Goal: Information Seeking & Learning: Learn about a topic

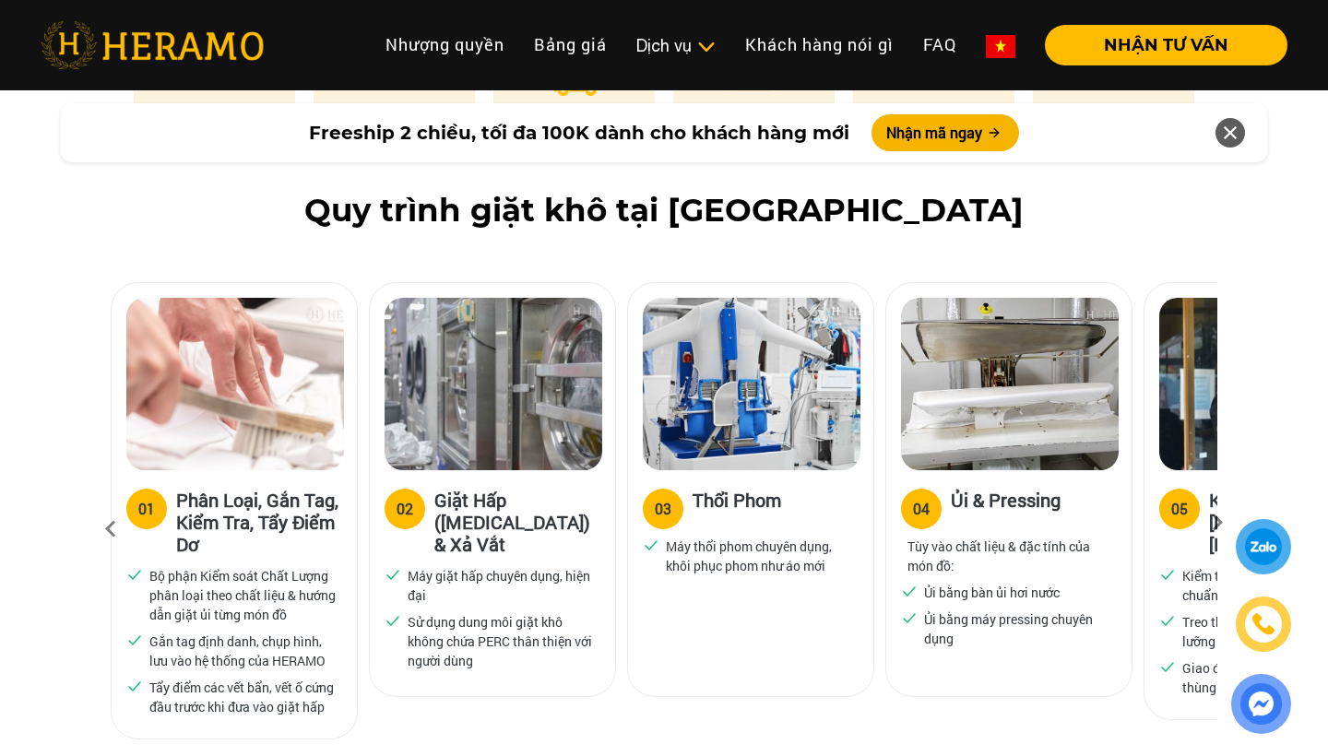
scroll to position [1094, 0]
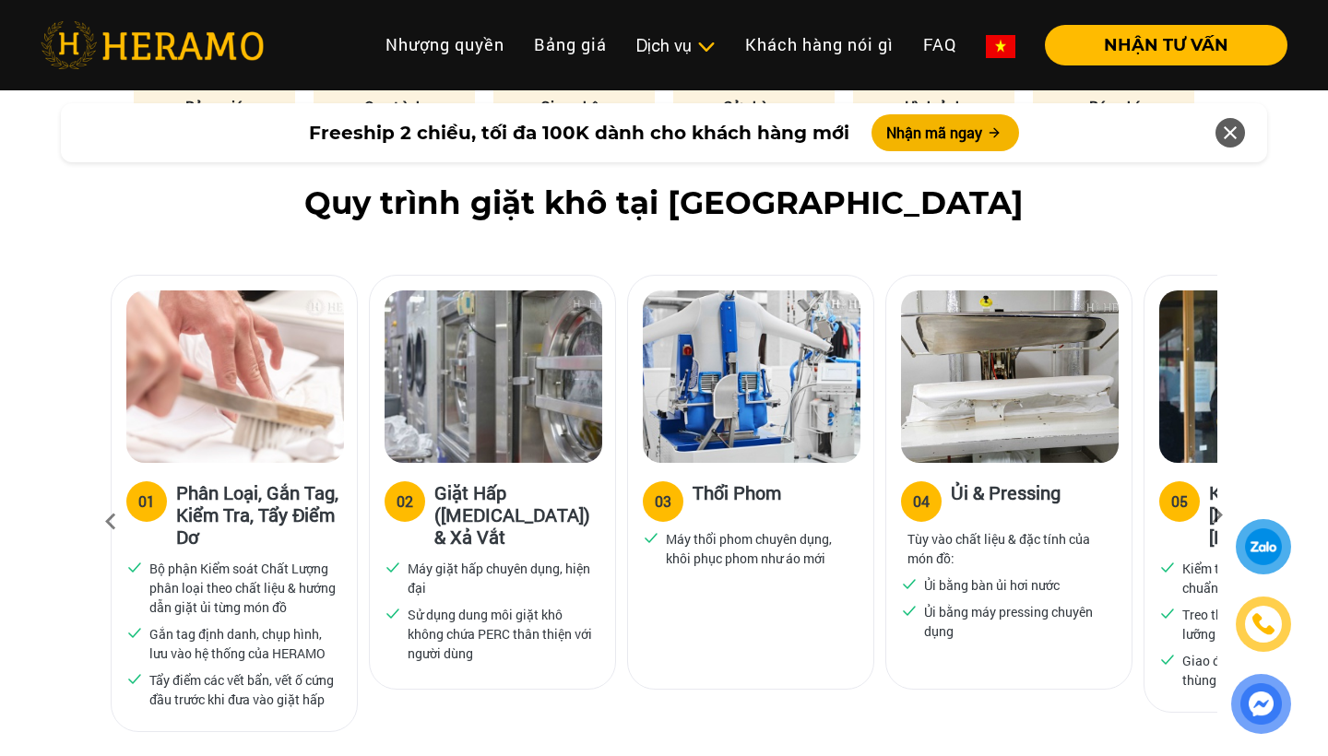
click at [995, 372] on img at bounding box center [1010, 376] width 218 height 172
click at [939, 425] on img at bounding box center [1010, 376] width 218 height 172
click at [982, 491] on h3 "Ủi & Pressing" at bounding box center [1006, 499] width 110 height 37
click at [927, 586] on p "Ủi bằng bàn ủi hơi nước" at bounding box center [992, 584] width 136 height 19
click at [915, 497] on div "04" at bounding box center [921, 502] width 17 height 22
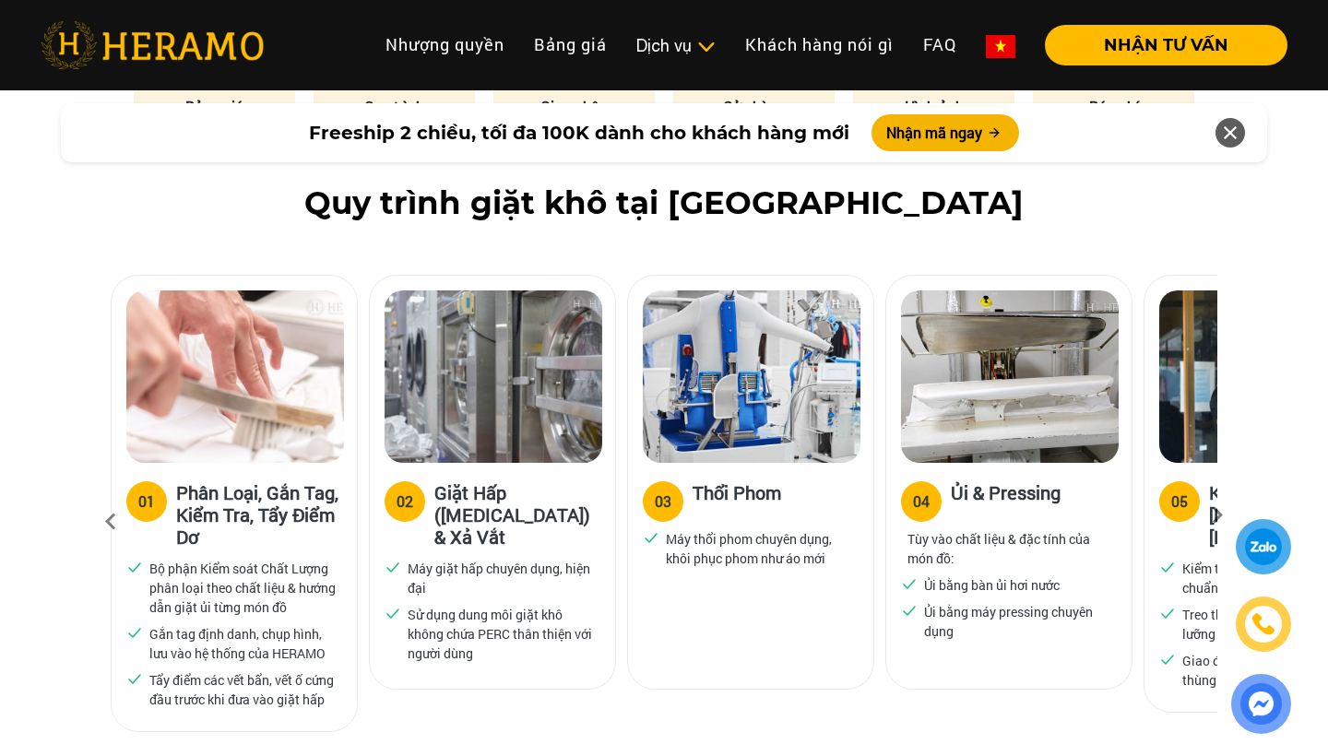
click at [986, 354] on img at bounding box center [1010, 376] width 218 height 172
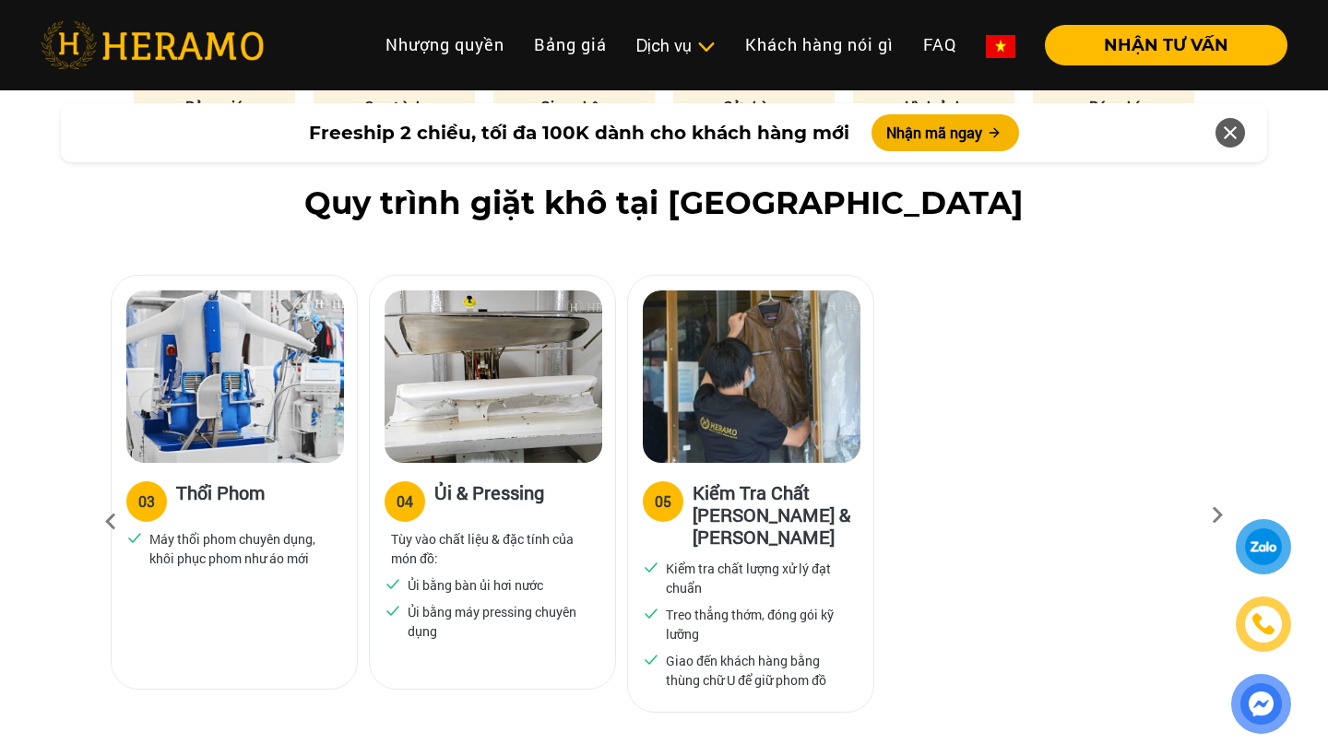
click at [599, 384] on img at bounding box center [493, 376] width 218 height 172
click at [553, 324] on img at bounding box center [493, 376] width 218 height 172
click at [1225, 125] on icon at bounding box center [1230, 132] width 22 height 33
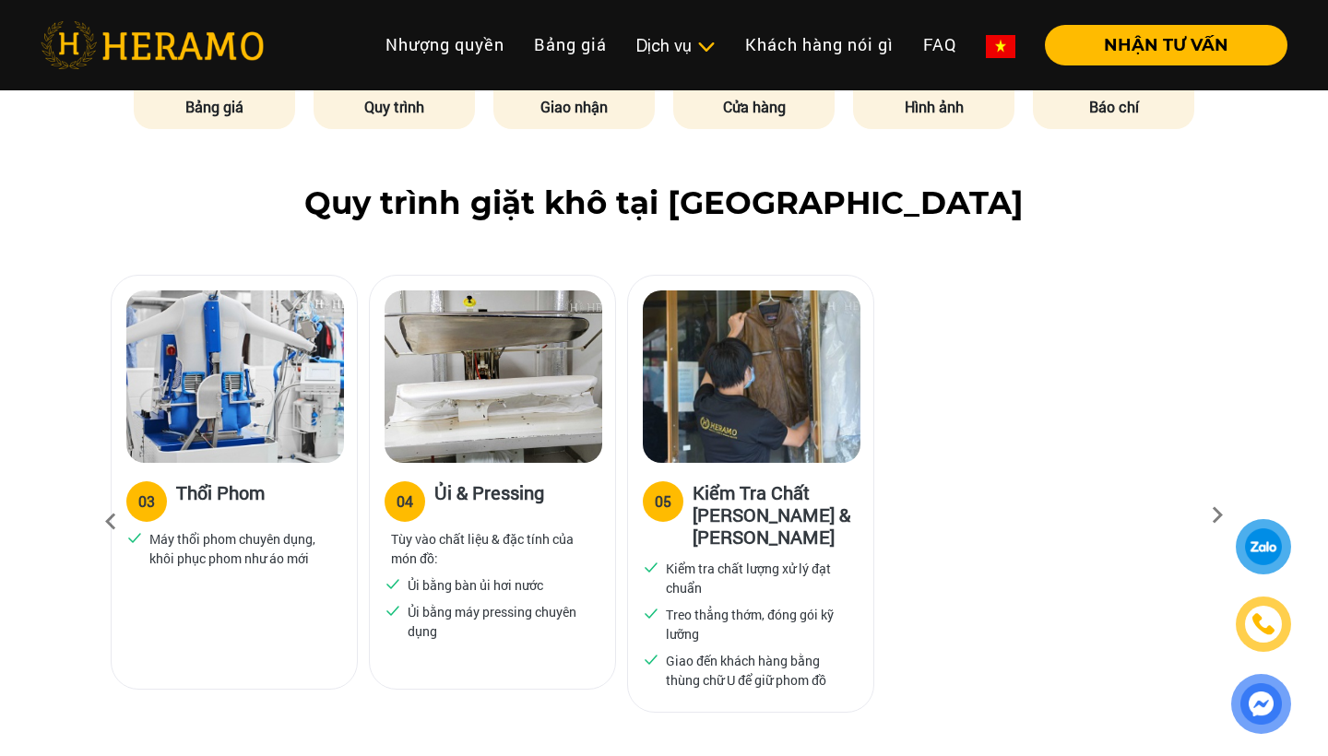
click at [492, 355] on img at bounding box center [493, 376] width 218 height 172
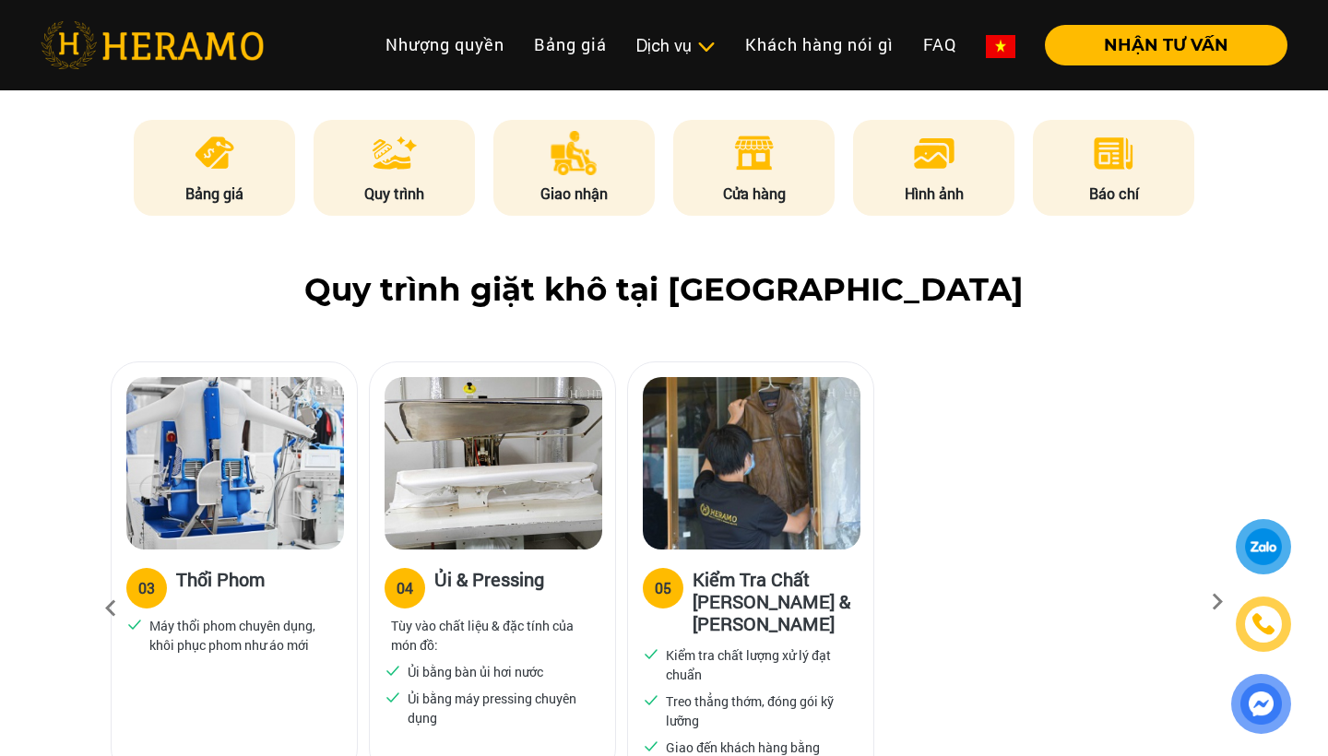
scroll to position [987, 0]
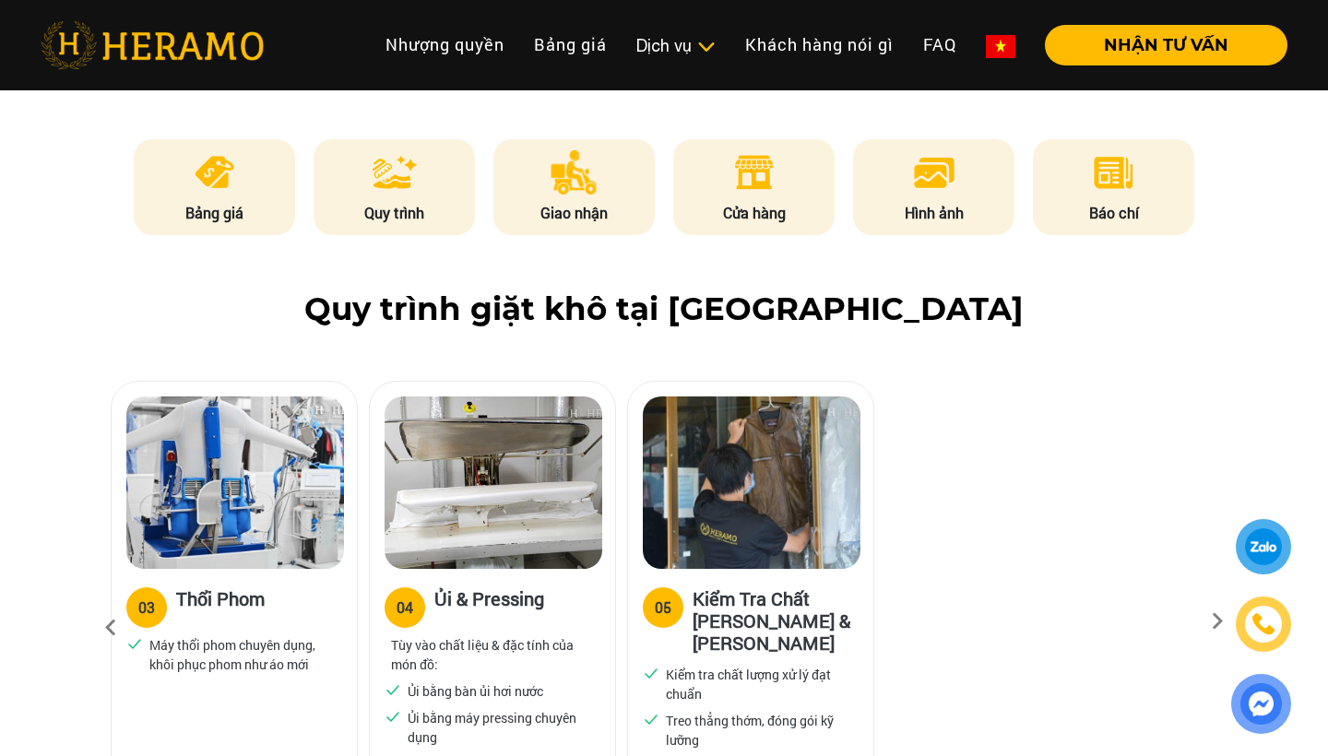
click at [471, 563] on img at bounding box center [493, 482] width 218 height 172
click at [140, 536] on img at bounding box center [234, 482] width 218 height 172
click at [583, 492] on img at bounding box center [493, 482] width 218 height 172
click at [483, 499] on img at bounding box center [493, 482] width 218 height 172
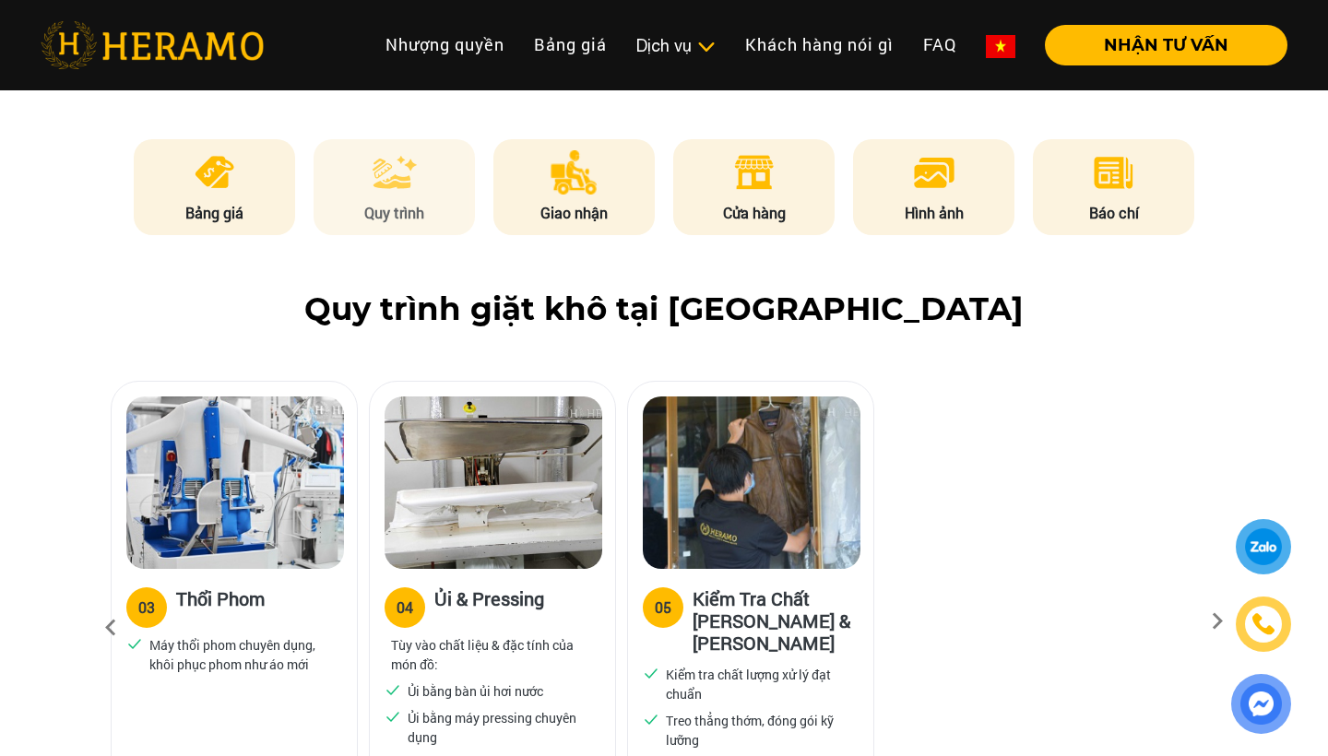
click at [406, 183] on img at bounding box center [394, 172] width 44 height 44
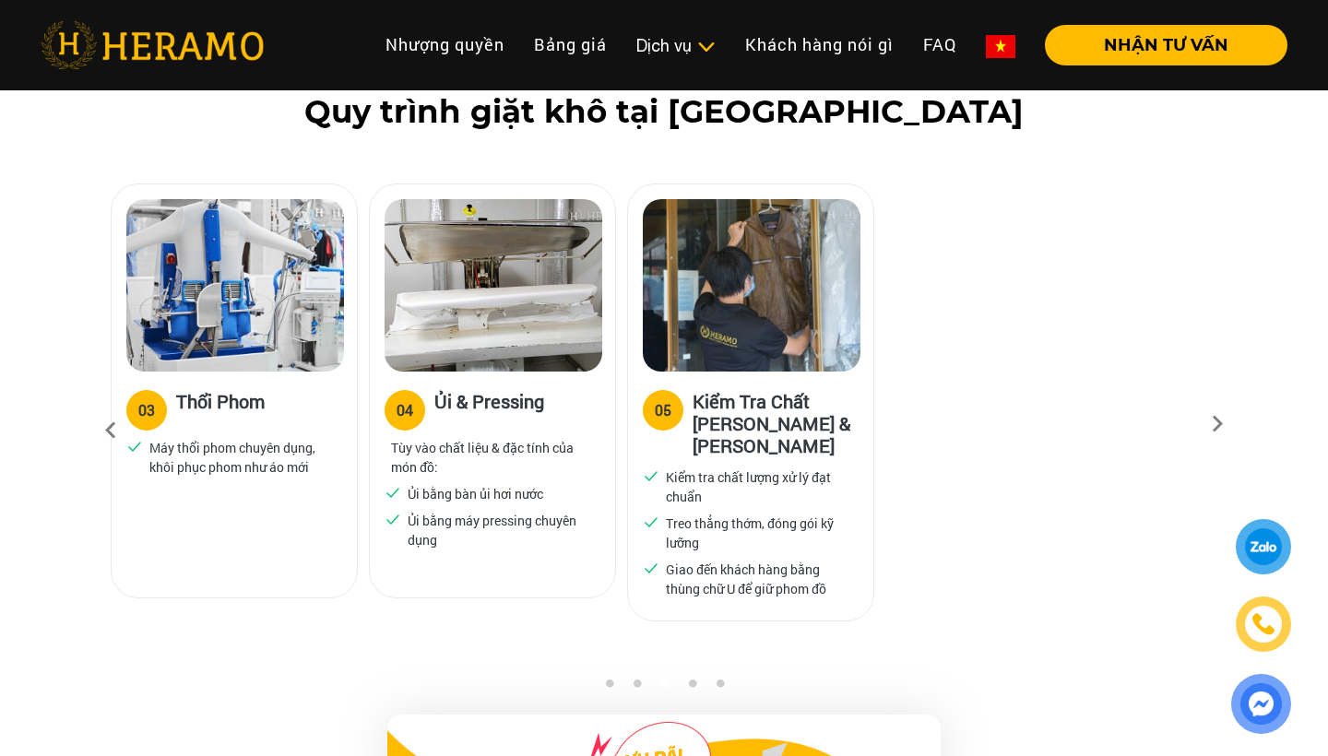
click at [470, 287] on img at bounding box center [493, 285] width 218 height 172
click at [474, 37] on link "Nhượng quyền" at bounding box center [445, 45] width 148 height 40
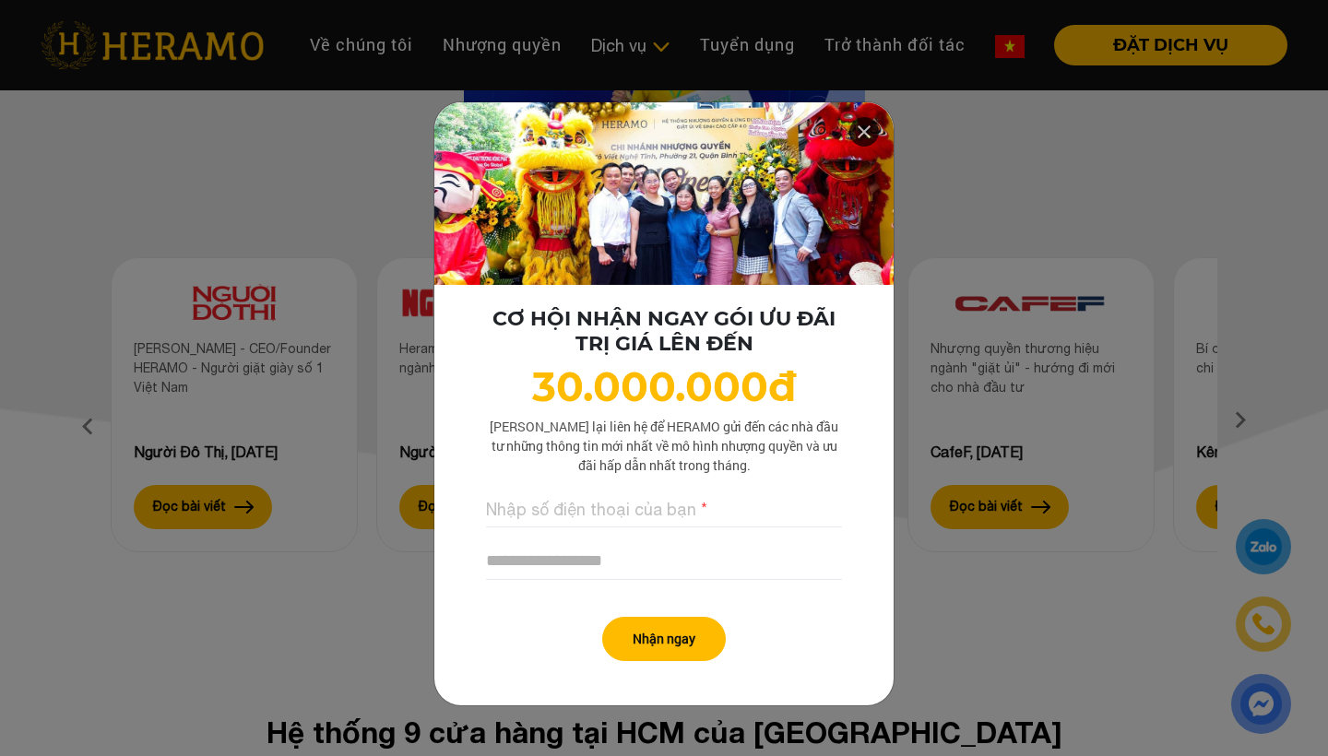
click at [860, 136] on icon at bounding box center [864, 131] width 22 height 33
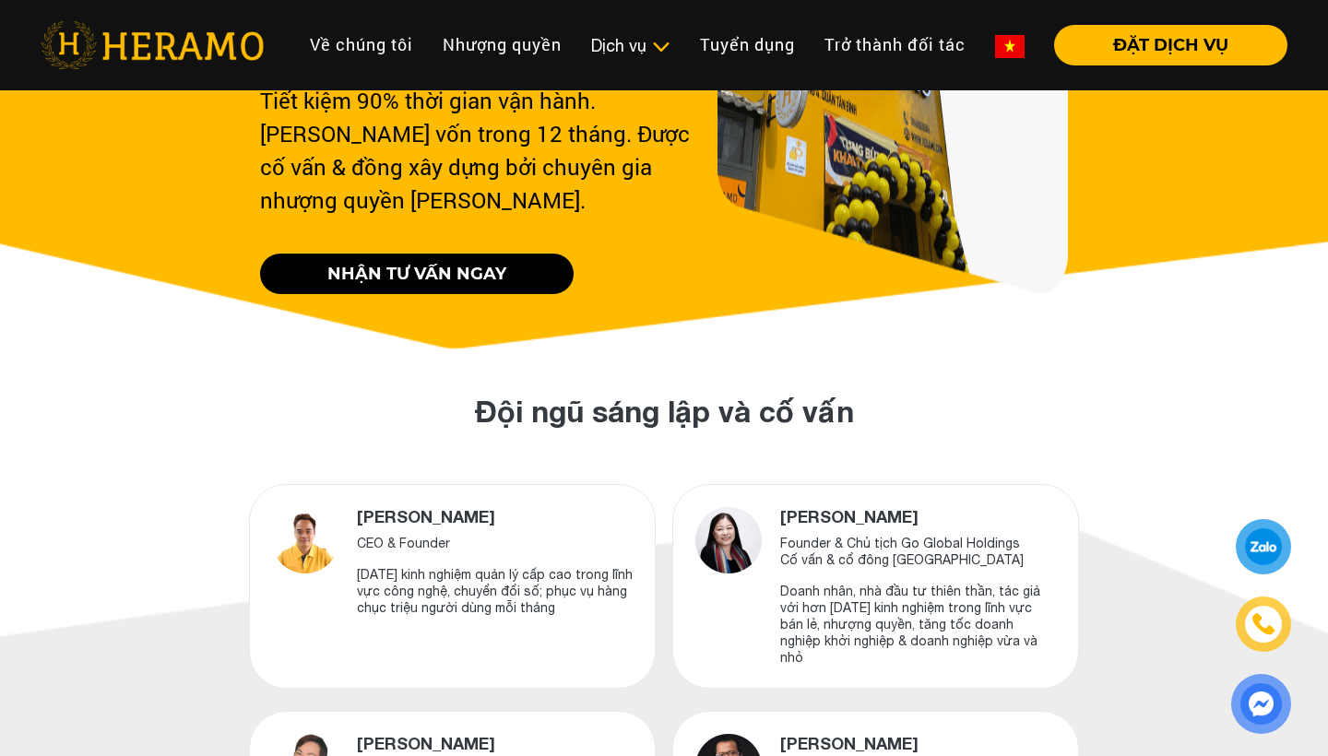
scroll to position [407, 0]
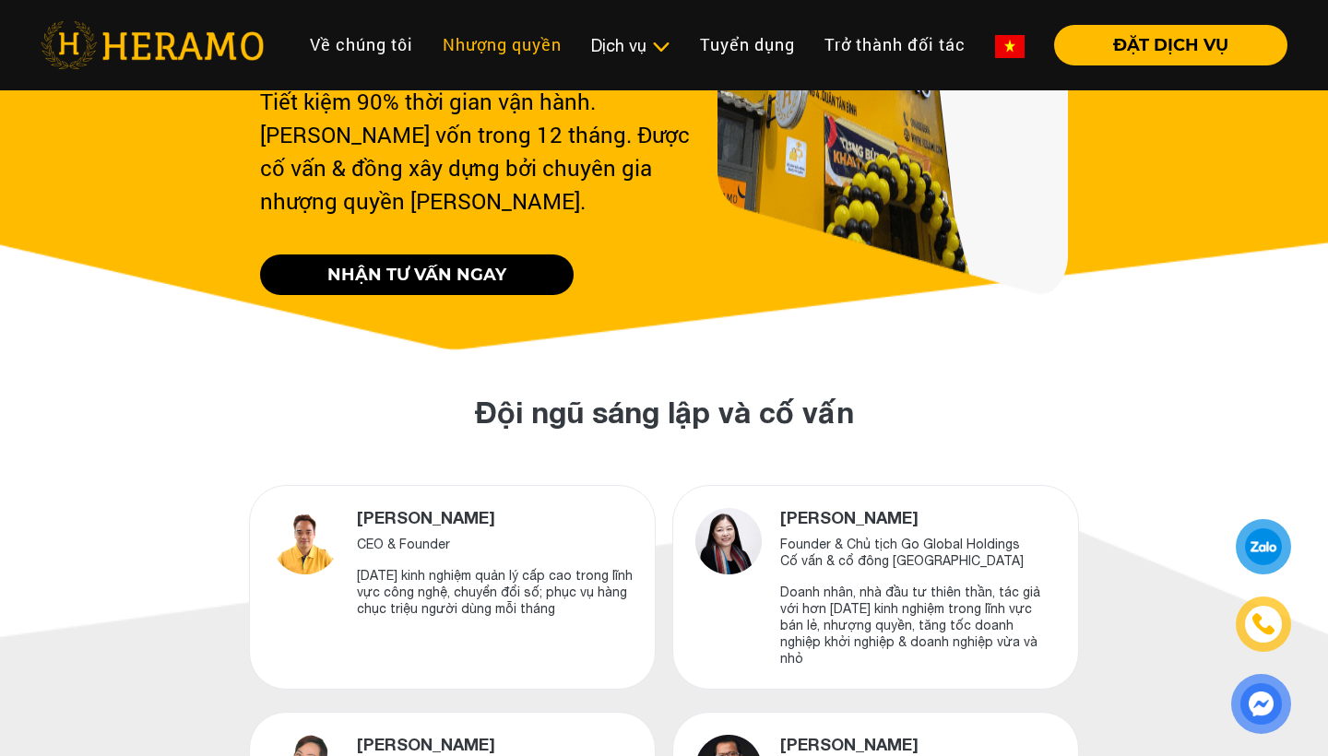
click at [521, 34] on link "Nhượng quyền" at bounding box center [502, 45] width 148 height 40
click at [359, 34] on link "Về chúng tôi" at bounding box center [361, 45] width 133 height 40
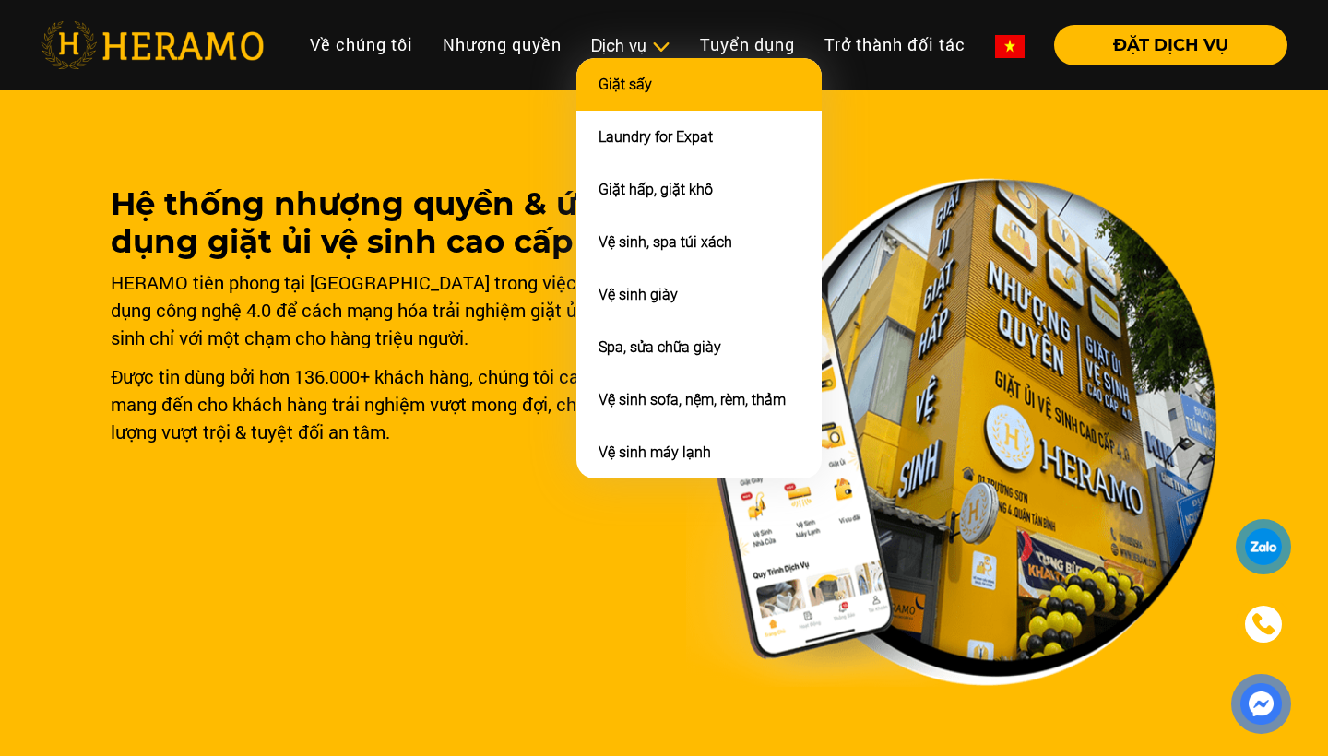
click at [646, 78] on link "Giặt sấy" at bounding box center [624, 85] width 53 height 18
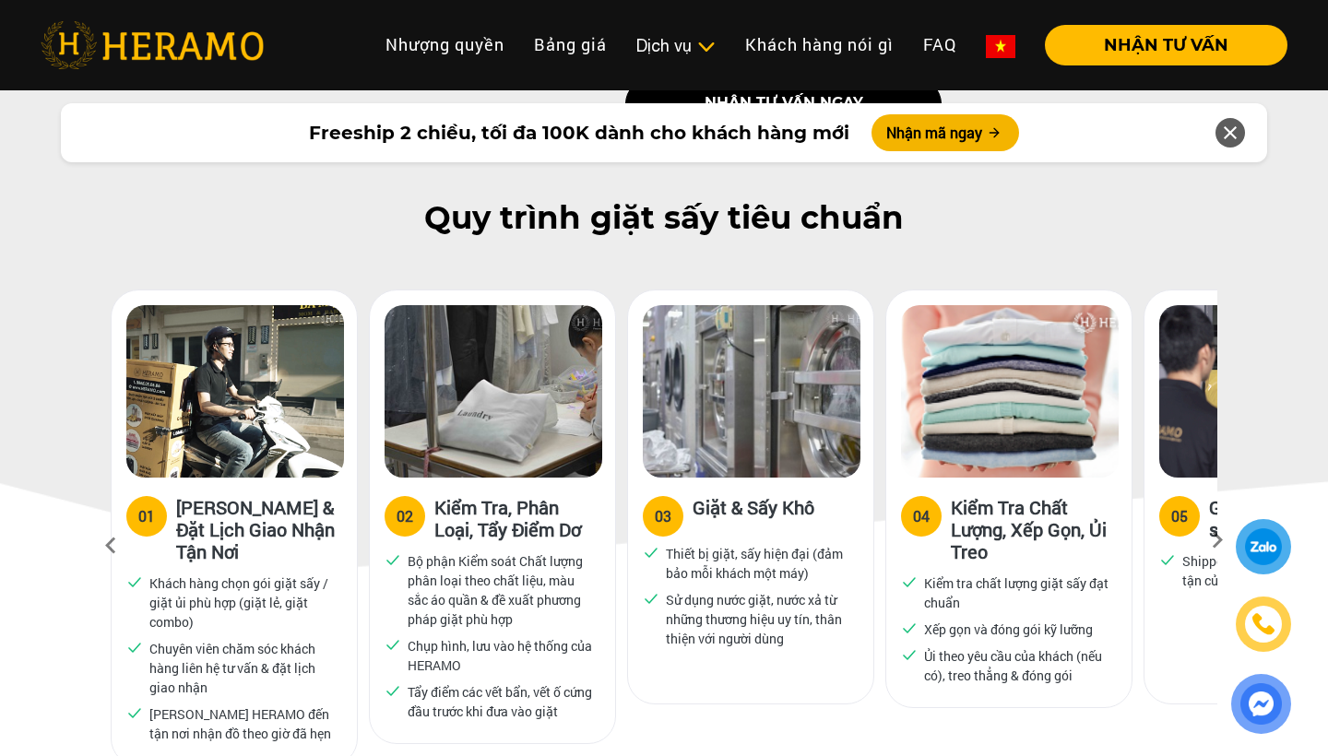
scroll to position [833, 0]
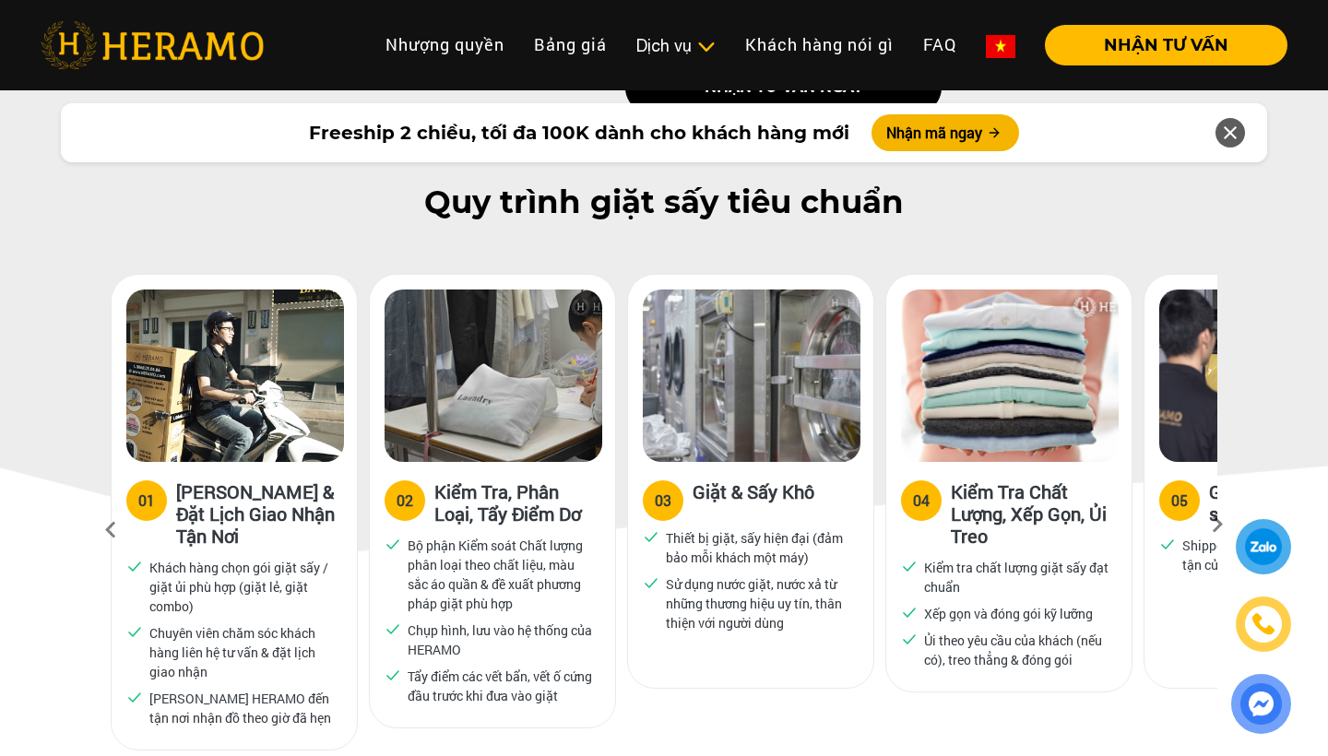
click at [1234, 525] on icon at bounding box center [1216, 531] width 33 height 12
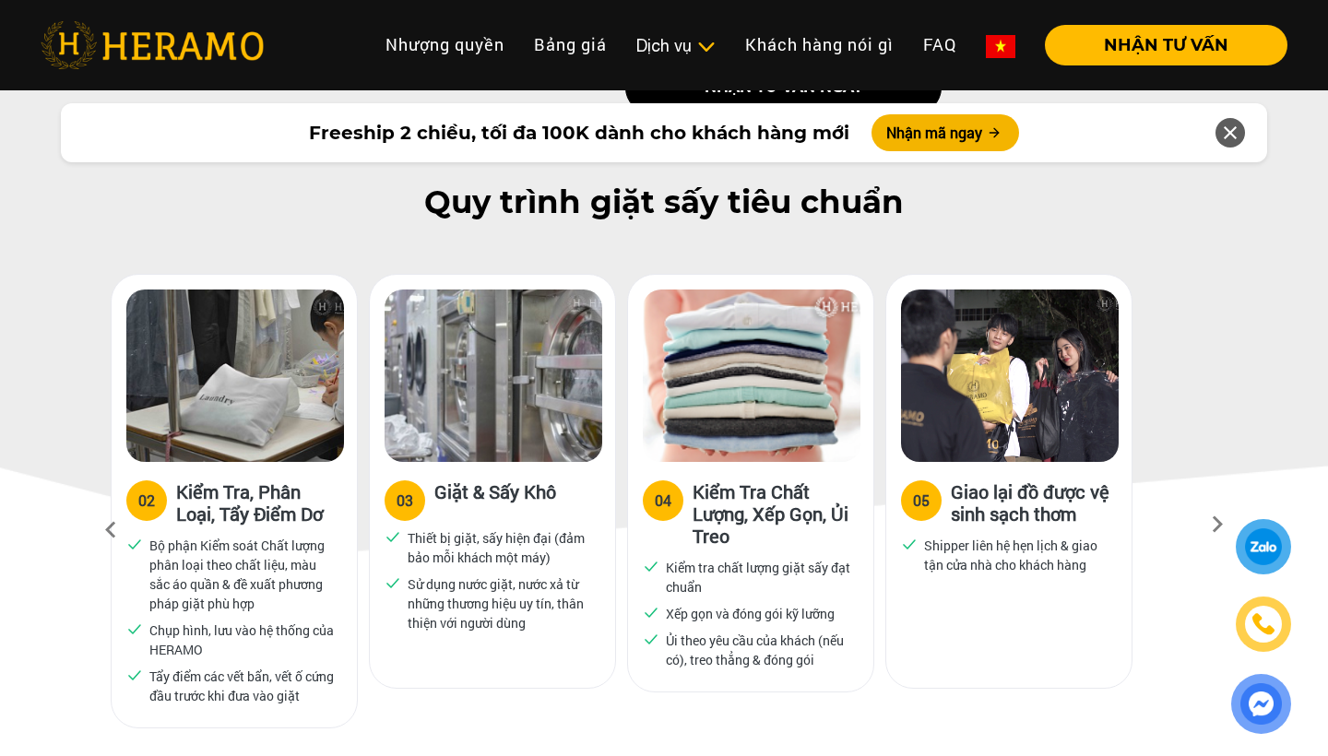
click at [1234, 525] on icon at bounding box center [1216, 531] width 33 height 12
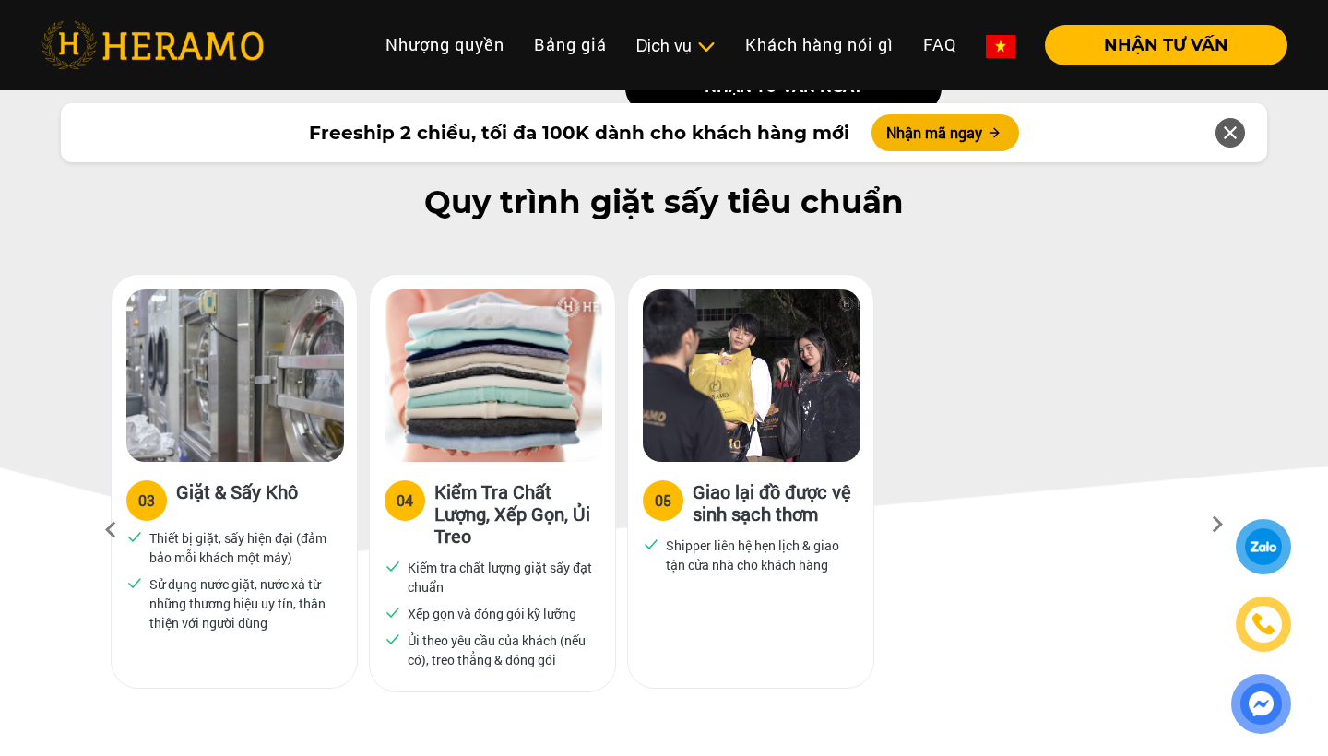
click at [1233, 525] on icon at bounding box center [1216, 531] width 33 height 12
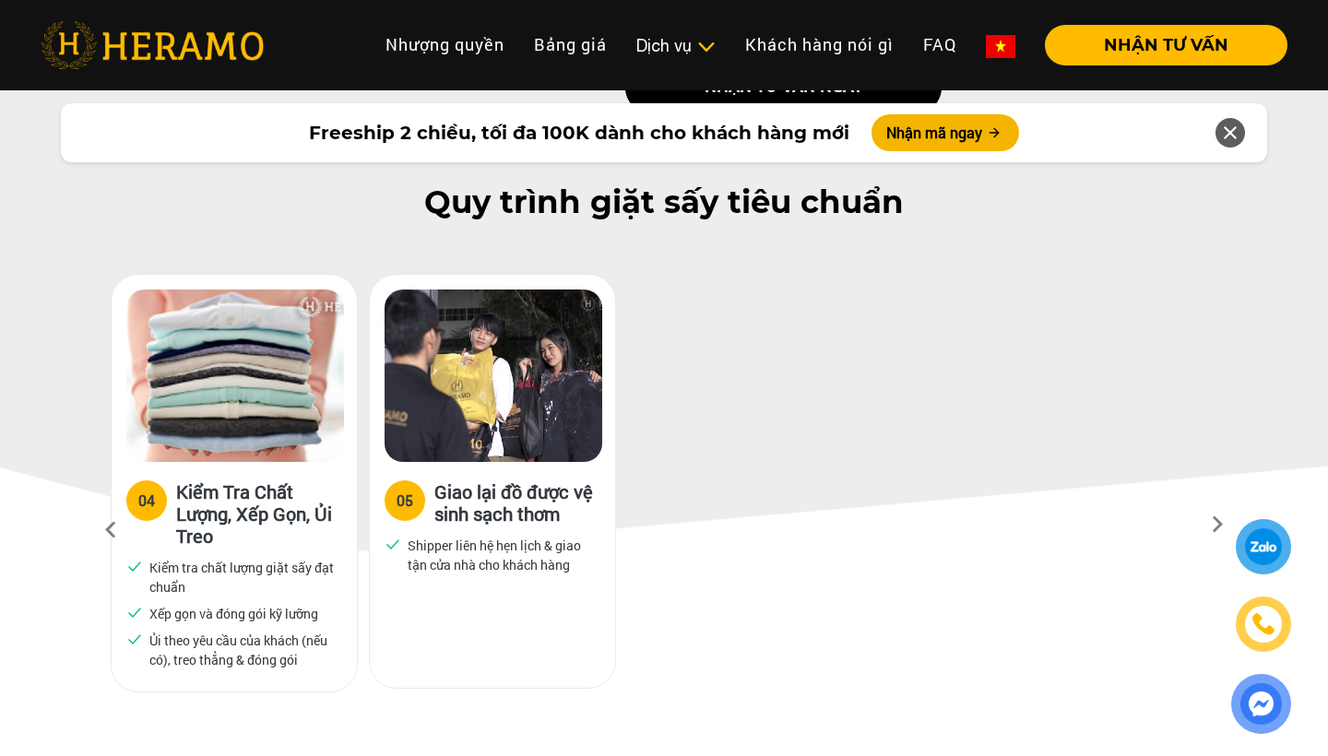
click at [1230, 525] on icon at bounding box center [1216, 531] width 33 height 12
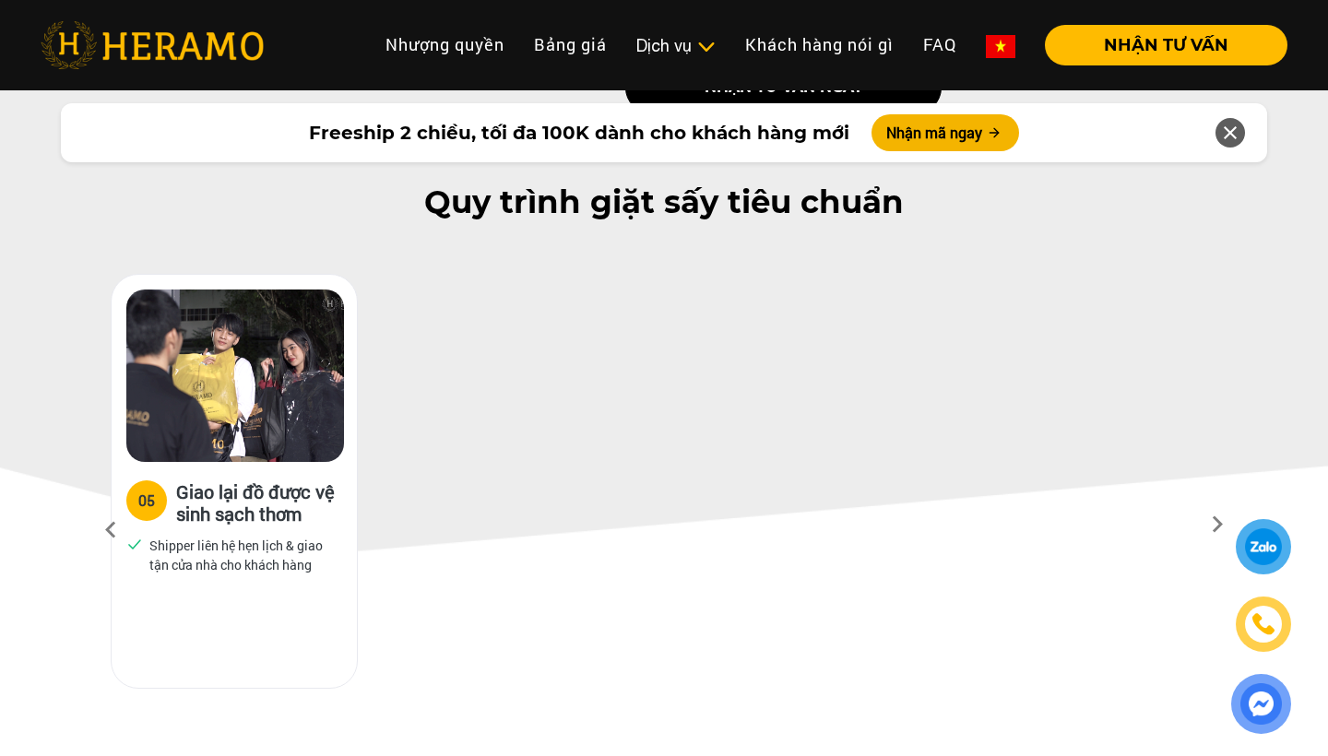
click at [127, 512] on icon at bounding box center [110, 530] width 33 height 50
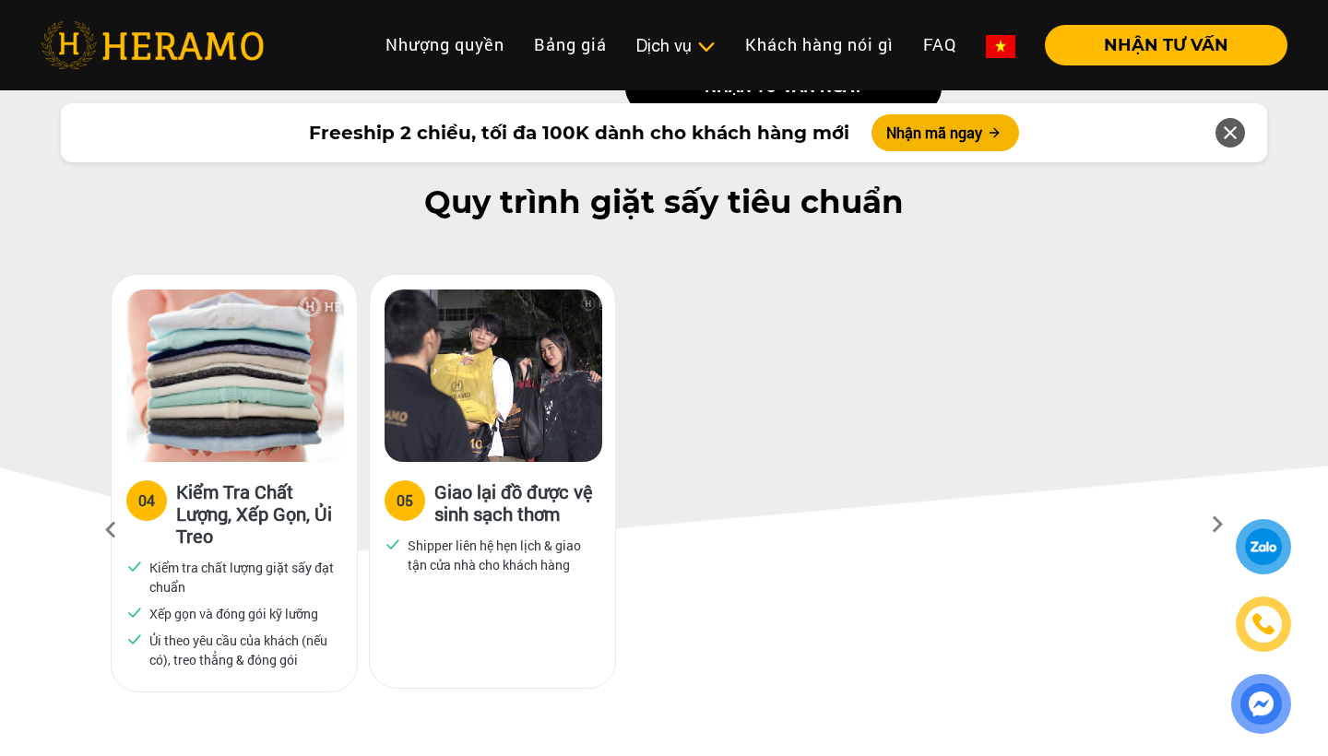
click at [200, 421] on img at bounding box center [235, 376] width 218 height 172
click at [196, 500] on h3 "Kiểm Tra Chất Lượng, Xếp Gọn, Ủi Treo" at bounding box center [259, 513] width 166 height 66
click at [127, 519] on icon at bounding box center [110, 530] width 33 height 50
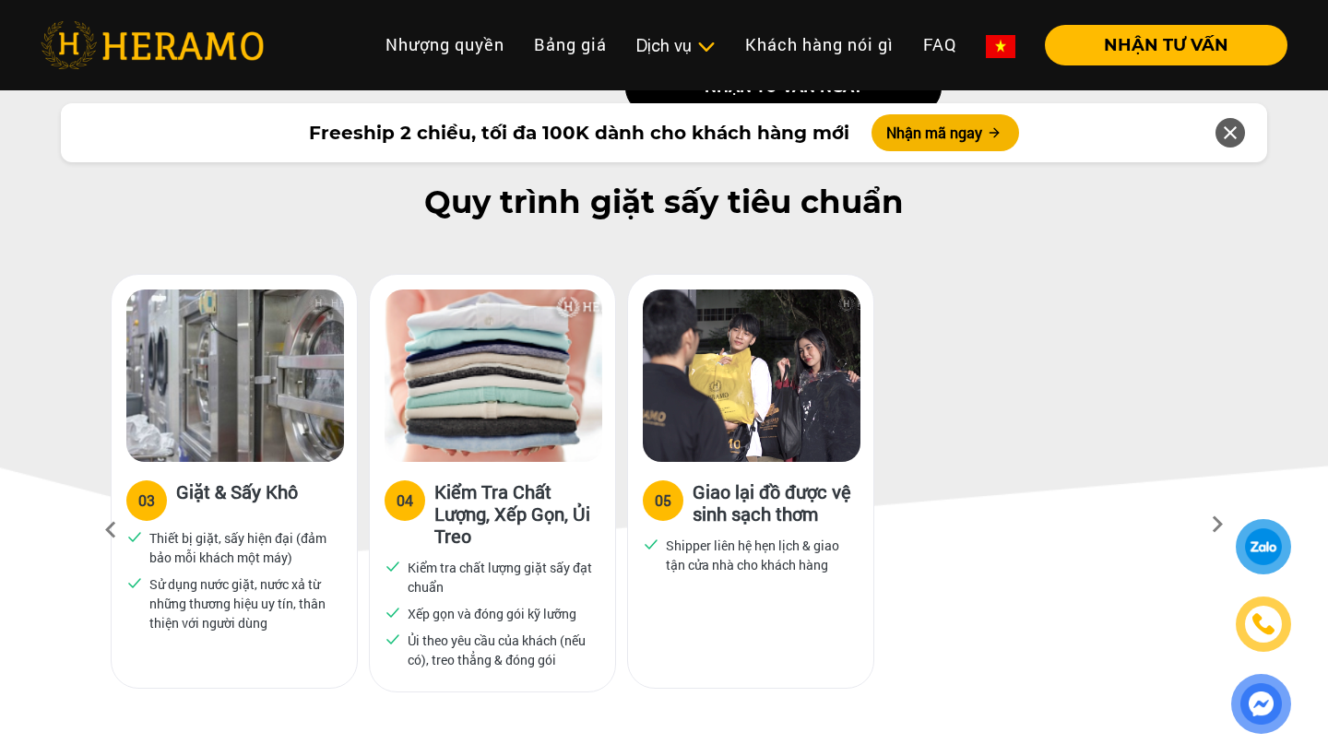
click at [250, 453] on img at bounding box center [235, 376] width 218 height 172
click at [536, 435] on img at bounding box center [493, 376] width 218 height 172
click at [389, 406] on img at bounding box center [493, 376] width 218 height 172
click at [127, 516] on icon at bounding box center [110, 530] width 33 height 50
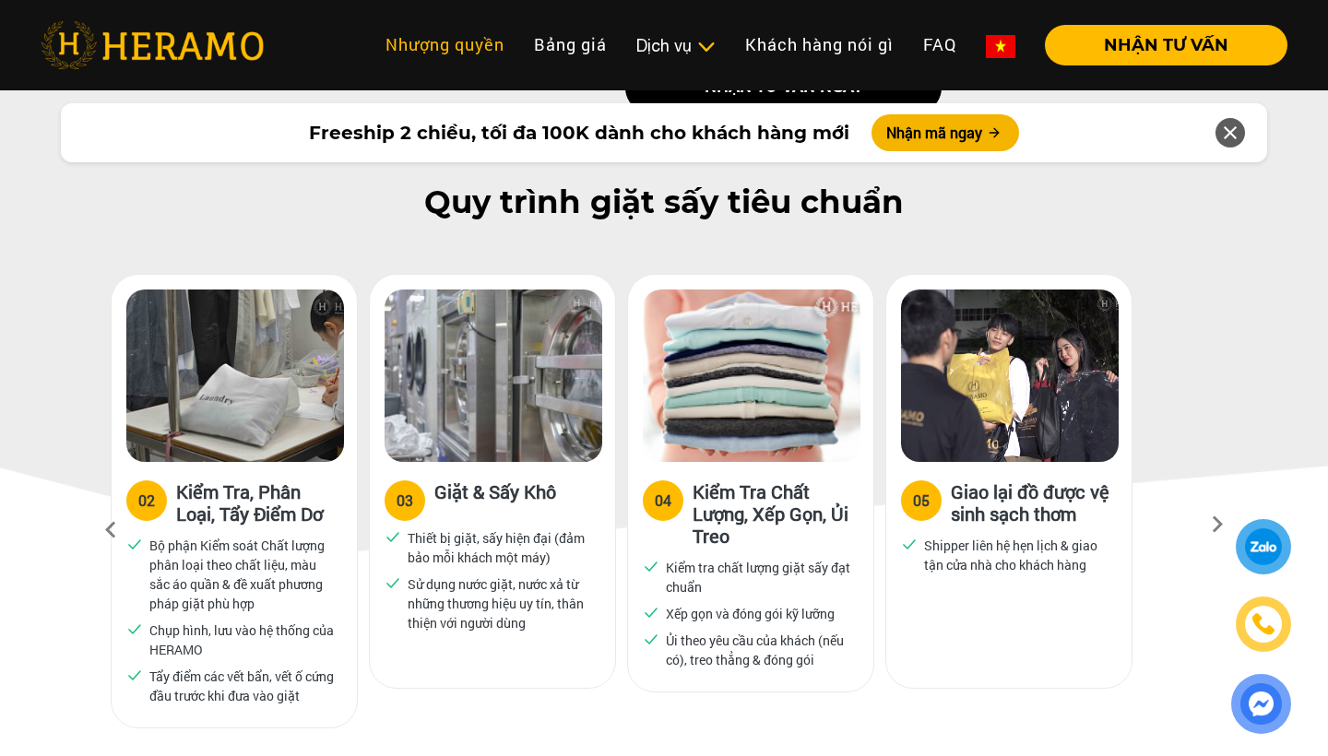
click at [466, 55] on link "Nhượng quyền" at bounding box center [445, 45] width 148 height 40
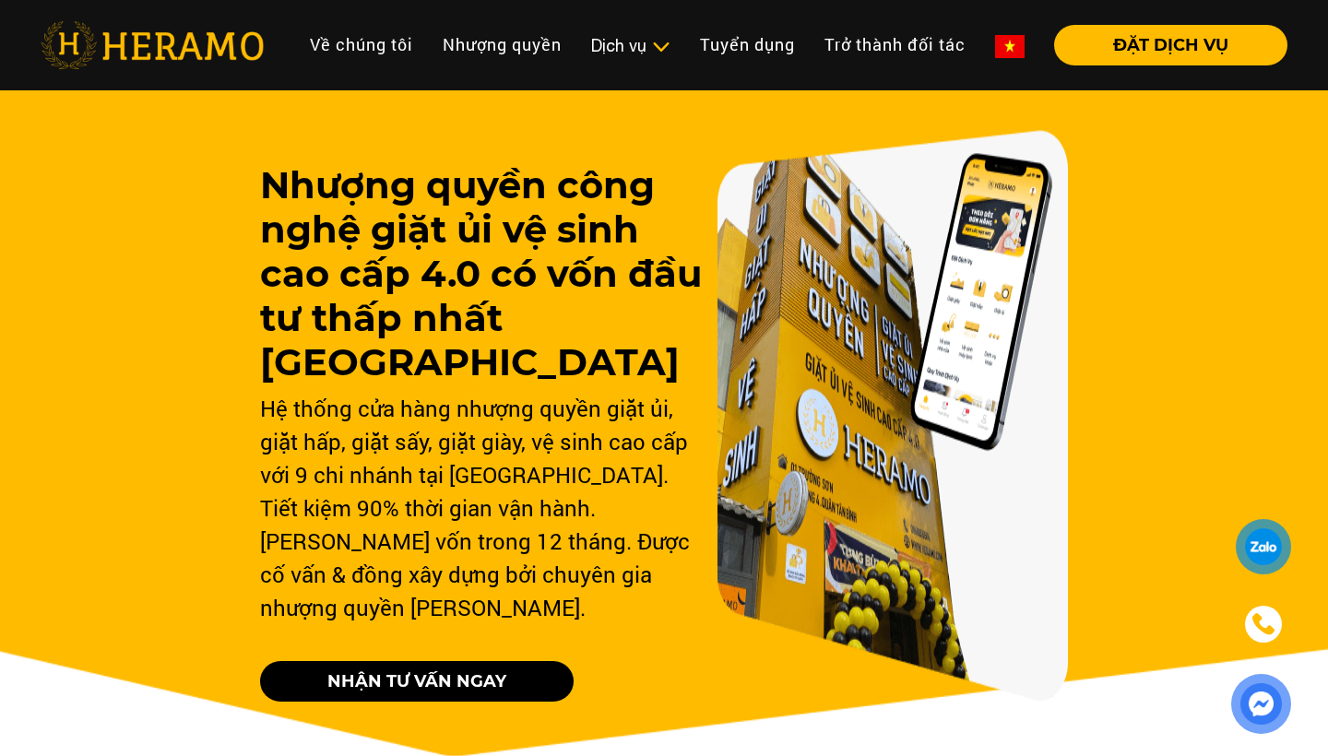
click at [1234, 315] on div "Nhượng quyền công nghệ giặt ủi vệ sinh cao cấp 4.0 có vốn đầu tư thấp nhất Việt…" at bounding box center [664, 419] width 1328 height 675
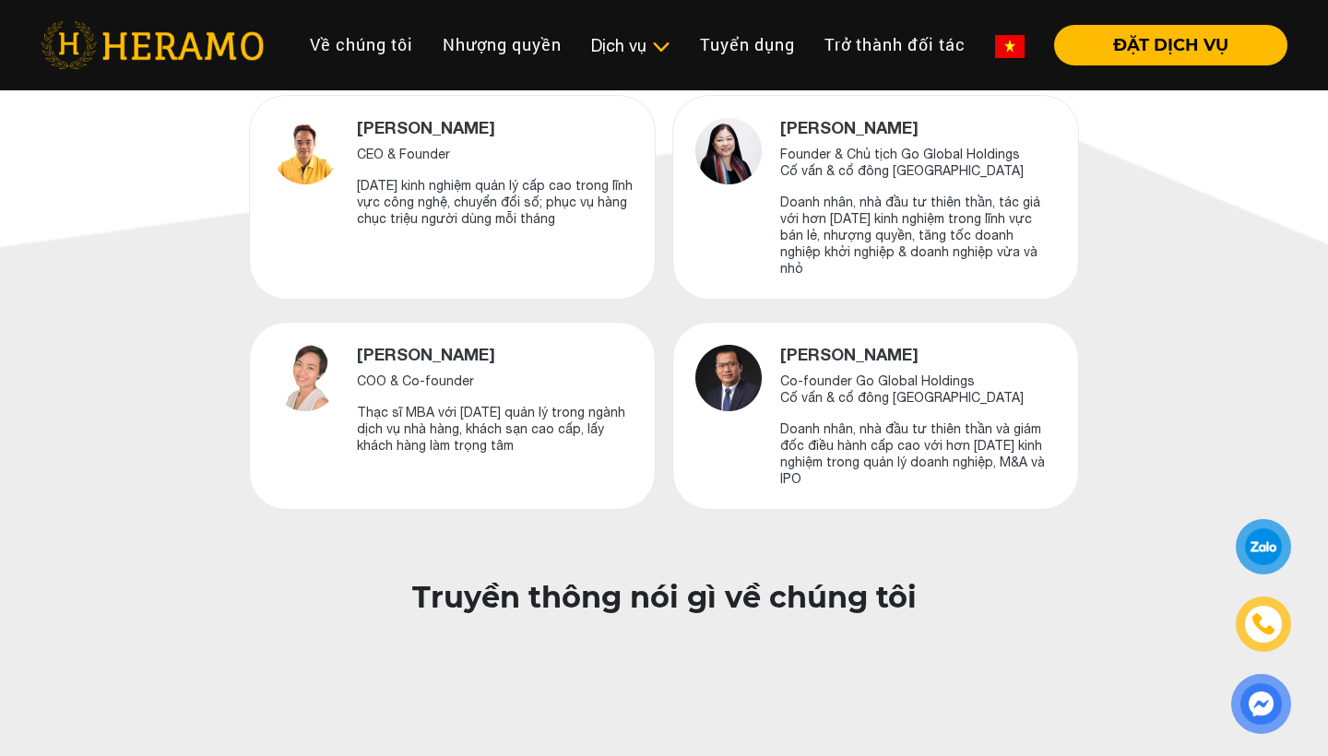
scroll to position [804, 0]
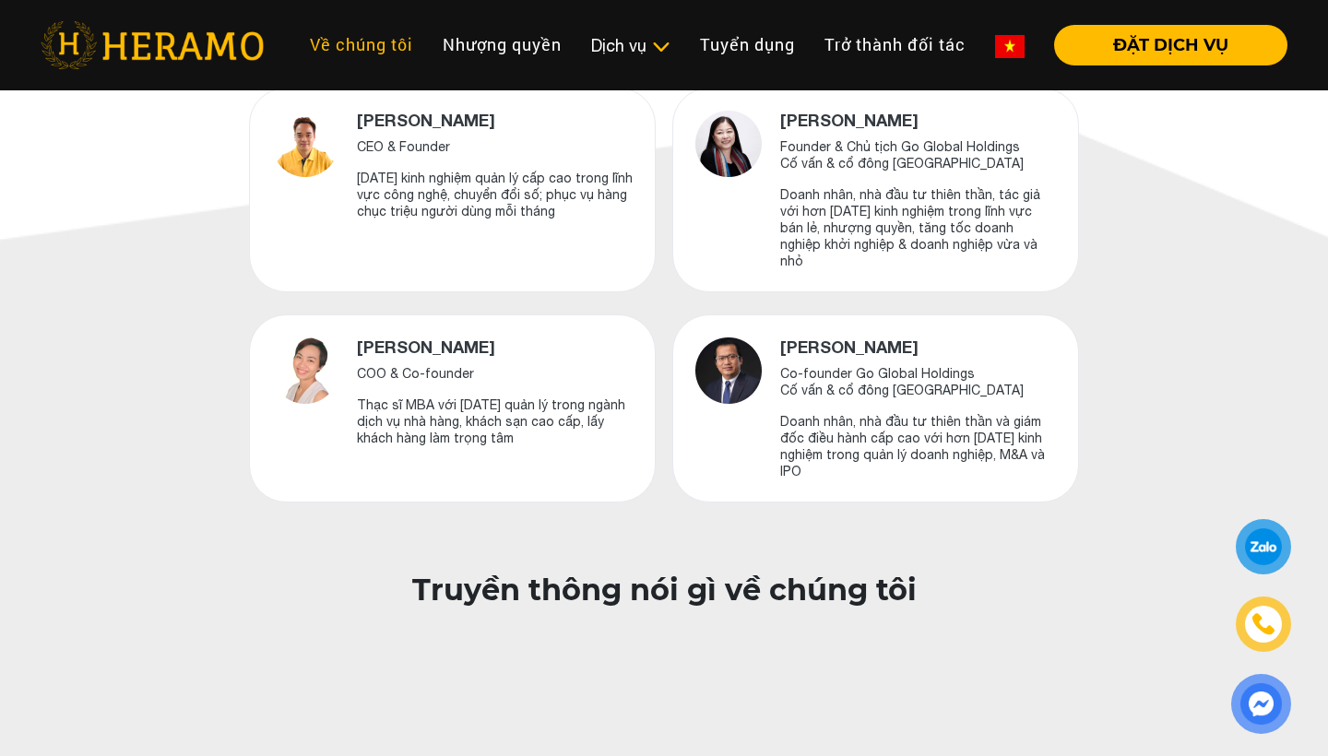
click at [375, 43] on link "Về chúng tôi" at bounding box center [361, 45] width 133 height 40
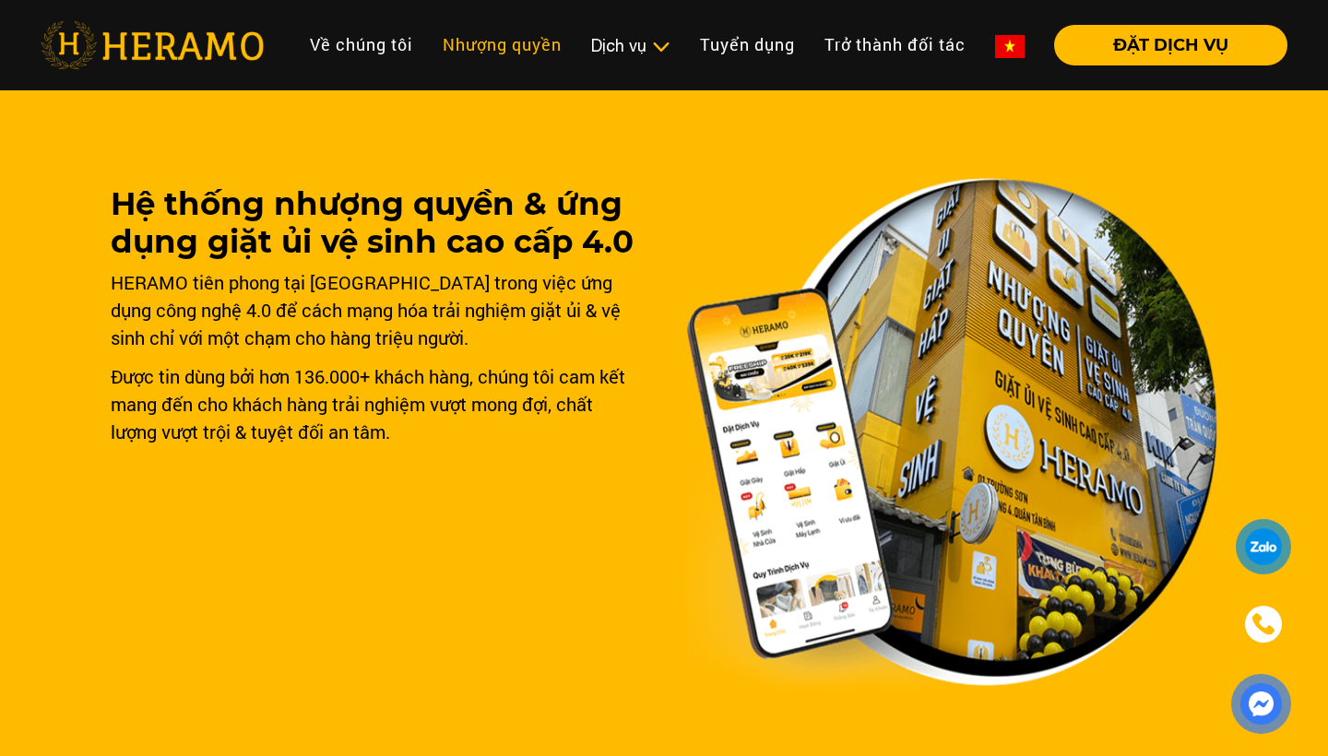
click at [529, 49] on link "Nhượng quyền" at bounding box center [502, 45] width 148 height 40
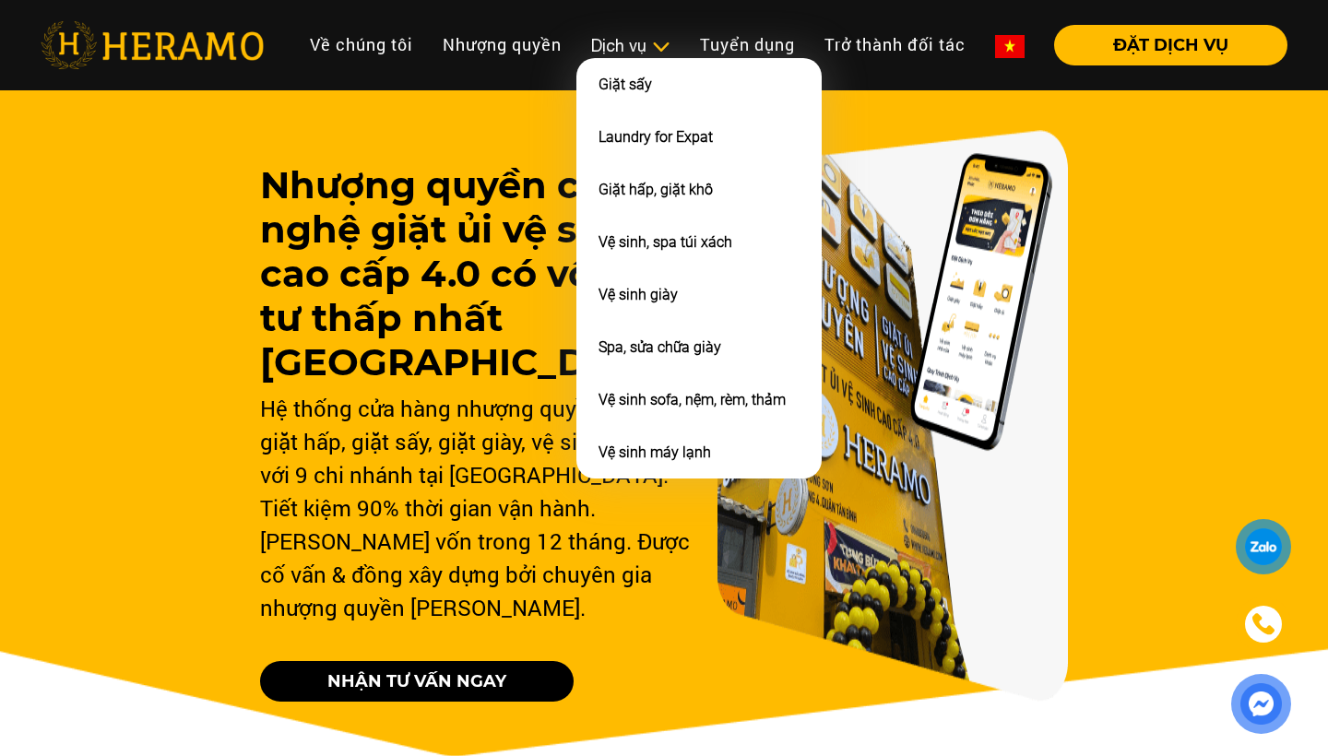
click at [624, 39] on div "Dịch vụ" at bounding box center [630, 45] width 79 height 25
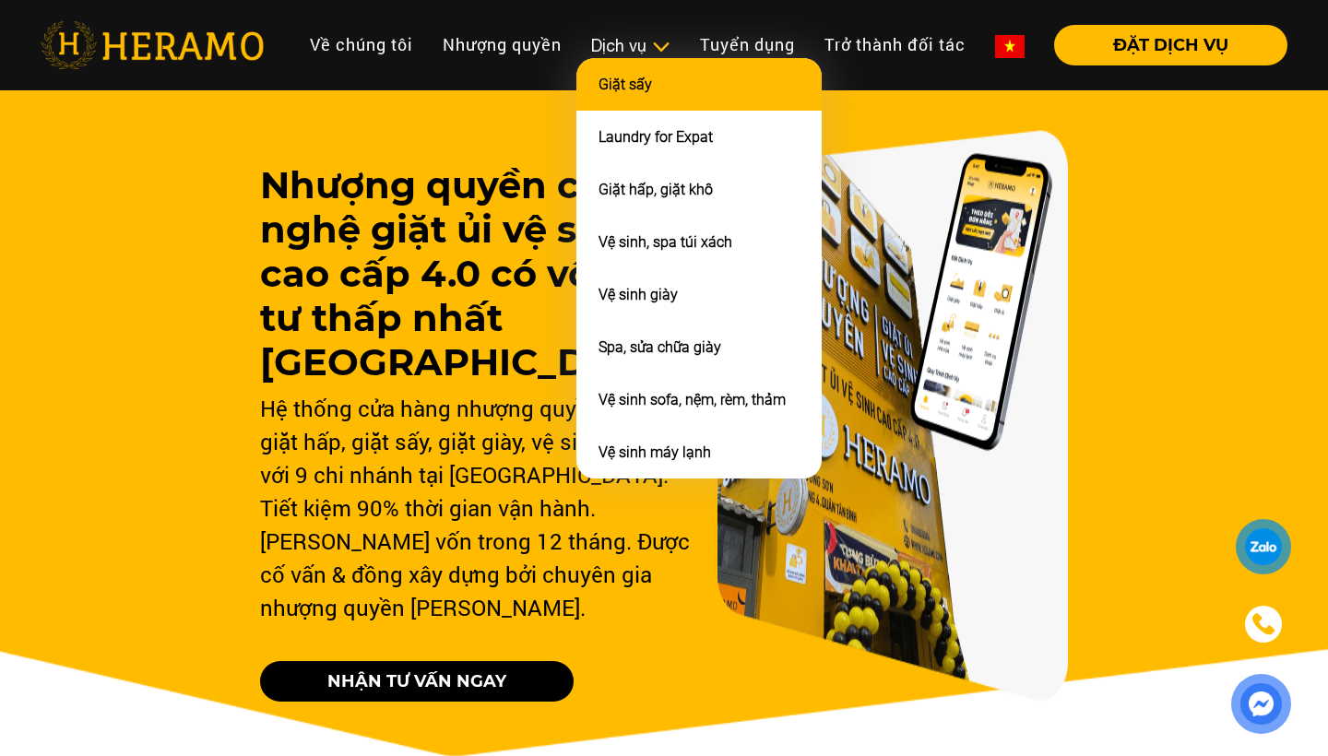
click at [632, 100] on li "Giặt sấy" at bounding box center [698, 84] width 245 height 53
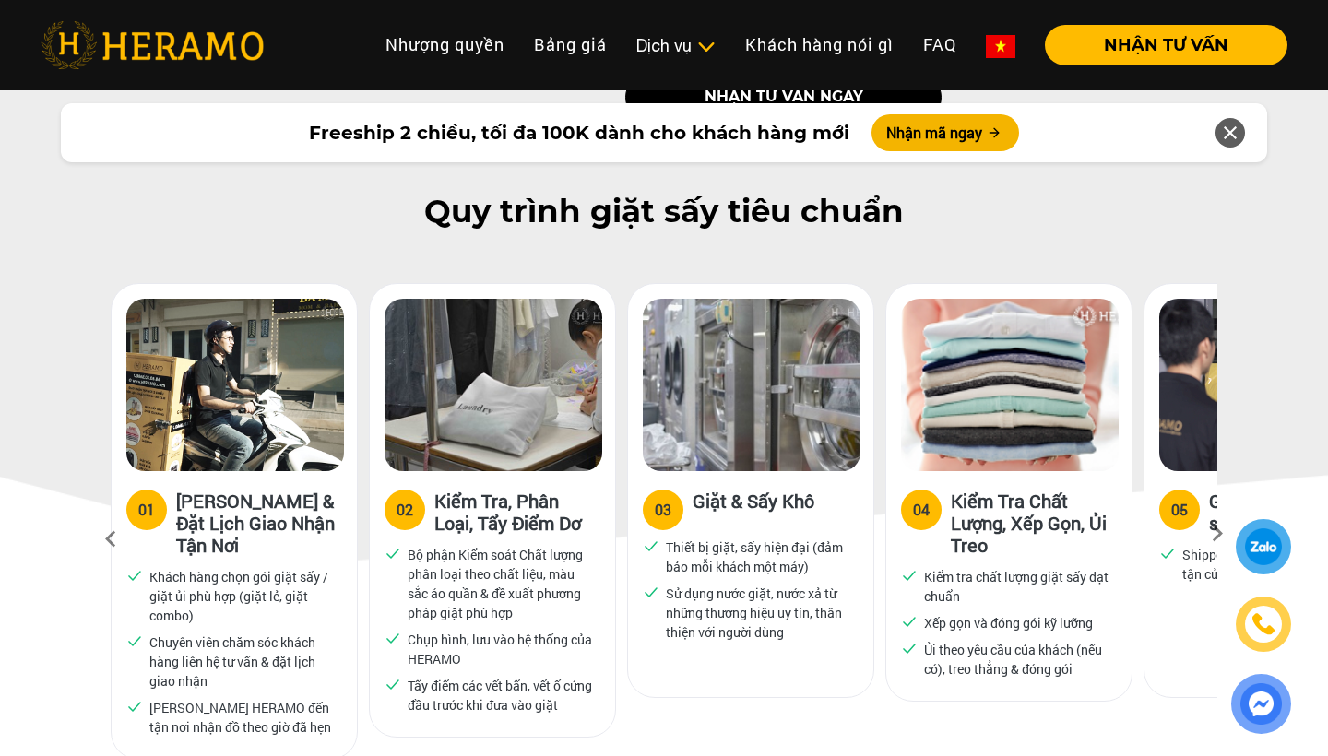
scroll to position [810, 0]
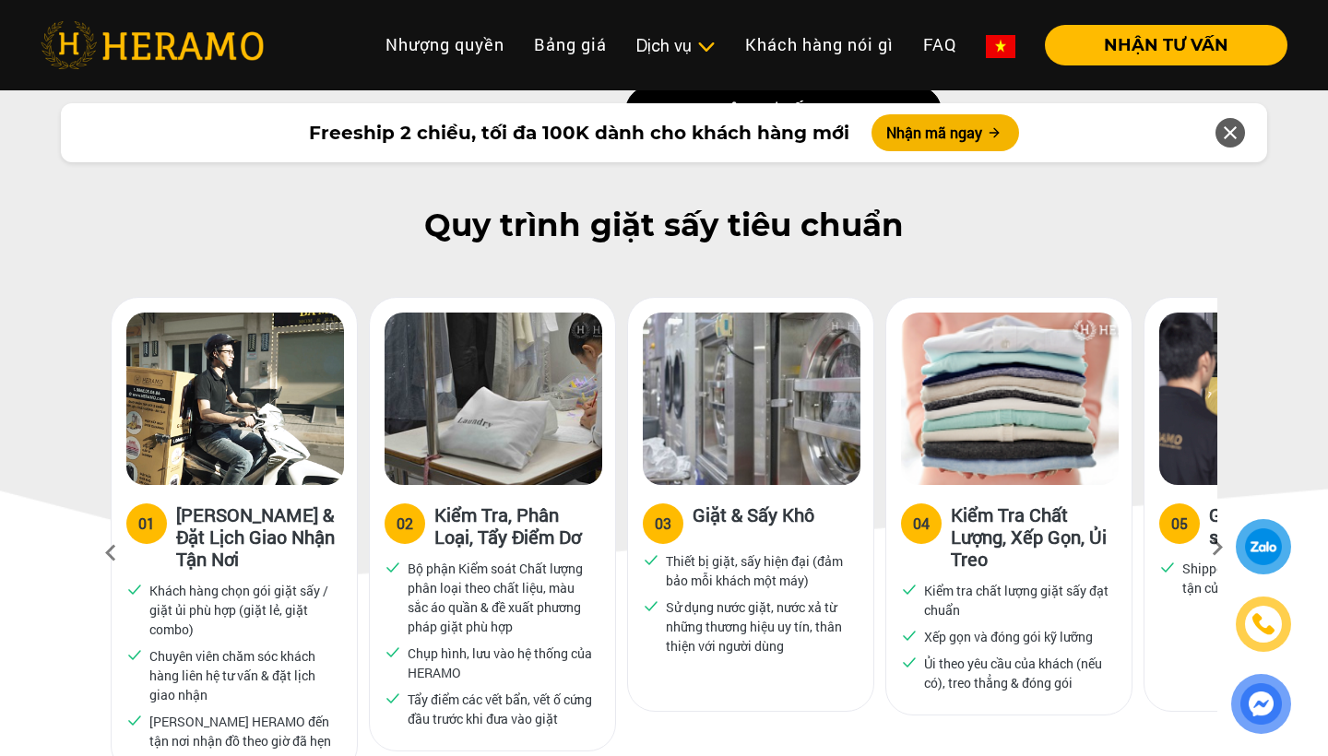
click at [1228, 539] on div at bounding box center [1260, 626] width 89 height 215
click at [1229, 530] on div at bounding box center [1260, 626] width 89 height 215
click at [1242, 124] on div at bounding box center [1230, 133] width 30 height 30
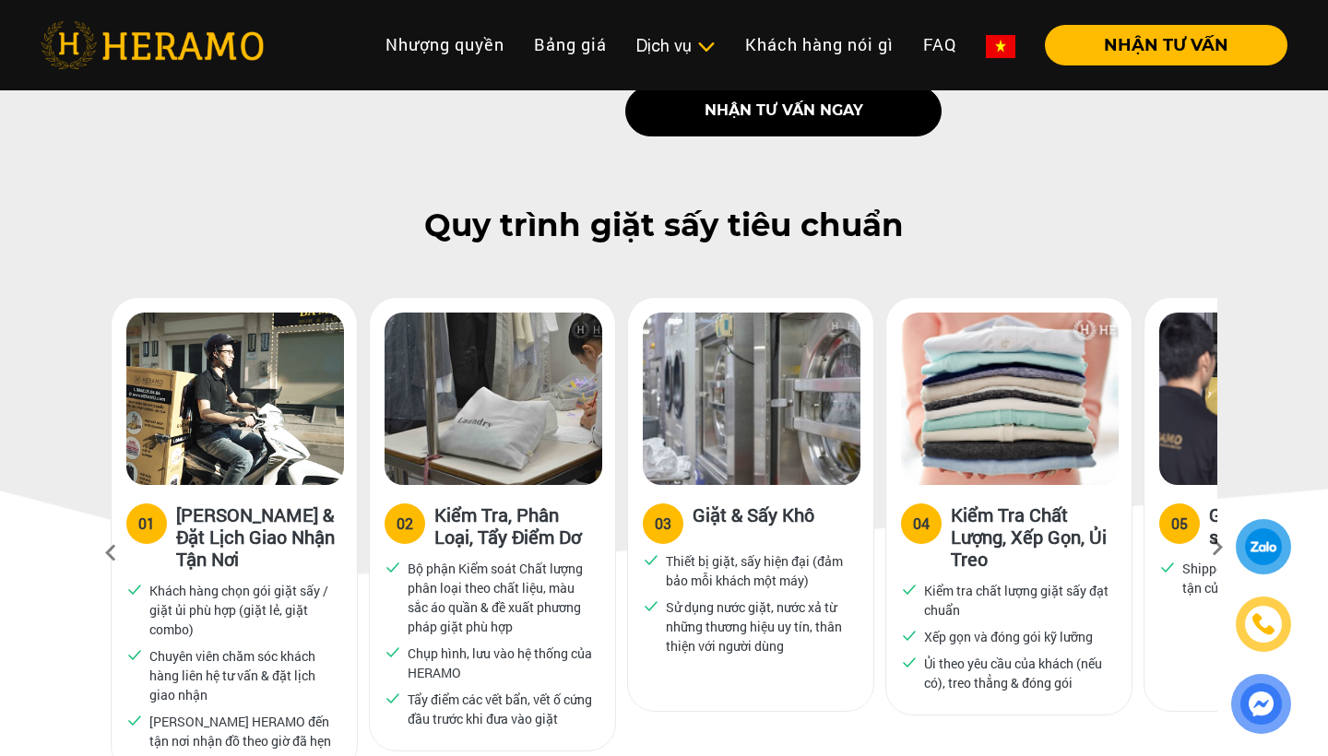
click at [1211, 255] on div "Quy trình giặt sấy tiêu chuẩn [DATE] Vấn & Đặt Lịch Giao Nhận Tận Nơi Khách hàn…" at bounding box center [664, 509] width 1328 height 604
click at [1176, 384] on img at bounding box center [1268, 399] width 218 height 172
click at [810, 51] on link "Khách hàng nói gì" at bounding box center [819, 45] width 178 height 40
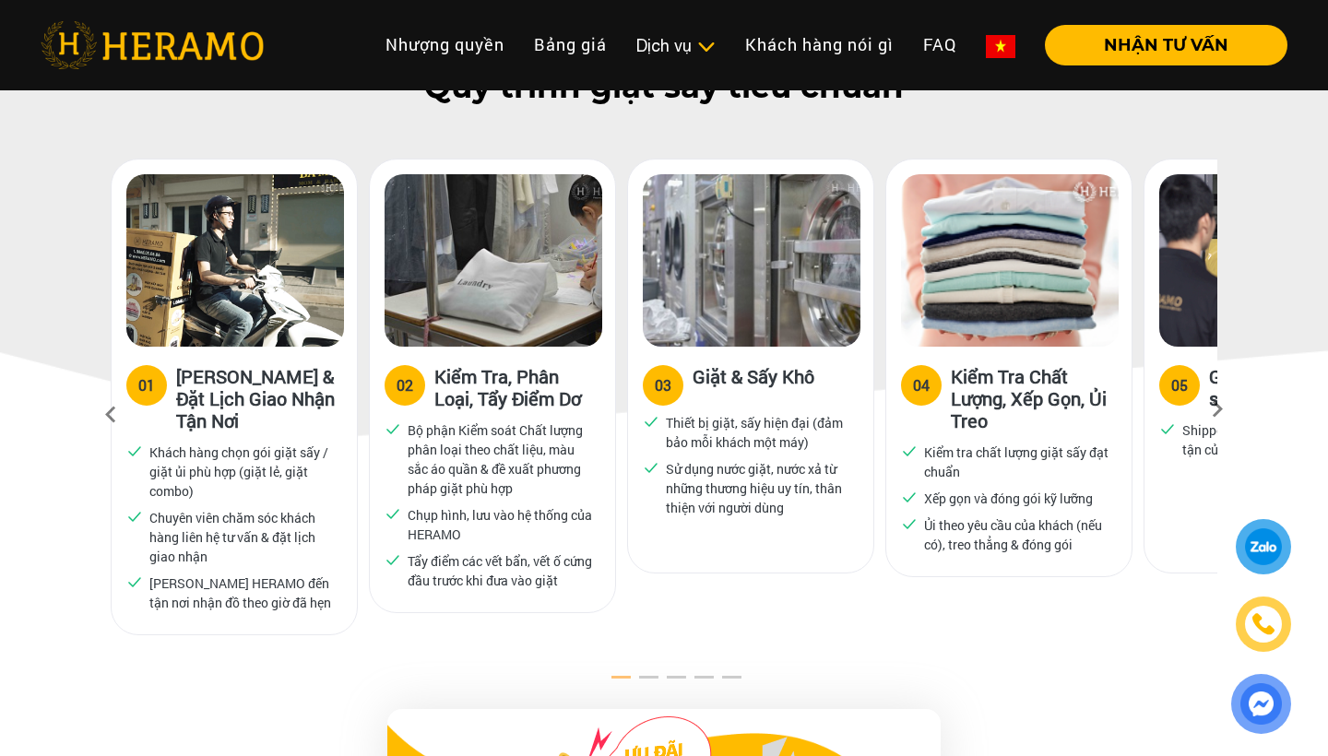
scroll to position [940, 0]
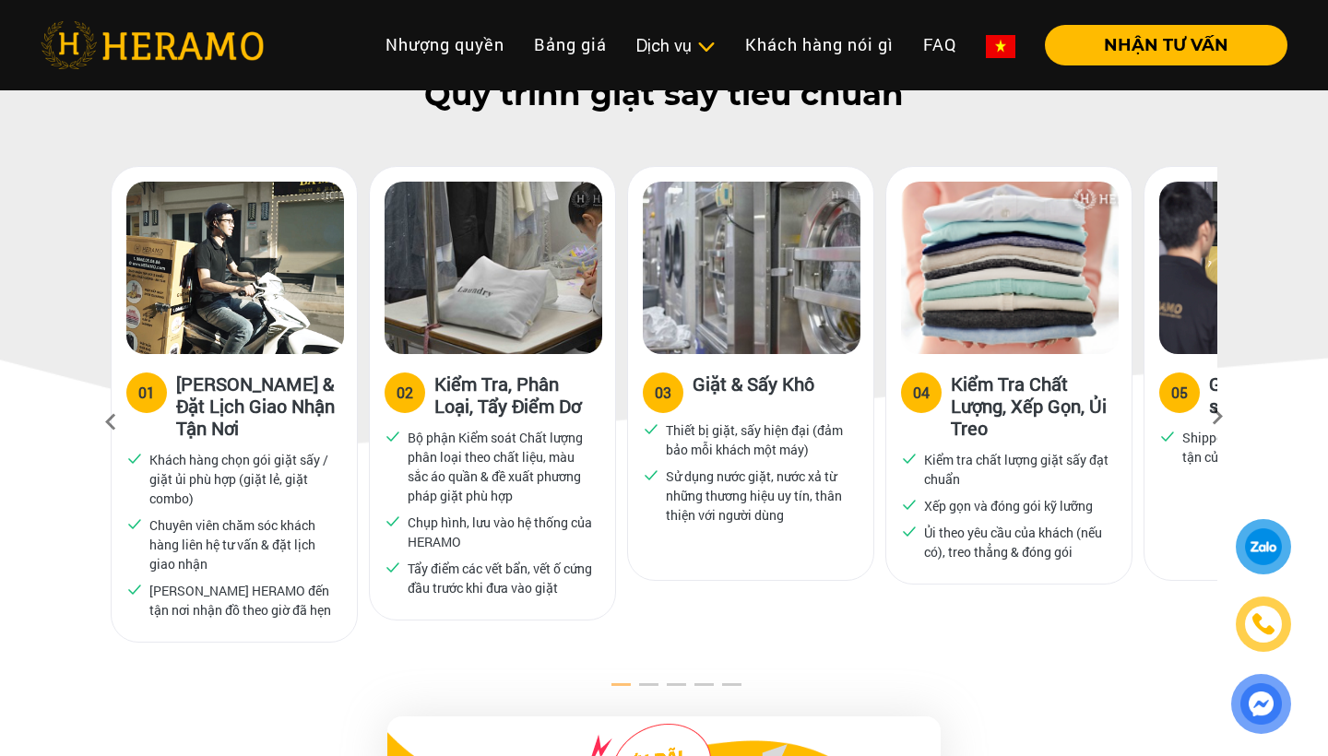
click at [1225, 417] on icon at bounding box center [1216, 423] width 33 height 12
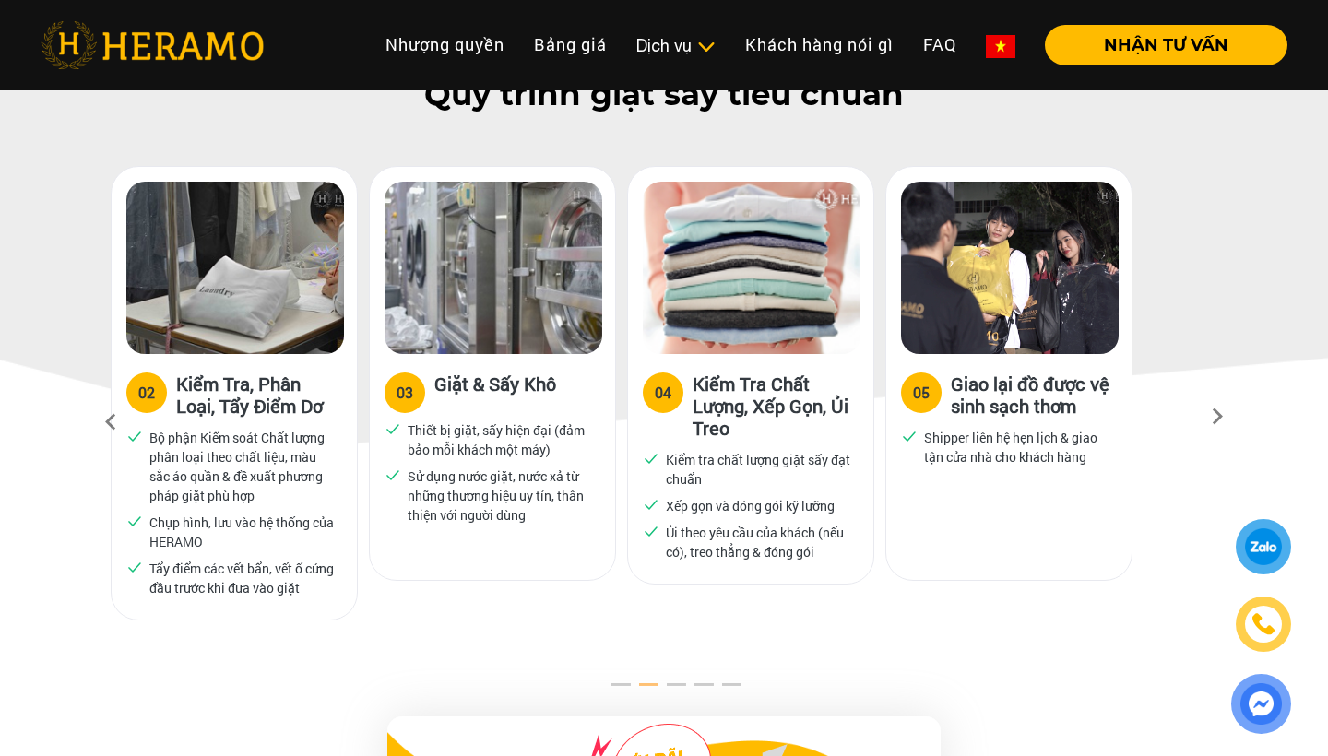
click at [798, 391] on h3 "Kiểm Tra Chất Lượng, Xếp Gọn, Ủi Treo" at bounding box center [775, 405] width 166 height 66
click at [751, 401] on h3 "Kiểm Tra Chất Lượng, Xếp Gọn, Ủi Treo" at bounding box center [775, 405] width 166 height 66
click at [1233, 417] on icon at bounding box center [1216, 423] width 33 height 12
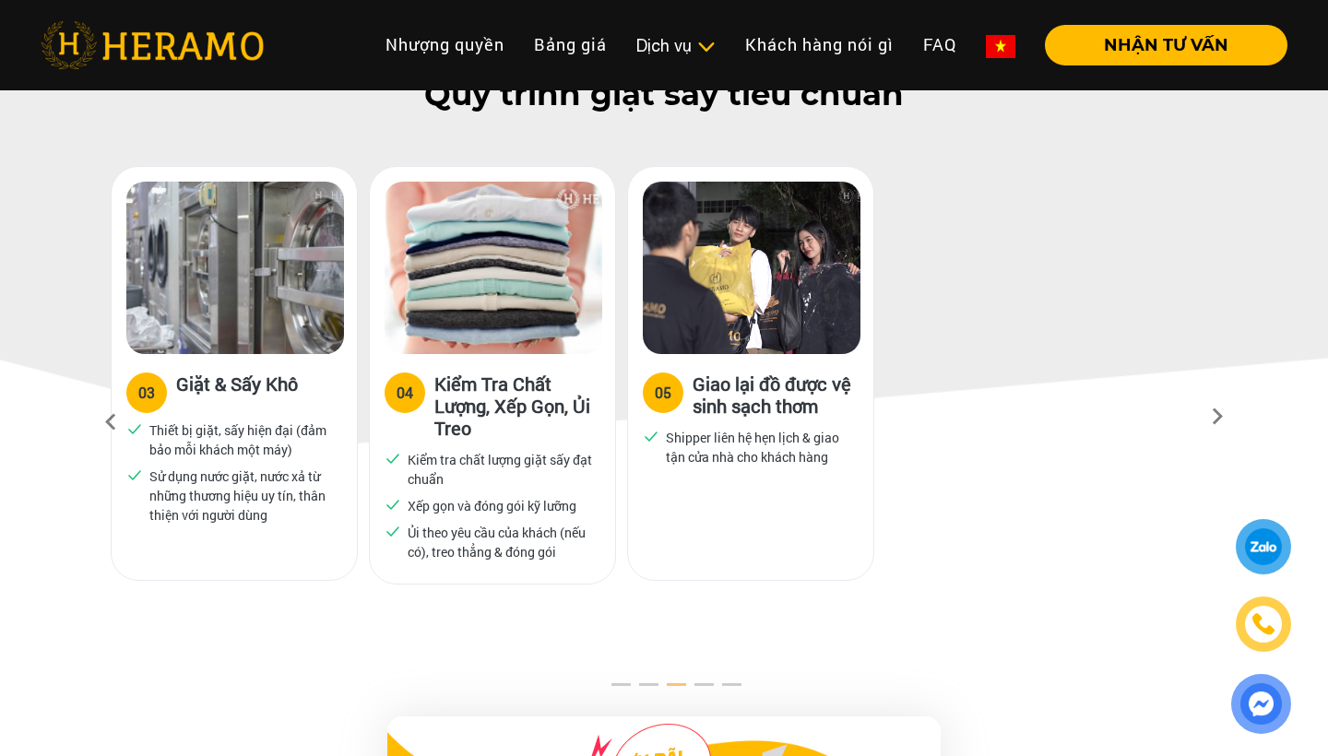
click at [1233, 417] on icon at bounding box center [1216, 423] width 33 height 12
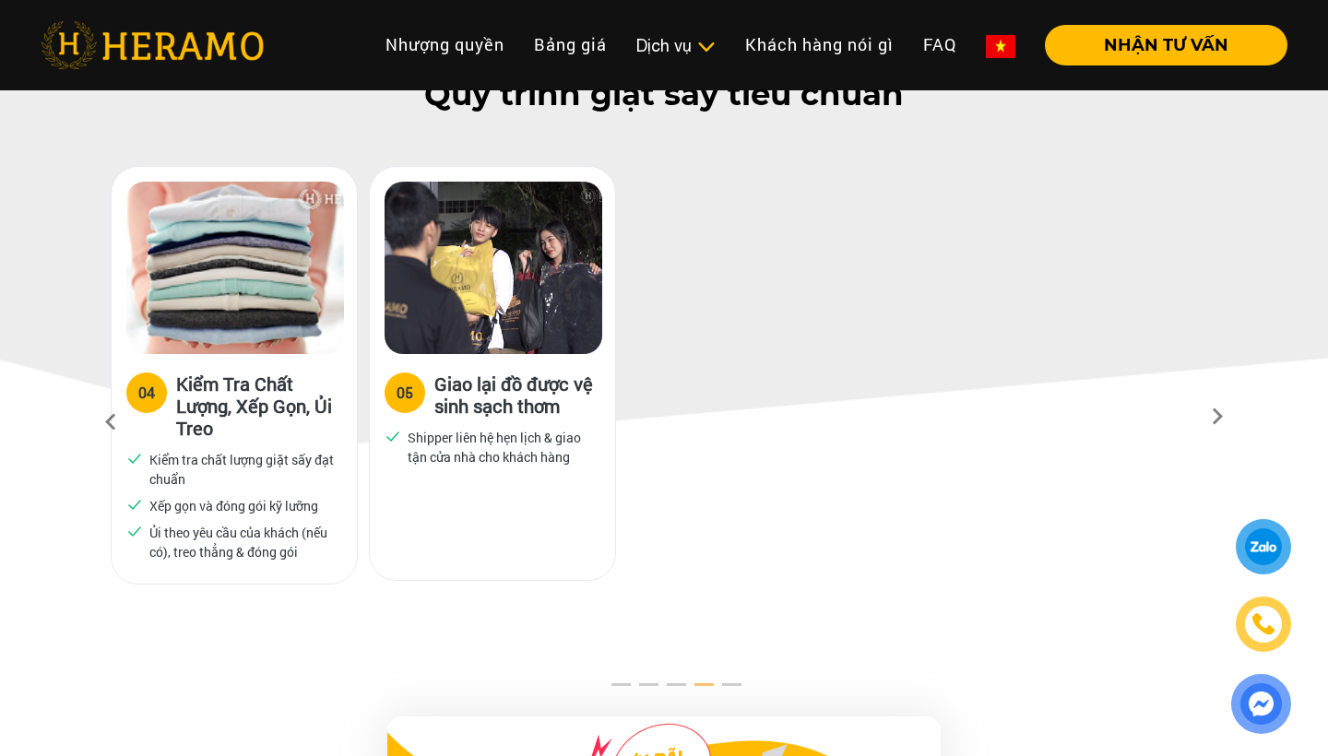
click at [1306, 264] on div "Quy trình giặt sấy tiêu chuẩn [DATE] Vấn & Đặt Lịch Giao Nhận Tận Nơi Khách hàn…" at bounding box center [664, 378] width 1328 height 604
click at [1234, 417] on icon at bounding box center [1216, 423] width 33 height 12
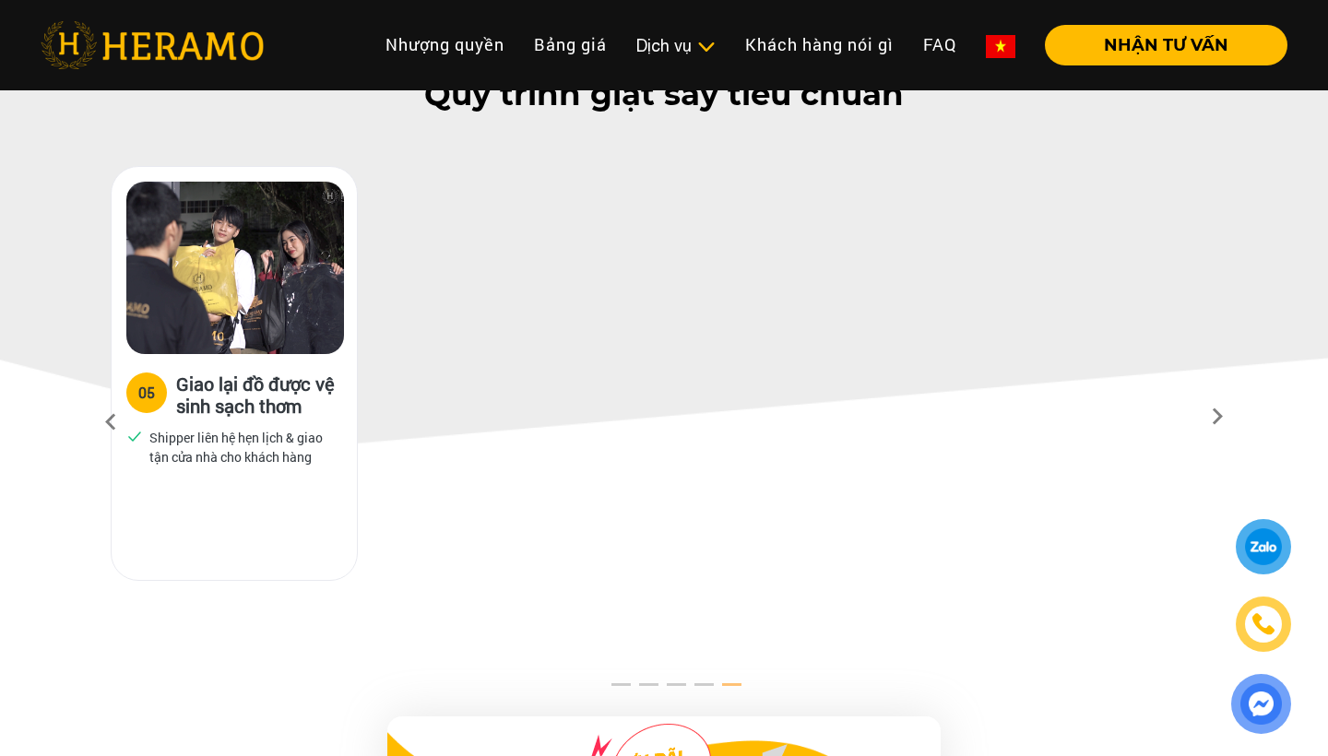
click at [1234, 417] on icon at bounding box center [1216, 423] width 33 height 12
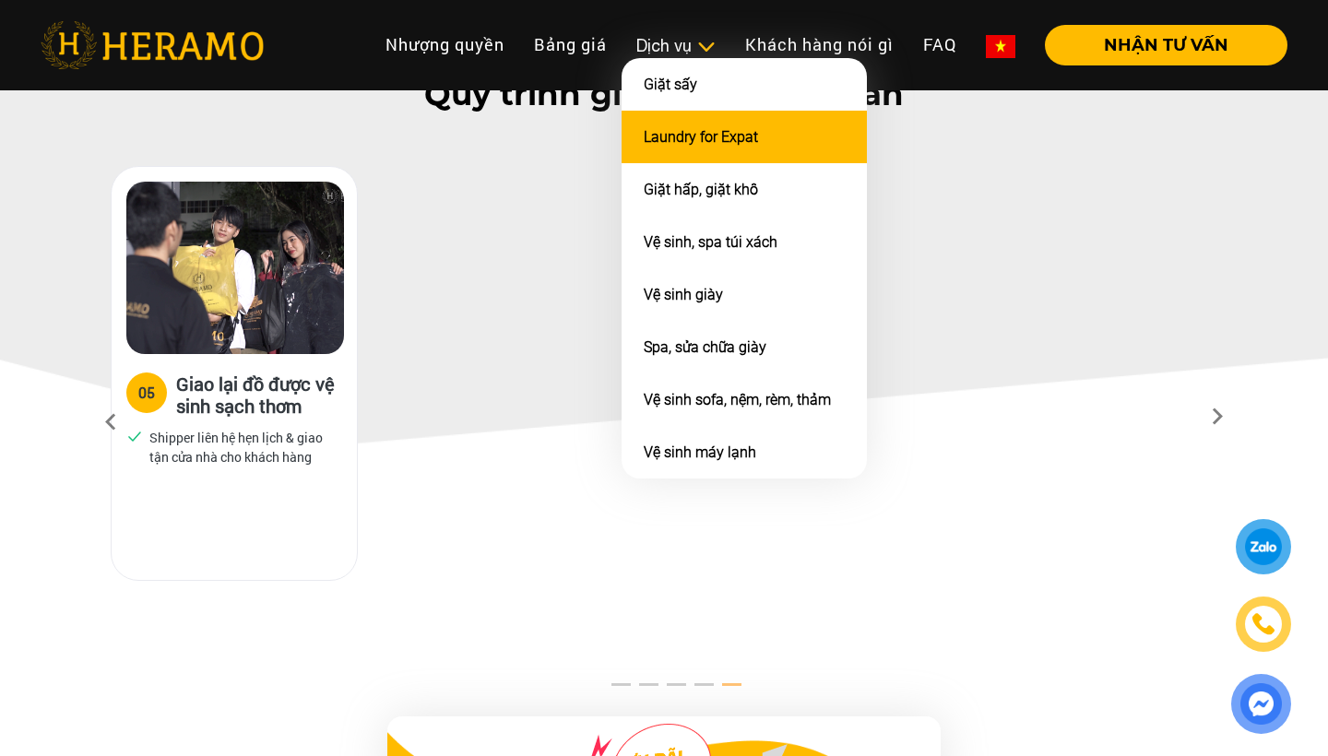
click at [699, 136] on link "Laundry for Expat" at bounding box center [701, 137] width 114 height 18
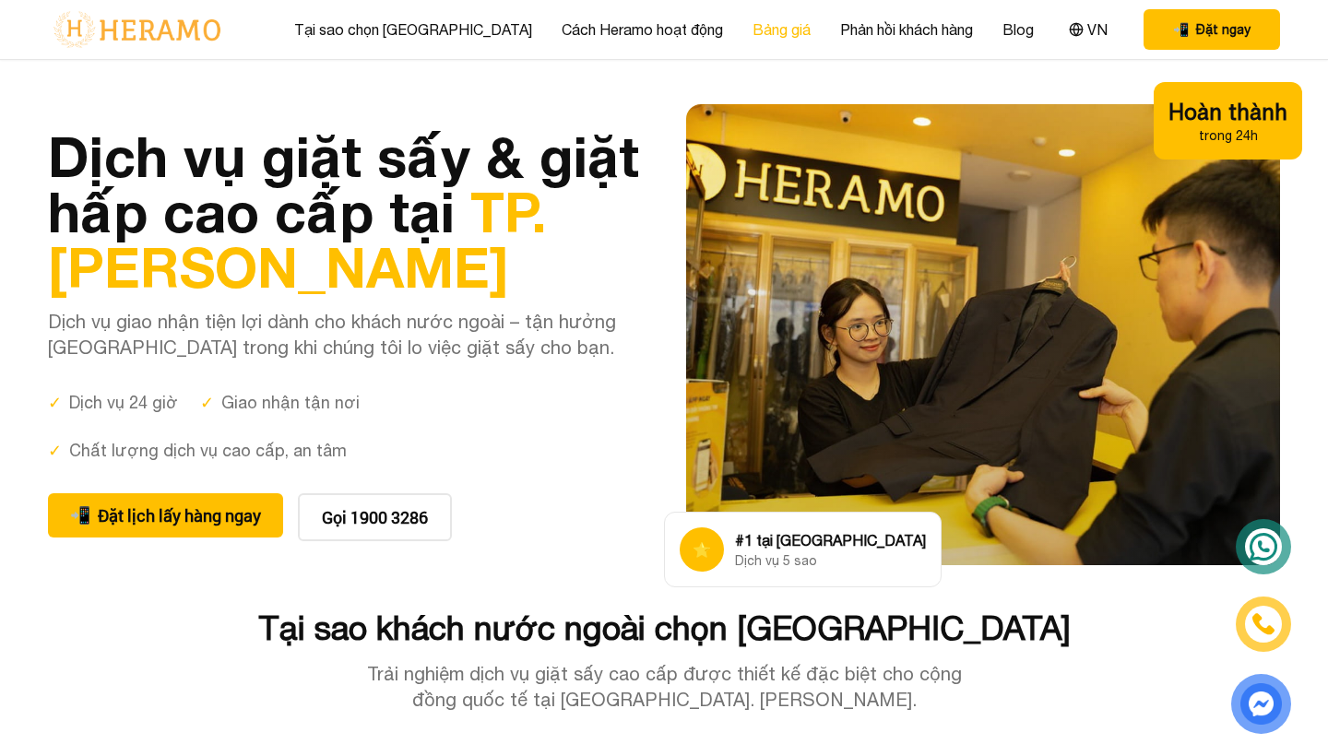
click at [752, 22] on link "Bảng giá" at bounding box center [781, 29] width 58 height 22
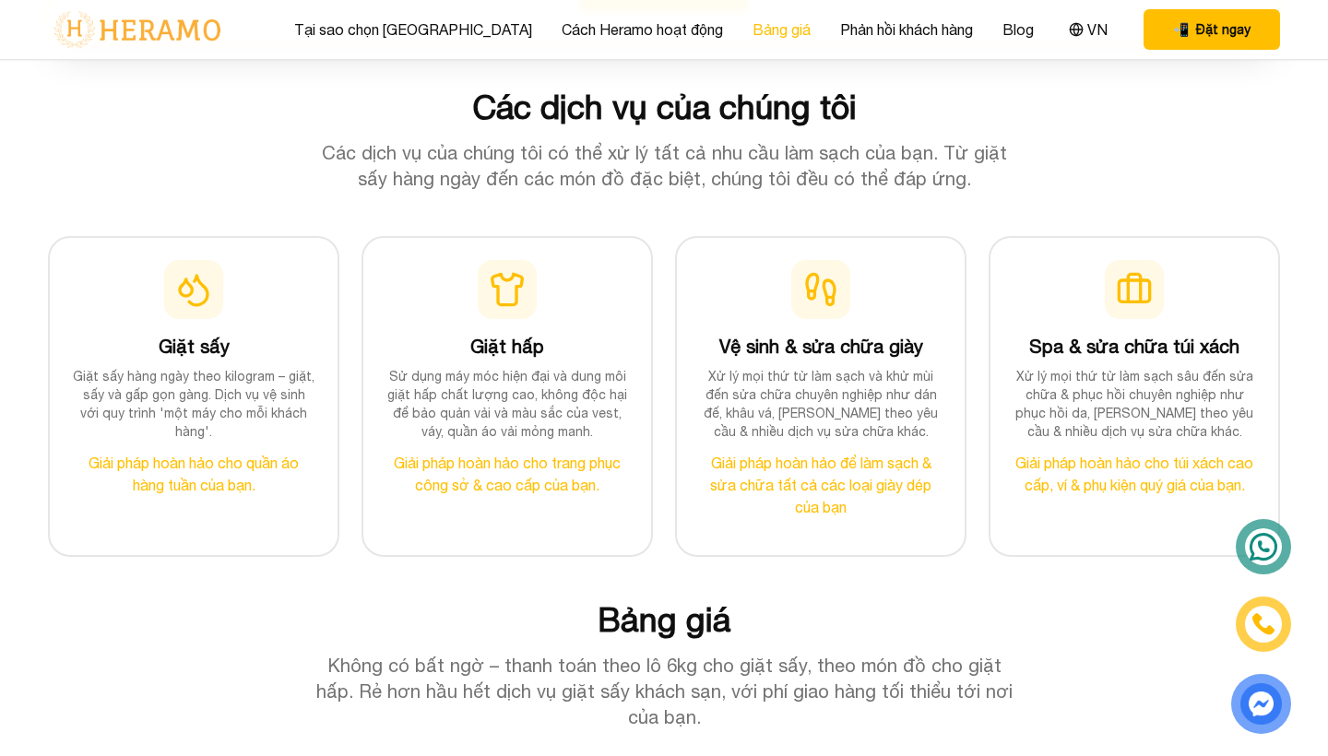
scroll to position [2355, 0]
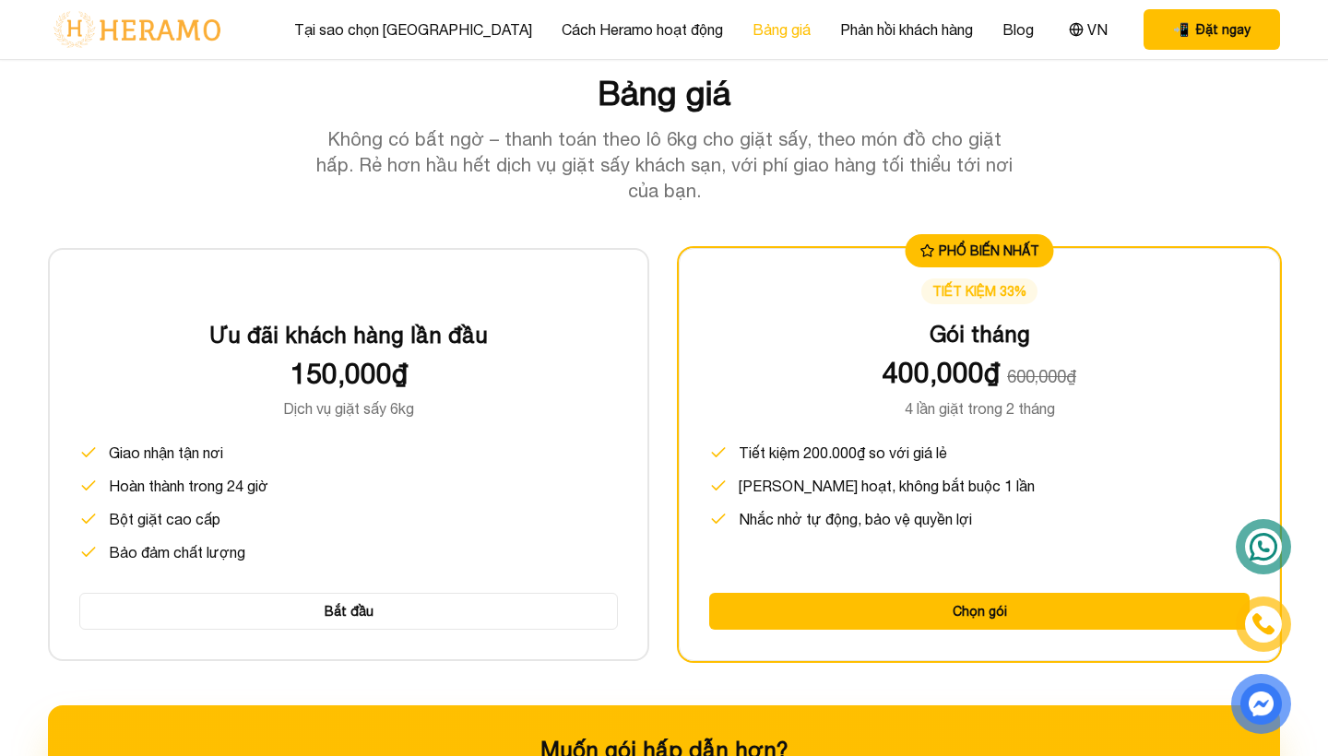
click at [752, 22] on link "Bảng giá" at bounding box center [781, 29] width 58 height 22
click at [828, 41] on div "Tại sao chọn Heramo Cách Heramo hoạt động Bảng giá Phản hồi khách hàng Blog VN" at bounding box center [703, 30] width 819 height 24
click at [621, 25] on link "Cách Heramo hoạt động" at bounding box center [642, 29] width 161 height 22
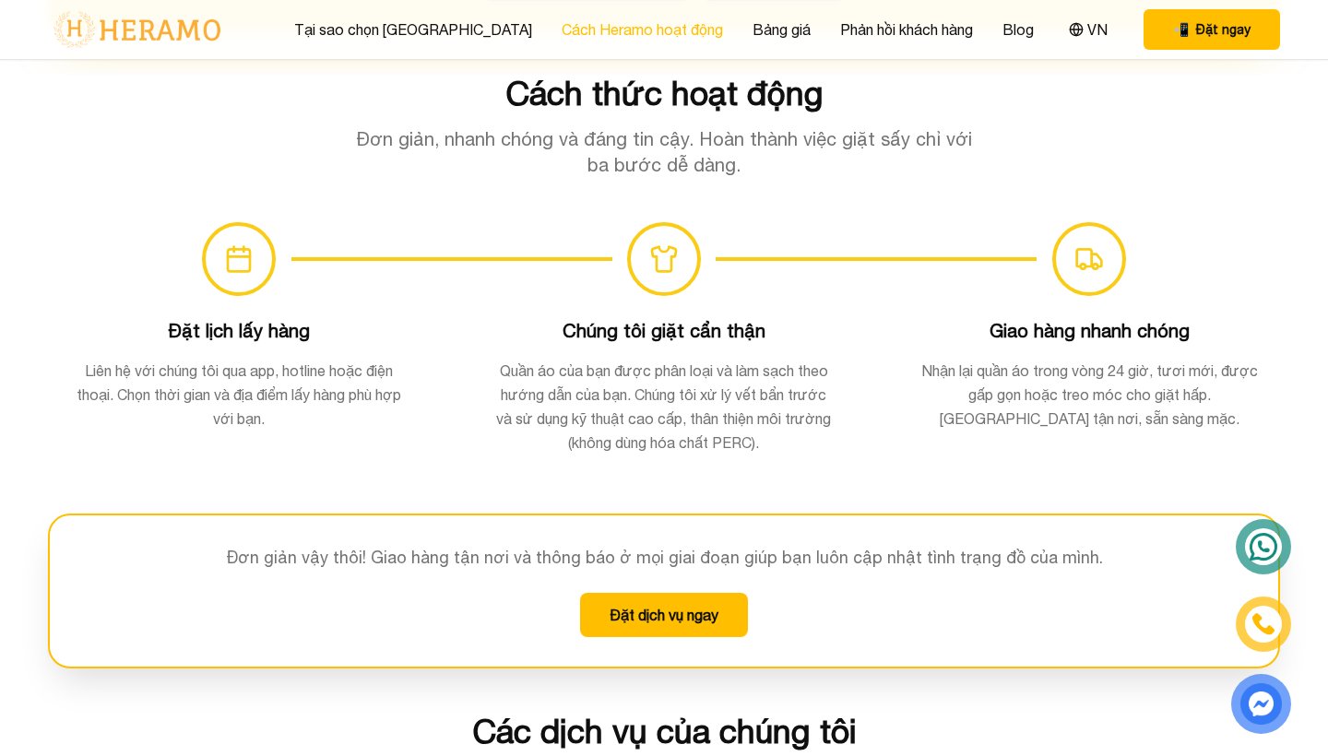
click at [612, 35] on link "Cách Heramo hoạt động" at bounding box center [642, 29] width 161 height 22
click at [457, 27] on link "Tại sao chọn [GEOGRAPHIC_DATA]" at bounding box center [413, 29] width 238 height 22
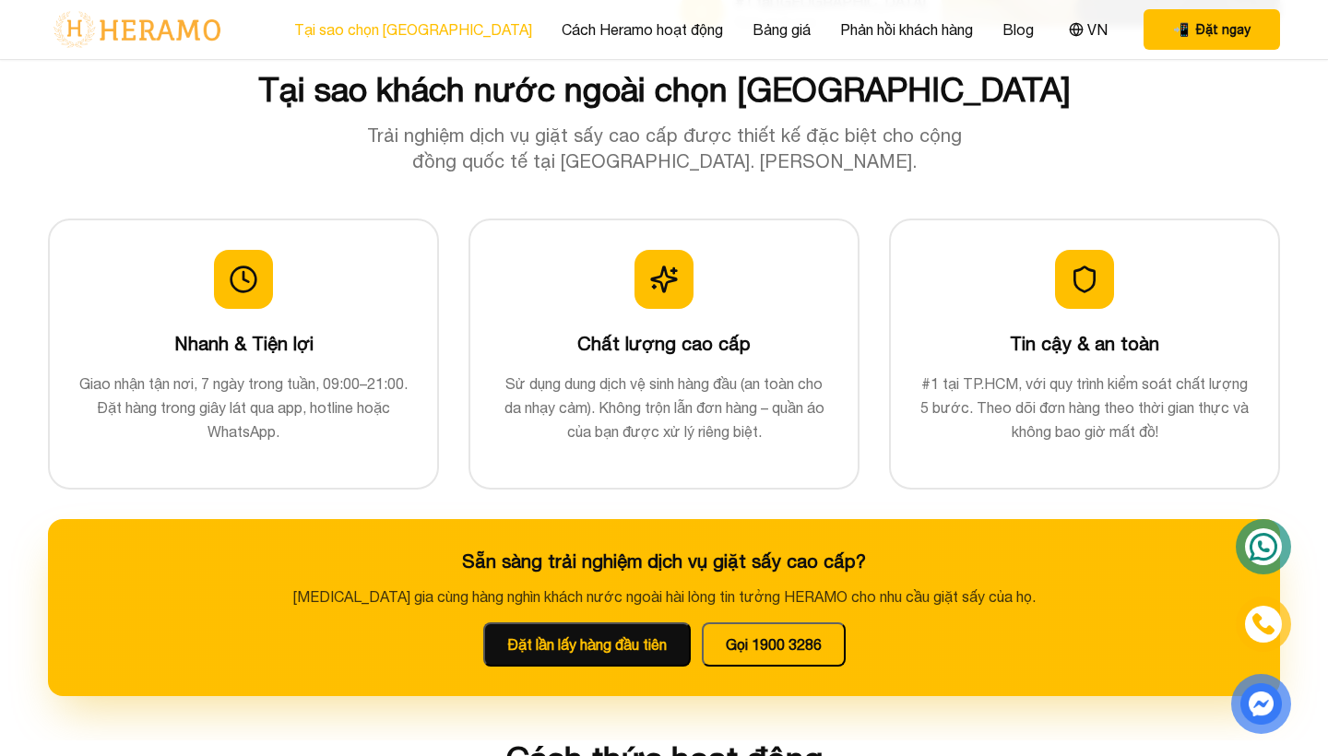
scroll to position [535, 0]
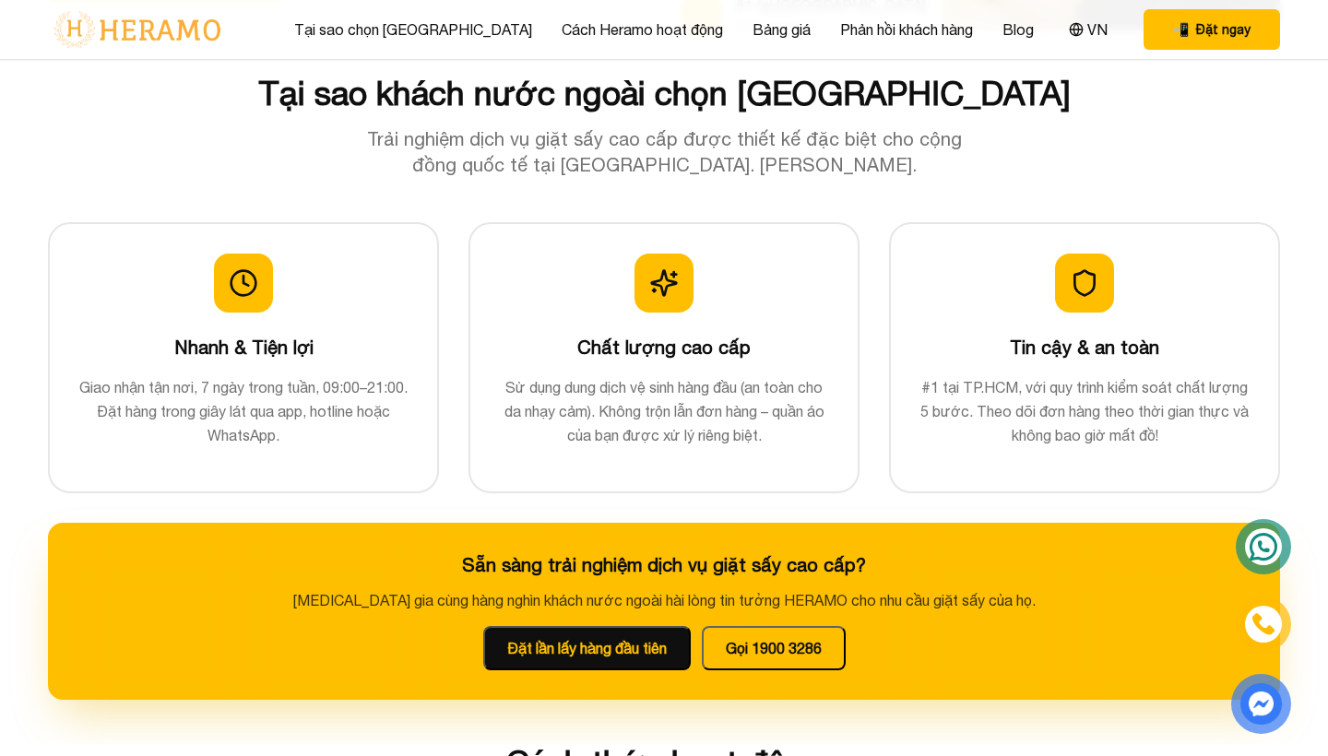
click at [222, 31] on img at bounding box center [137, 29] width 178 height 39
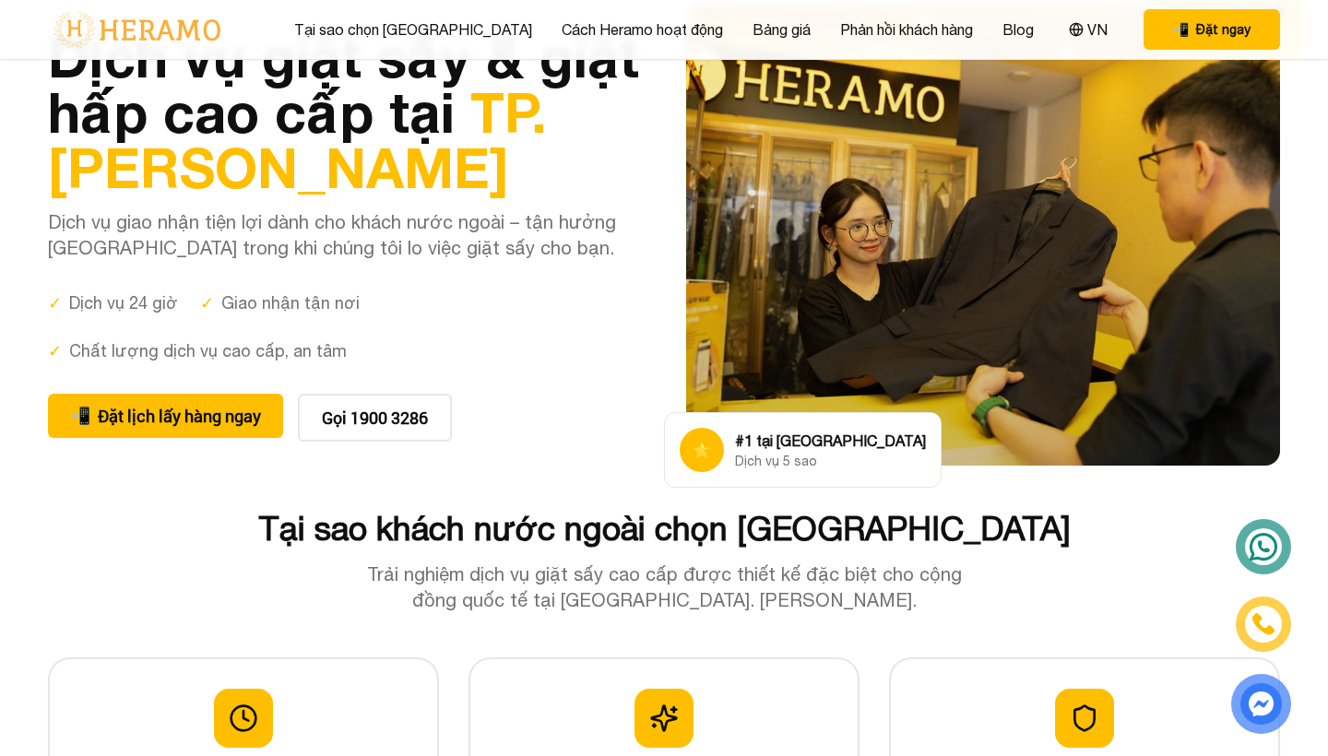
scroll to position [139, 0]
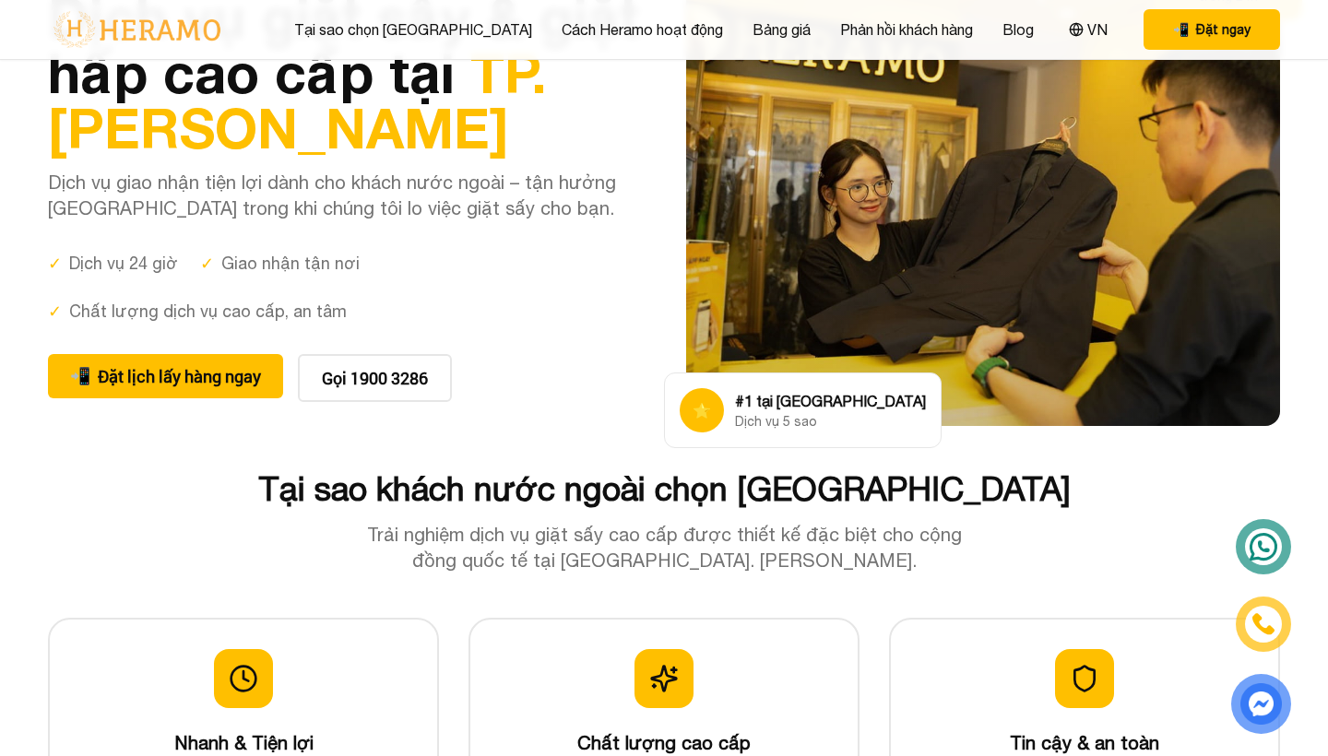
click at [607, 11] on div "Tại sao chọn Heramo Cách Heramo hoạt động Bảng giá Phản hồi khách hàng Blog VN …" at bounding box center [664, 29] width 1232 height 59
click at [606, 35] on link "Cách Heramo hoạt động" at bounding box center [642, 29] width 161 height 22
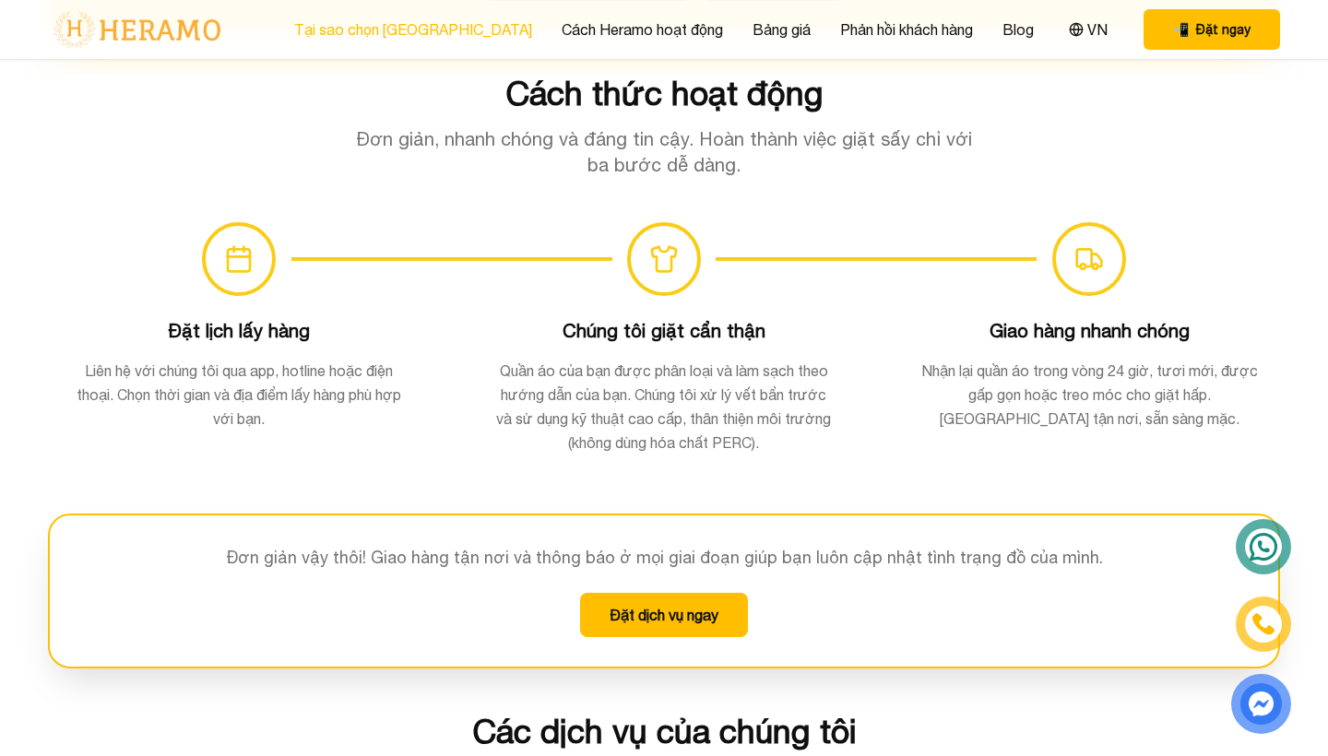
click at [407, 24] on link "Tại sao chọn [GEOGRAPHIC_DATA]" at bounding box center [413, 29] width 238 height 22
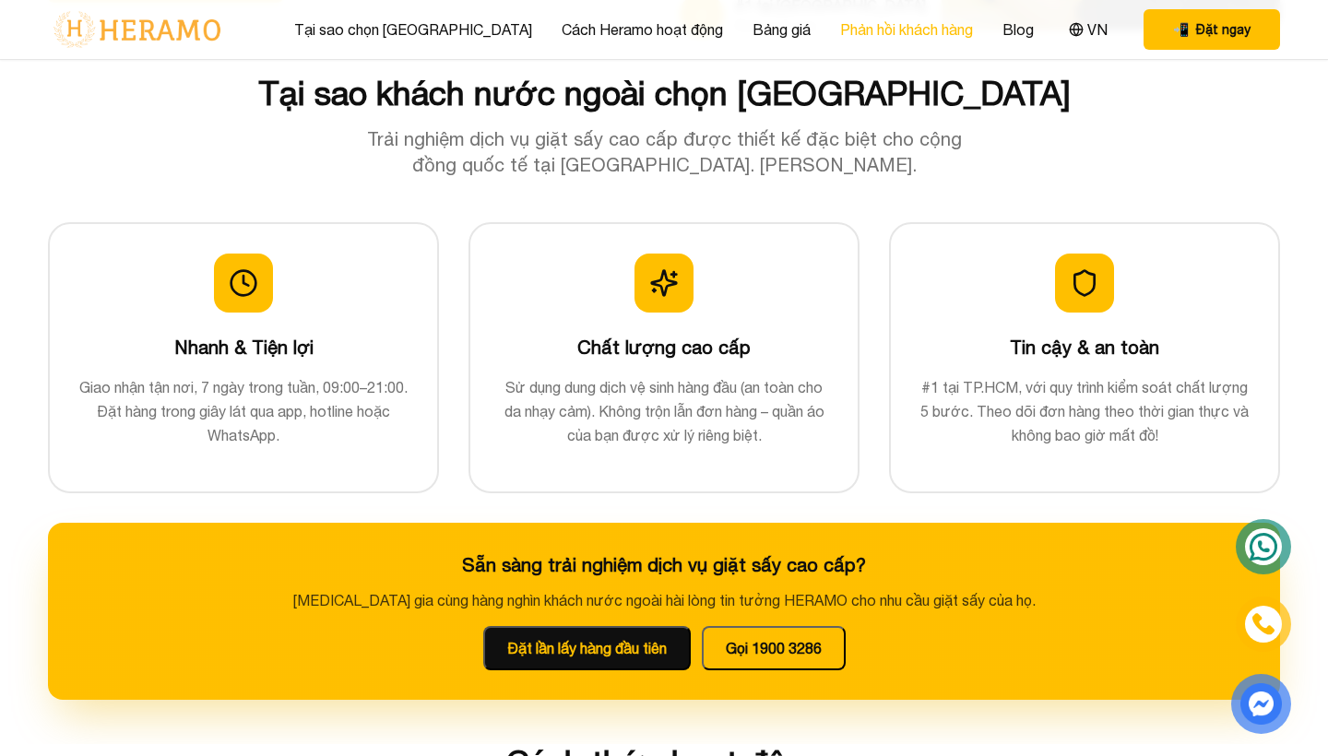
click at [840, 38] on link "Phản hồi khách hàng" at bounding box center [906, 29] width 133 height 22
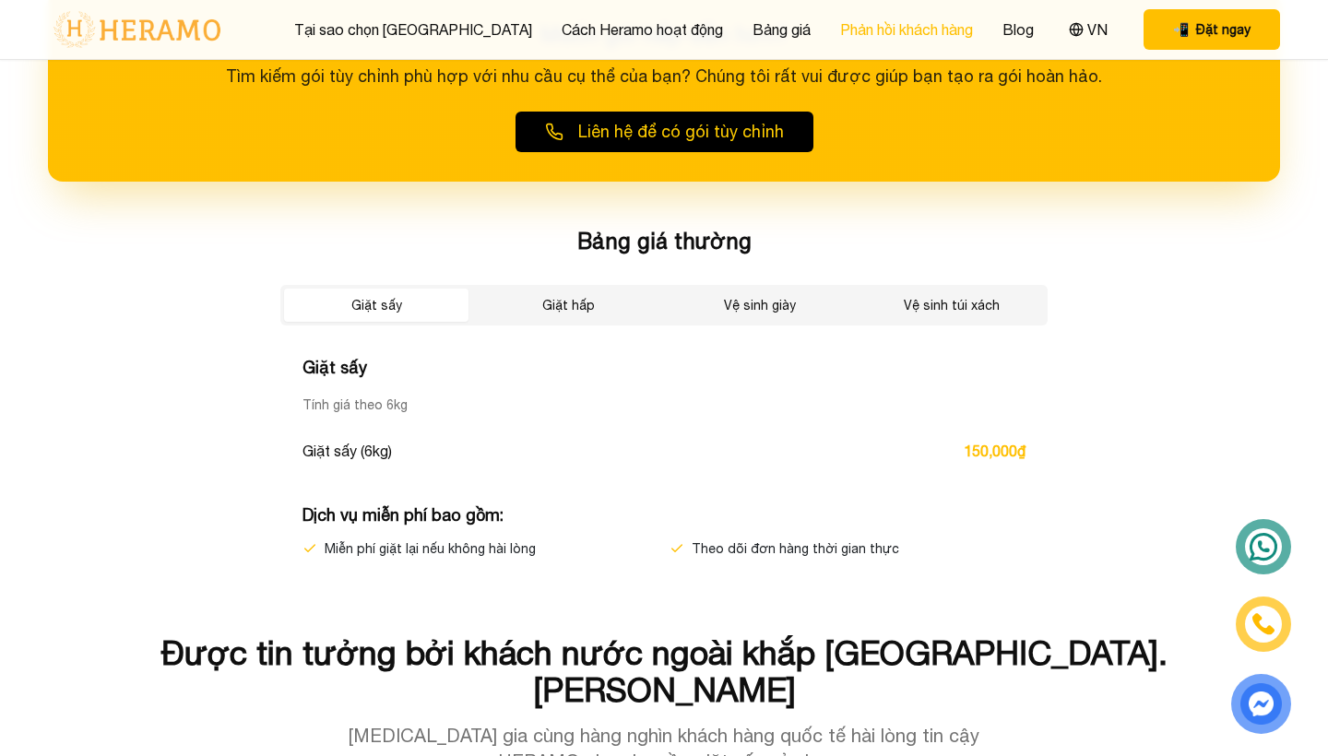
scroll to position [3630, 0]
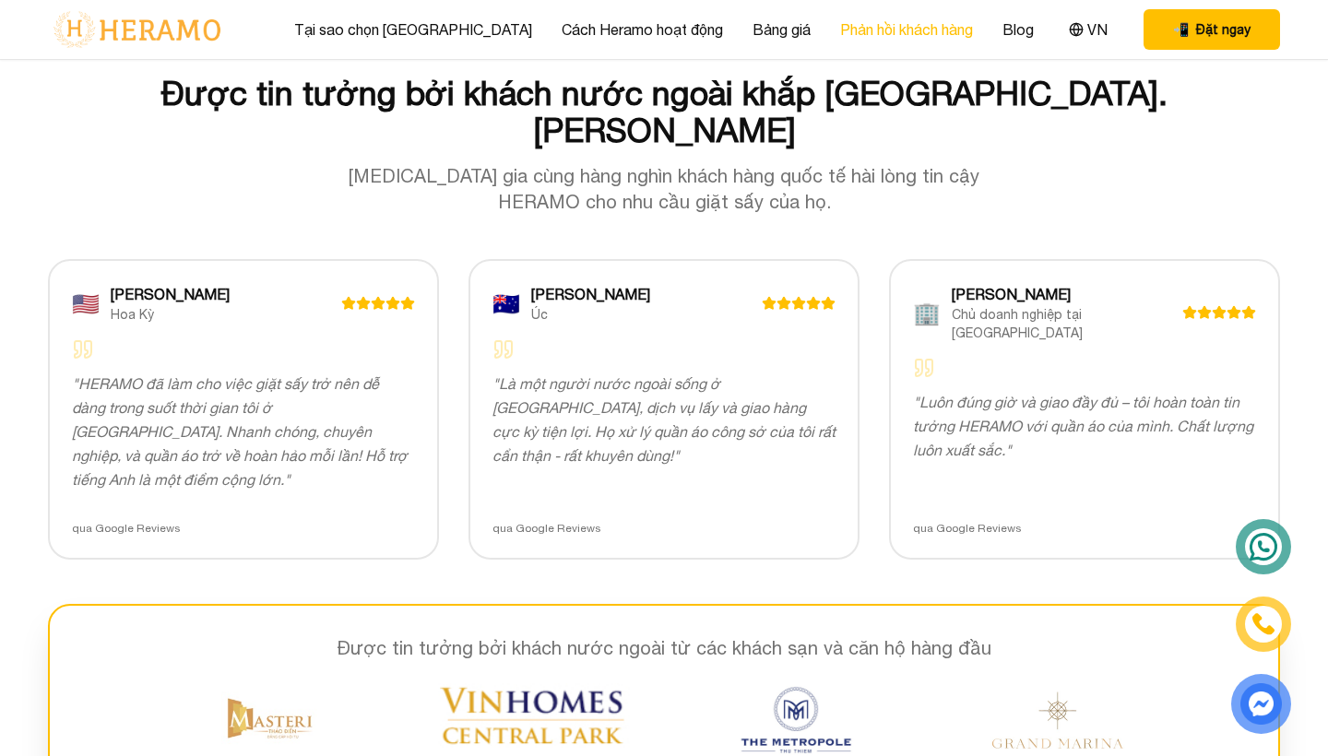
click at [840, 38] on link "Phản hồi khách hàng" at bounding box center [906, 29] width 133 height 22
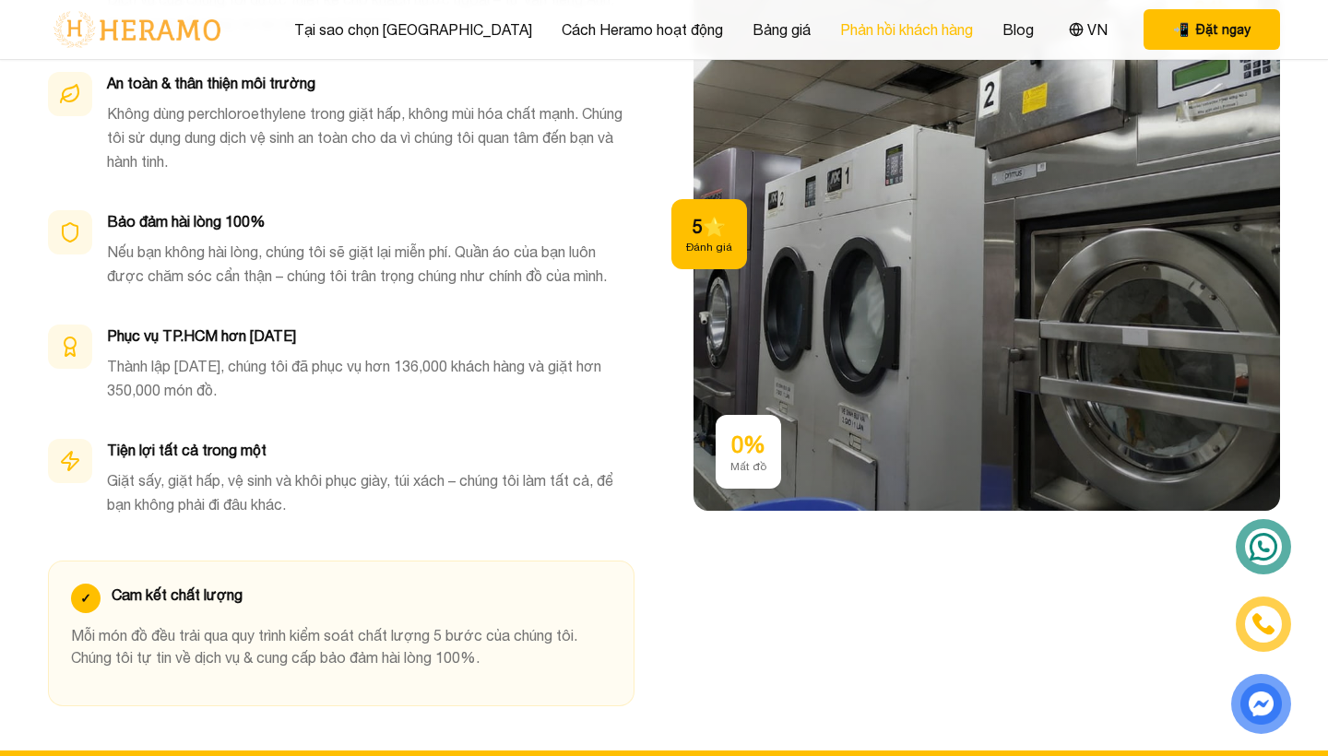
scroll to position [5648, 0]
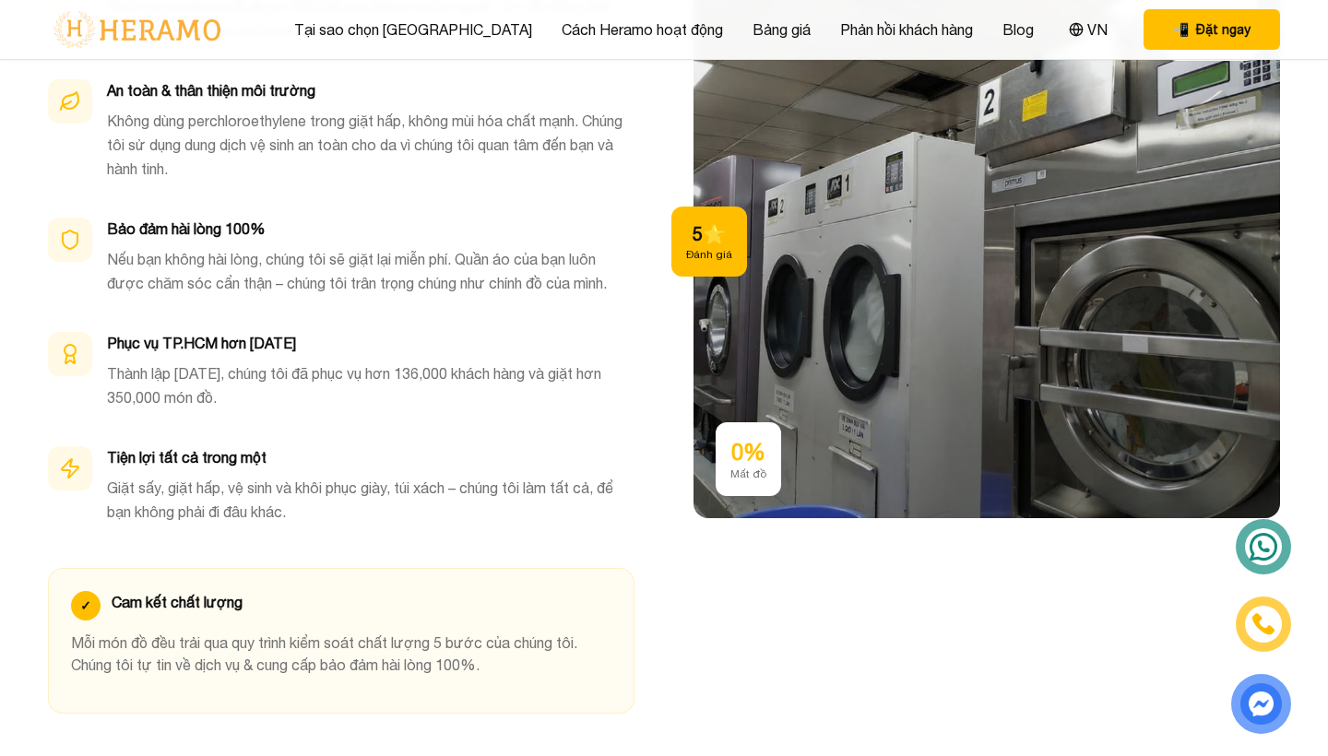
click at [623, 568] on div "✓ Cam kết chất lượng Mỗi món đồ đều trải qua quy trình kiểm soát chất lượng 5 b…" at bounding box center [341, 641] width 586 height 146
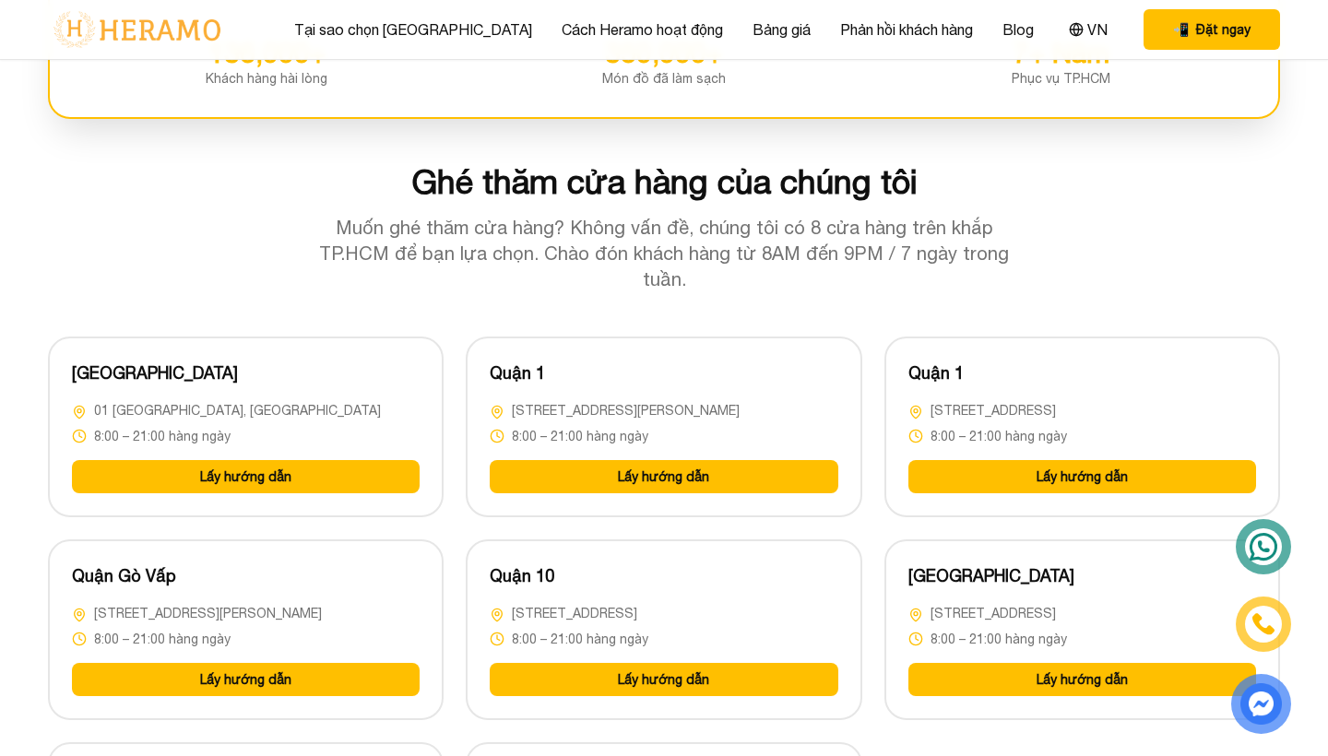
scroll to position [4450, 0]
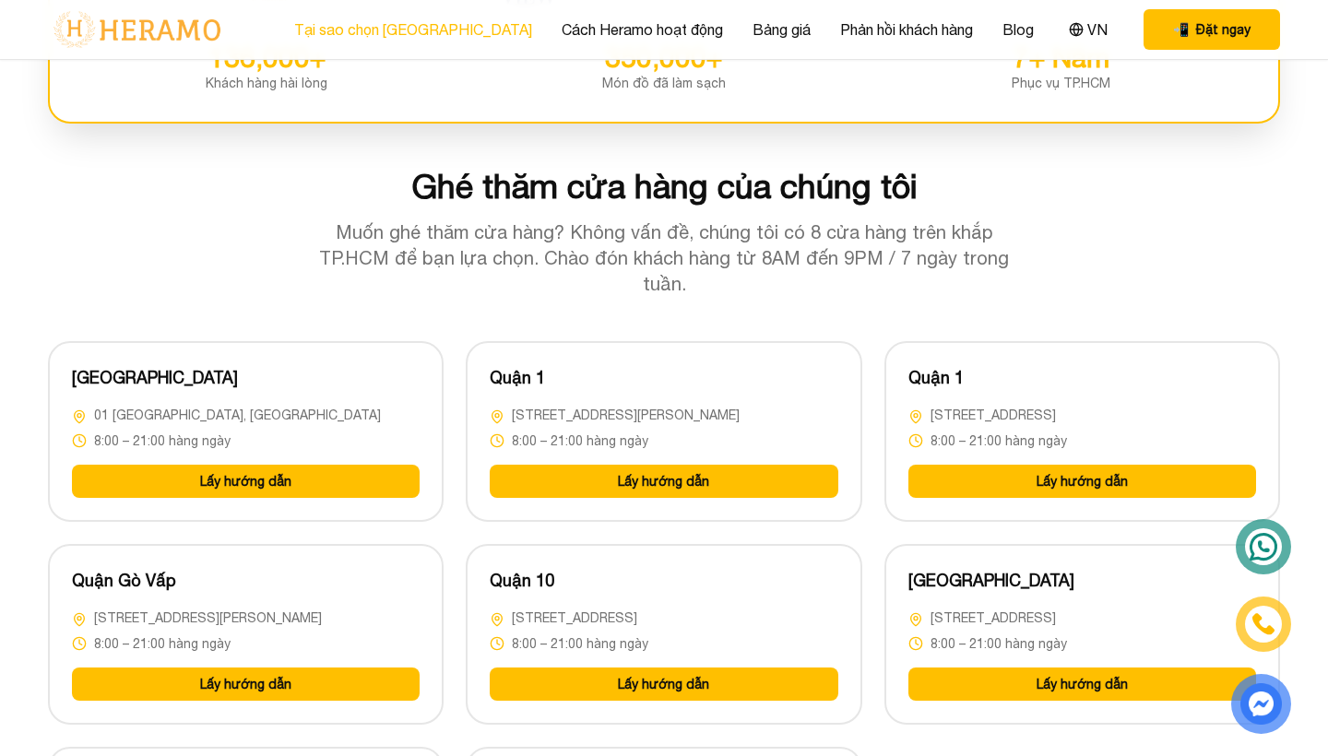
click at [403, 35] on link "Tại sao chọn [GEOGRAPHIC_DATA]" at bounding box center [413, 29] width 238 height 22
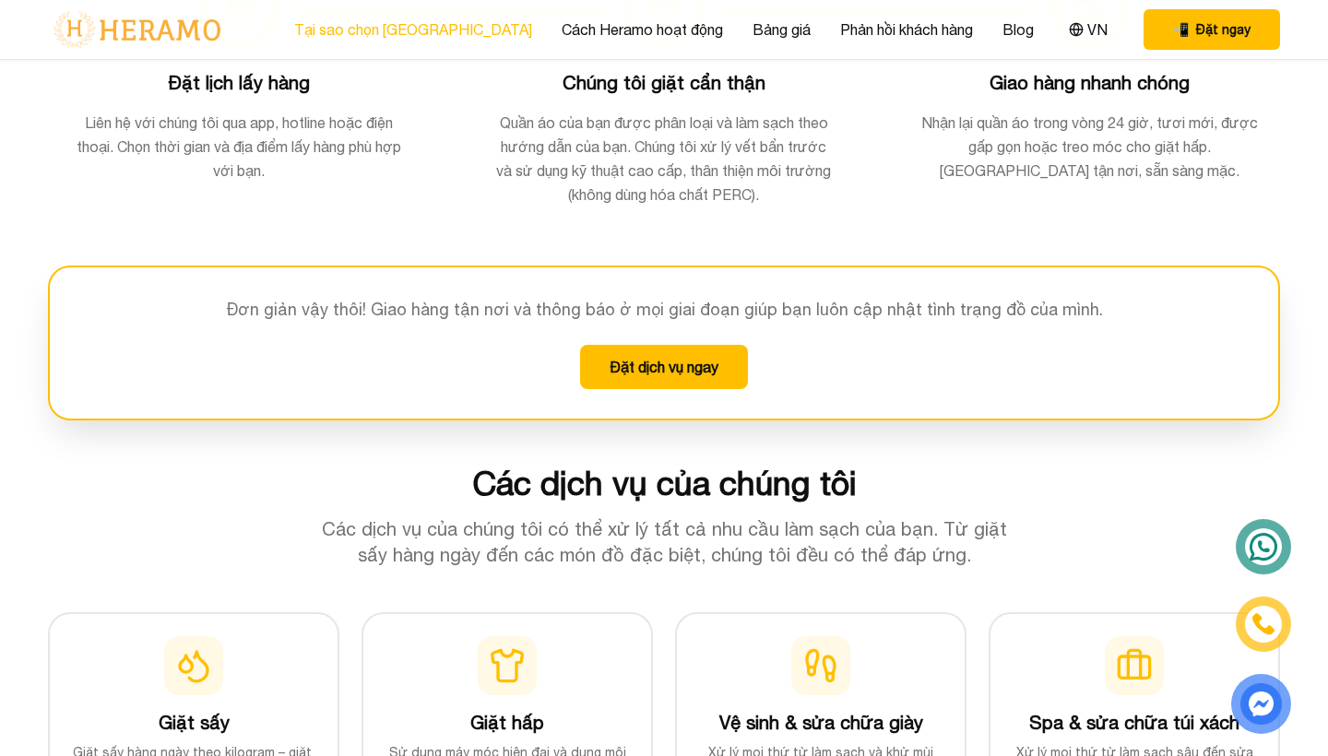
scroll to position [535, 0]
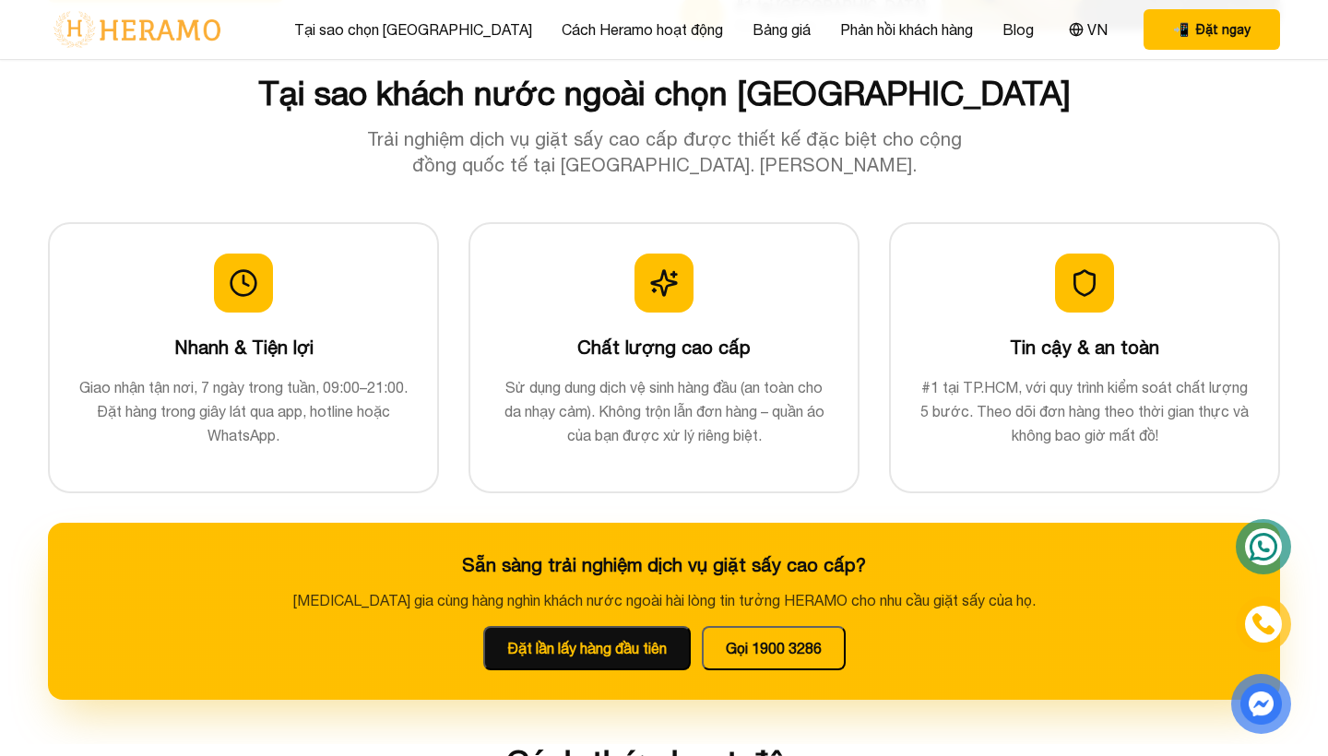
click at [172, 33] on img at bounding box center [137, 29] width 178 height 39
click at [1210, 56] on div "Tại sao chọn Heramo Cách Heramo hoạt động Bảng giá Phản hồi khách hàng Blog VN …" at bounding box center [664, 29] width 1232 height 59
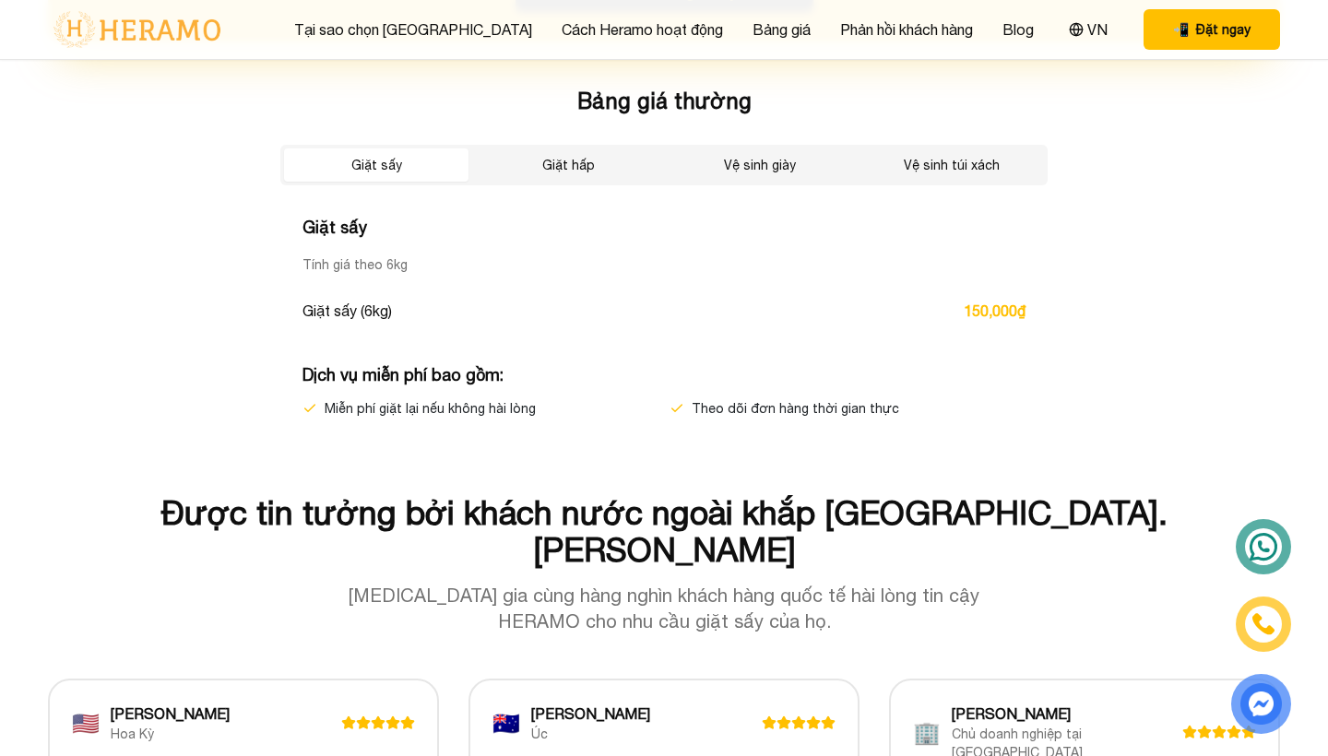
scroll to position [3211, 0]
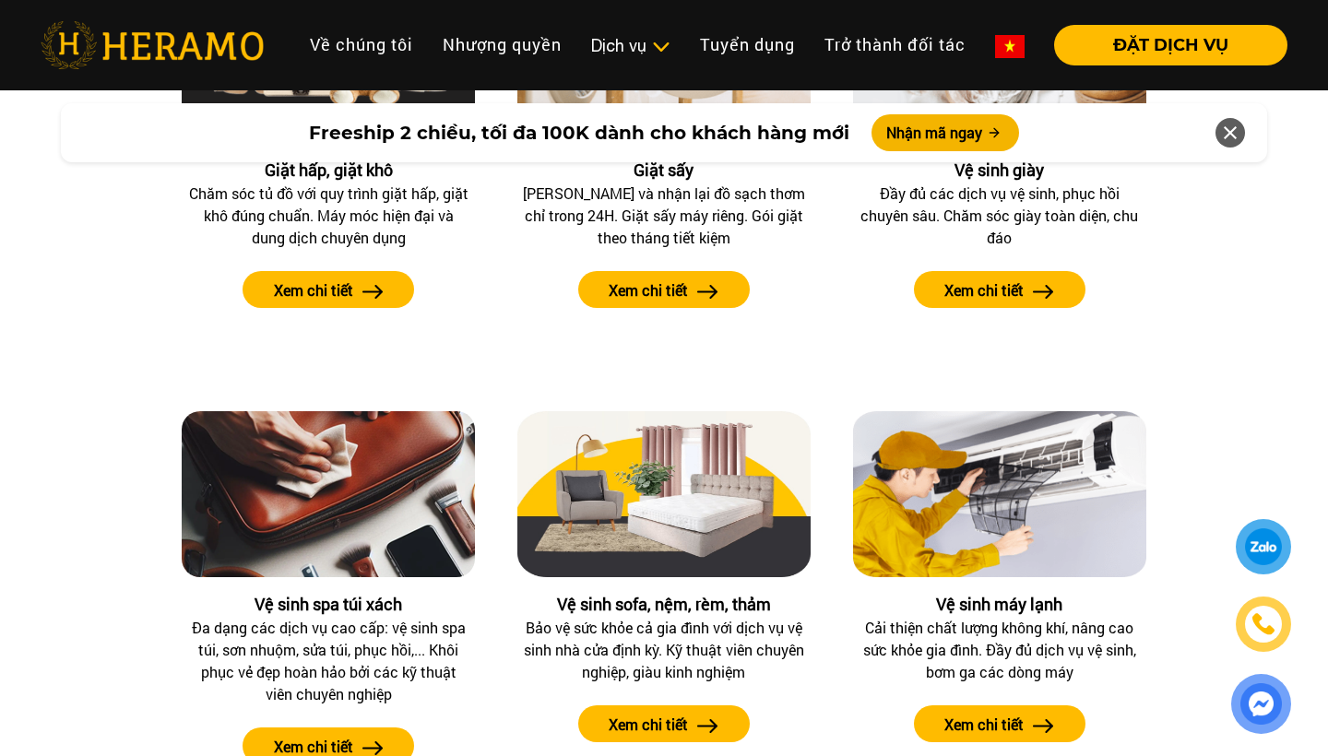
scroll to position [1927, 0]
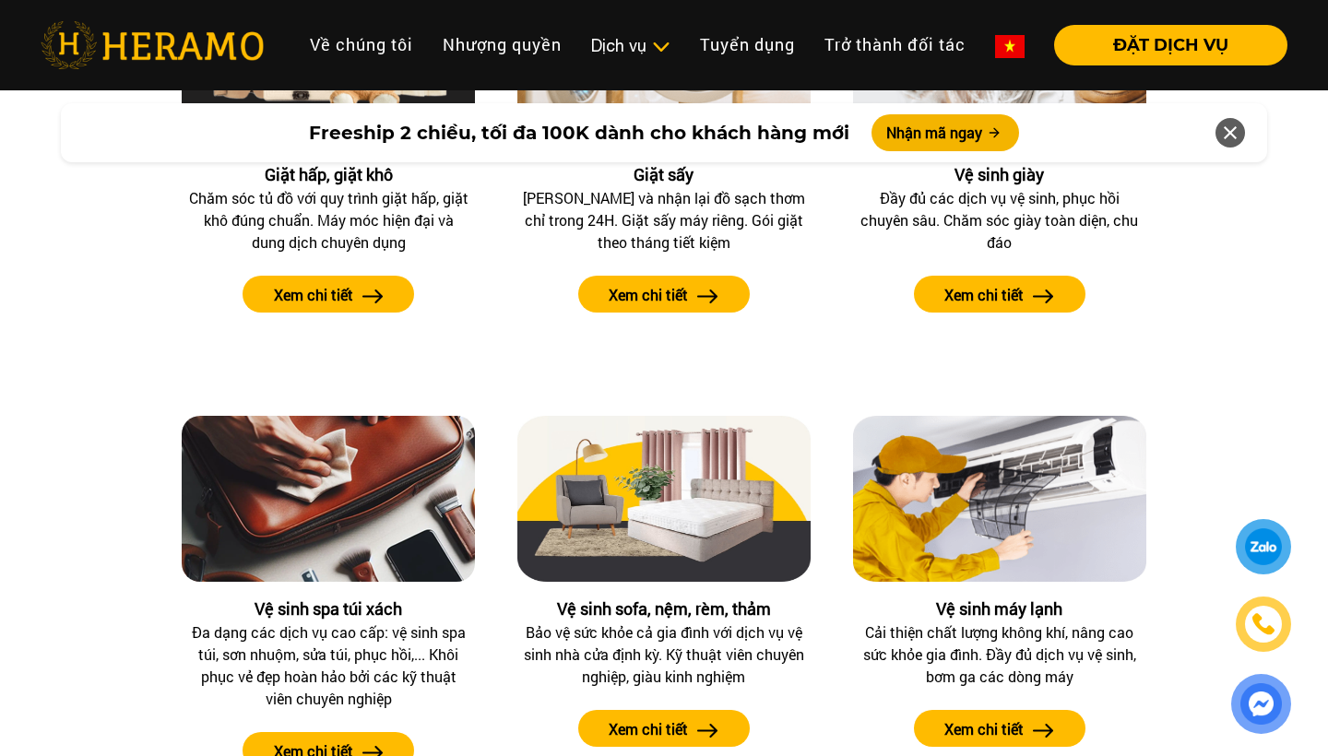
click at [1327, 329] on div "Các dịch vụ tại HERAMO Đặt ngay dịch vụ tại website, mobile app hoặc tại cửa hà…" at bounding box center [664, 299] width 1328 height 1006
click at [1311, 311] on div "Các dịch vụ tại HERAMO Đặt ngay dịch vụ tại website, mobile app hoặc tại cửa hà…" at bounding box center [664, 299] width 1298 height 1006
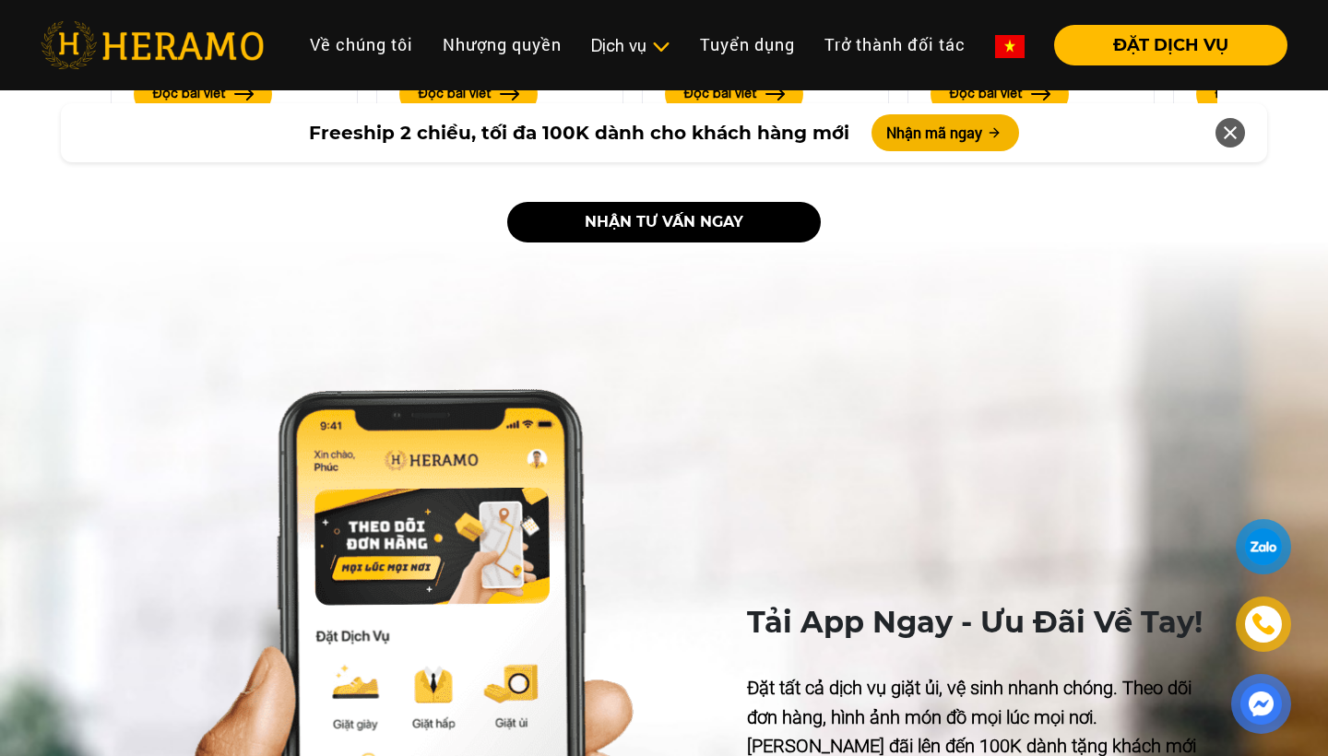
scroll to position [4309, 0]
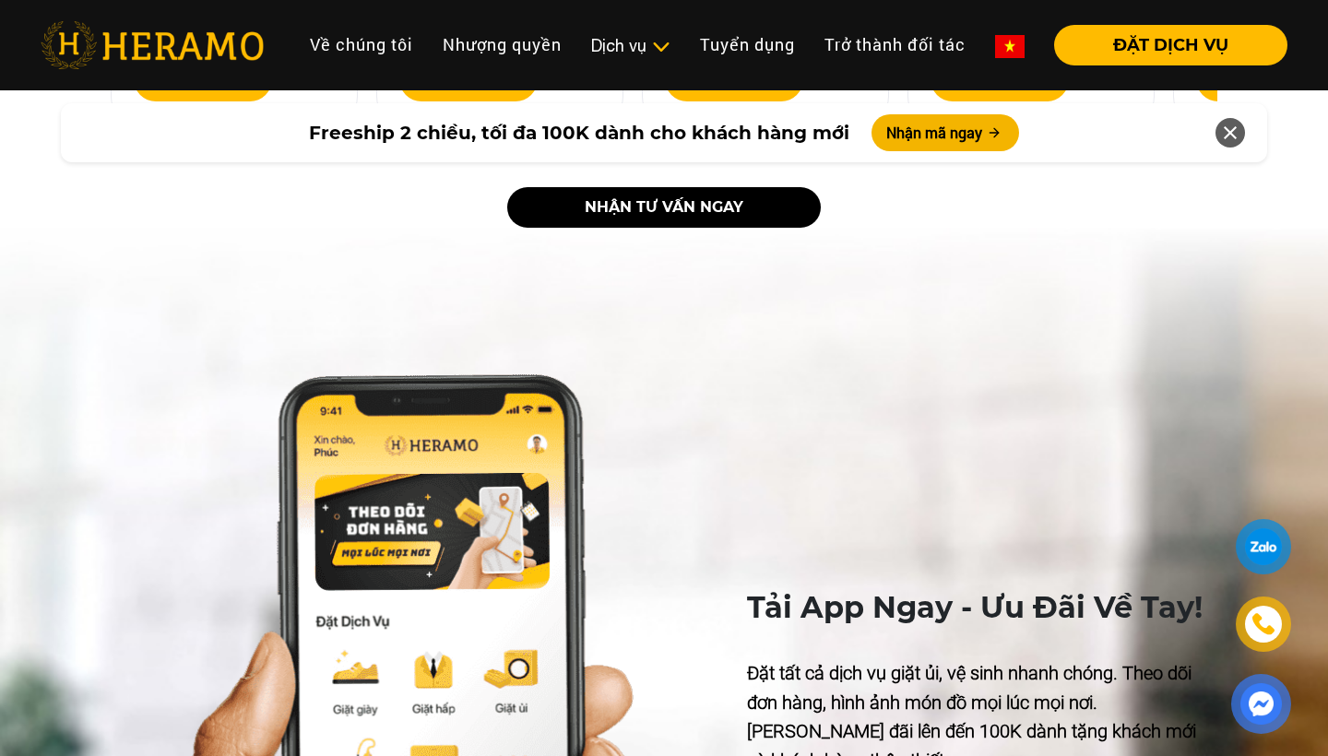
click at [365, 253] on div "Tải App Ngay - Ưu Đãi Về Tay! Đặt tất cả dịch vụ giặt ủi, vệ sinh nhanh chóng. …" at bounding box center [664, 746] width 1328 height 1036
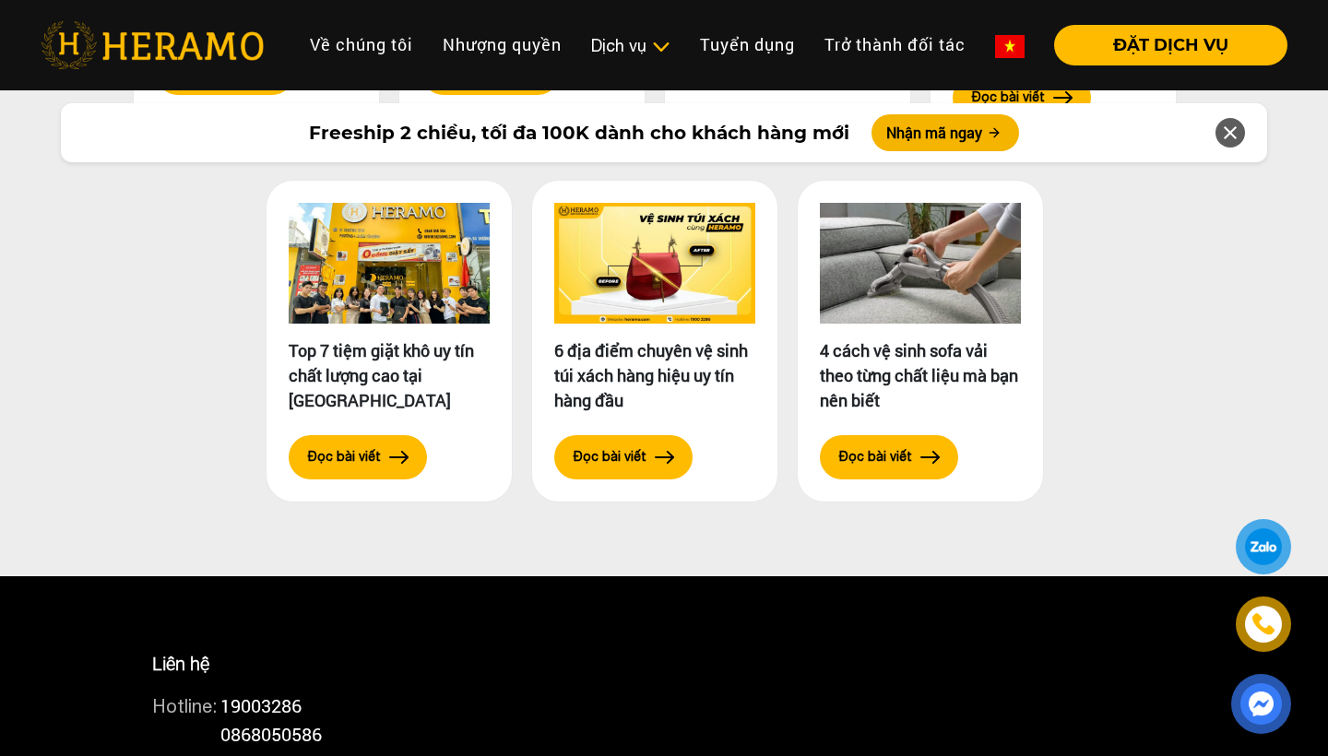
scroll to position [9078, 0]
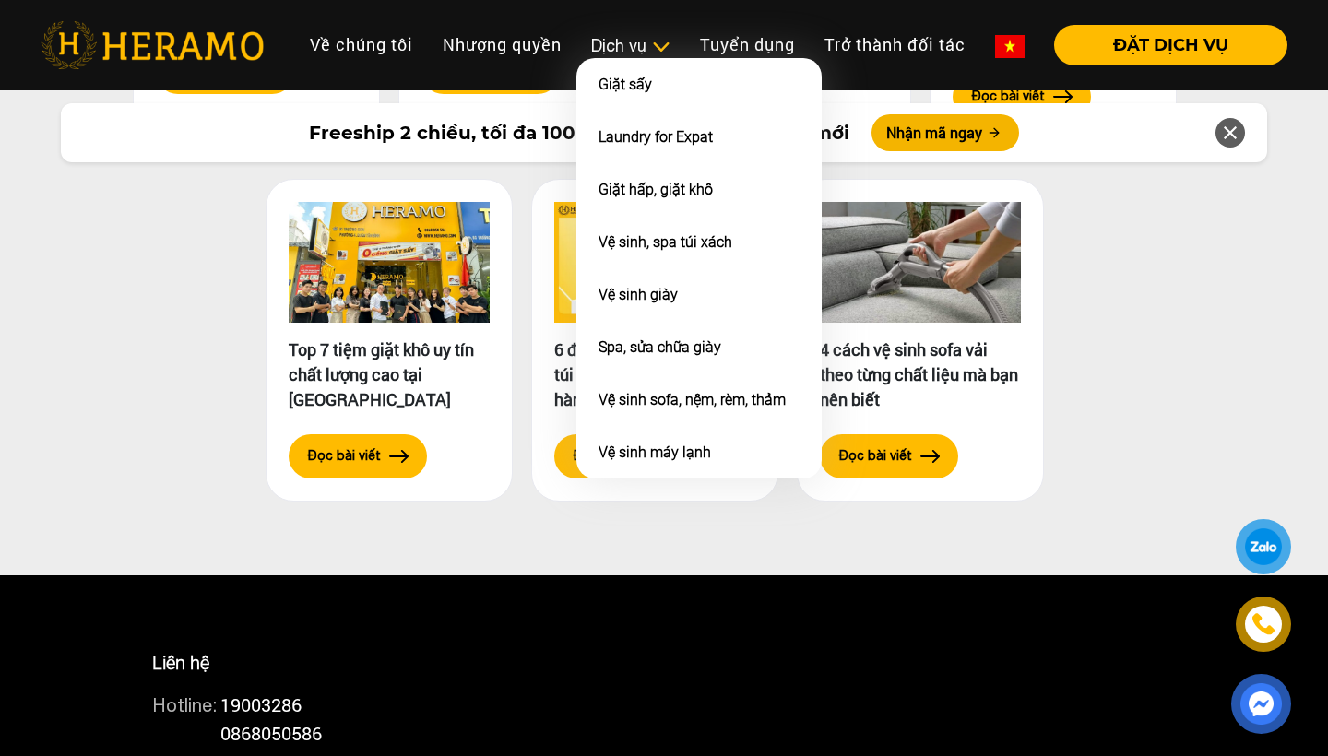
click at [606, 53] on div "Dịch vụ" at bounding box center [630, 45] width 79 height 25
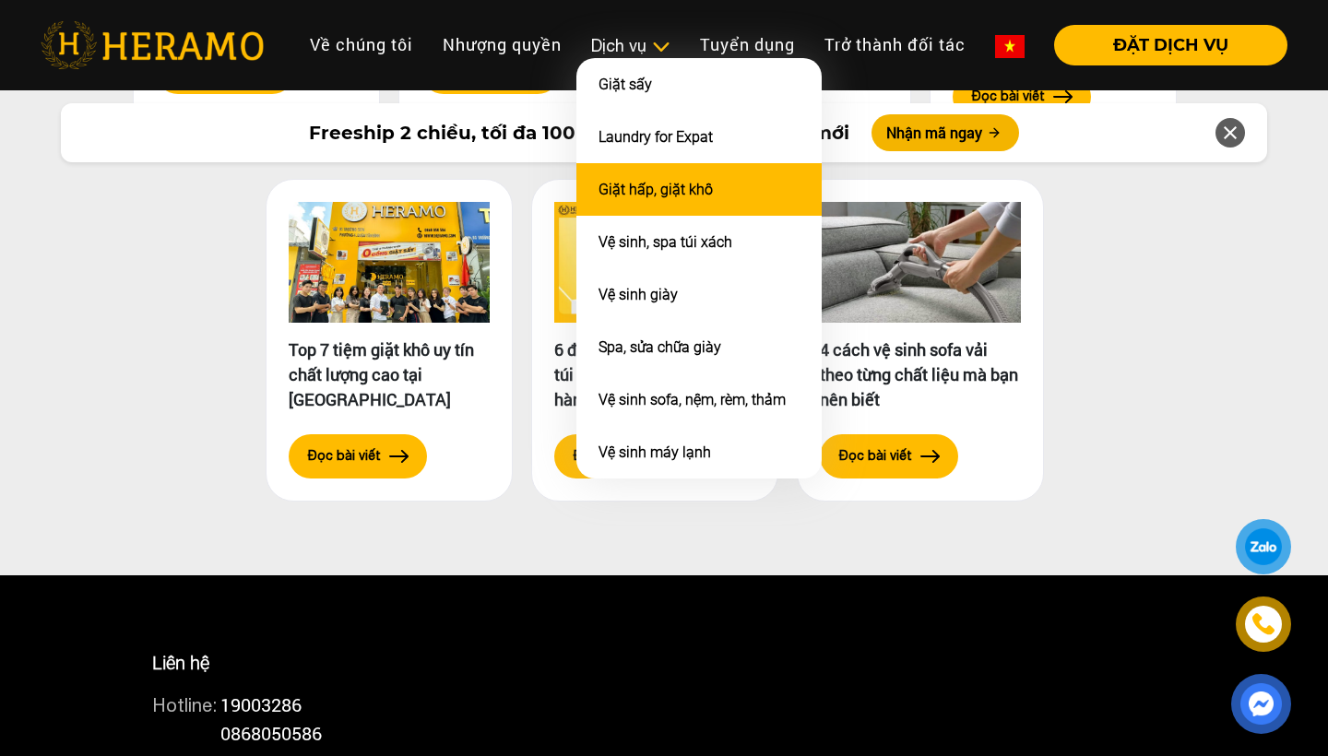
click at [621, 198] on li "Giặt hấp, giặt khô" at bounding box center [698, 189] width 245 height 53
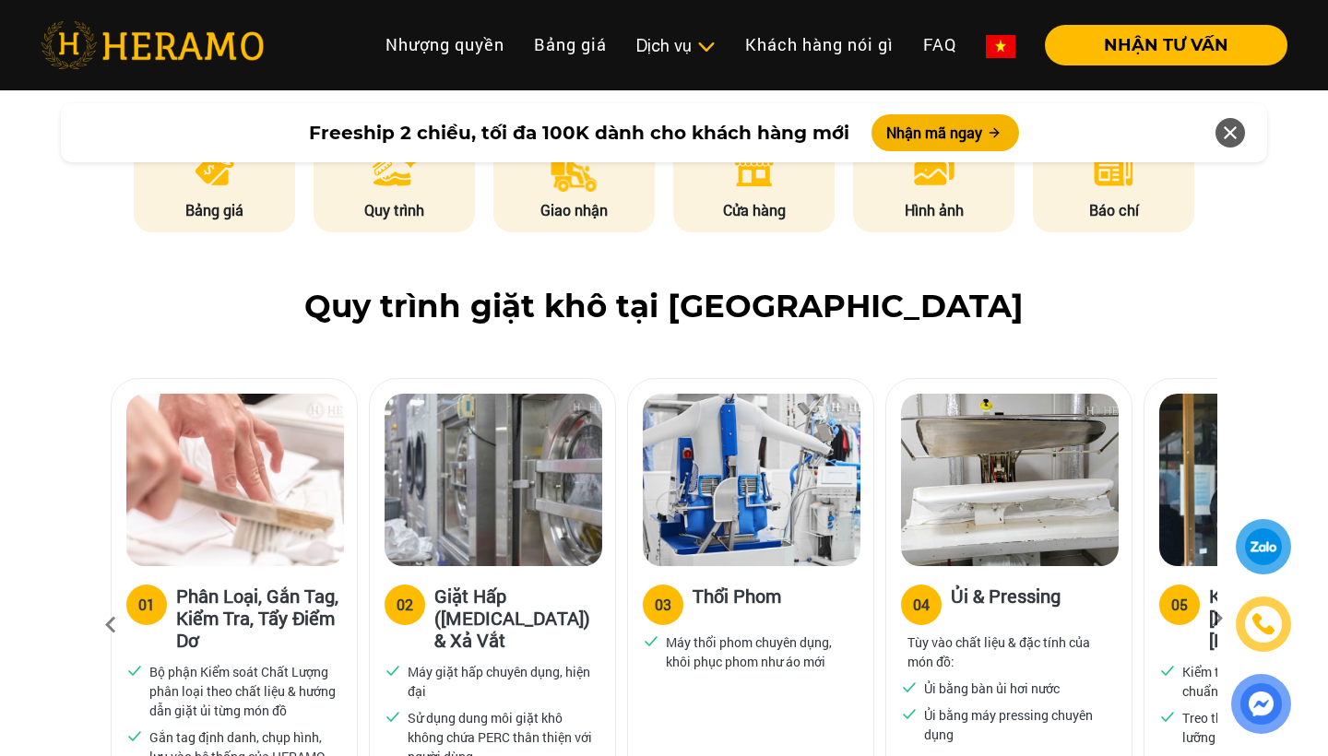
scroll to position [995, 0]
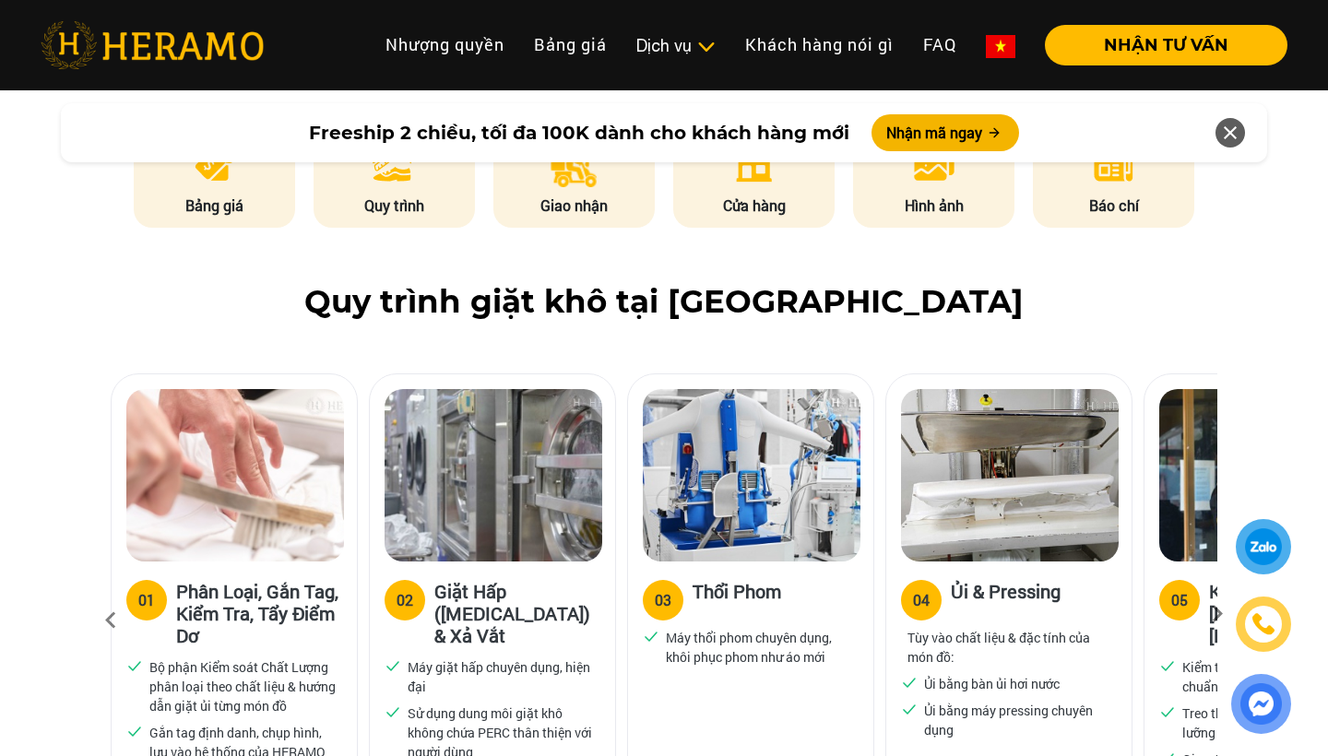
click at [916, 448] on img at bounding box center [1010, 475] width 218 height 172
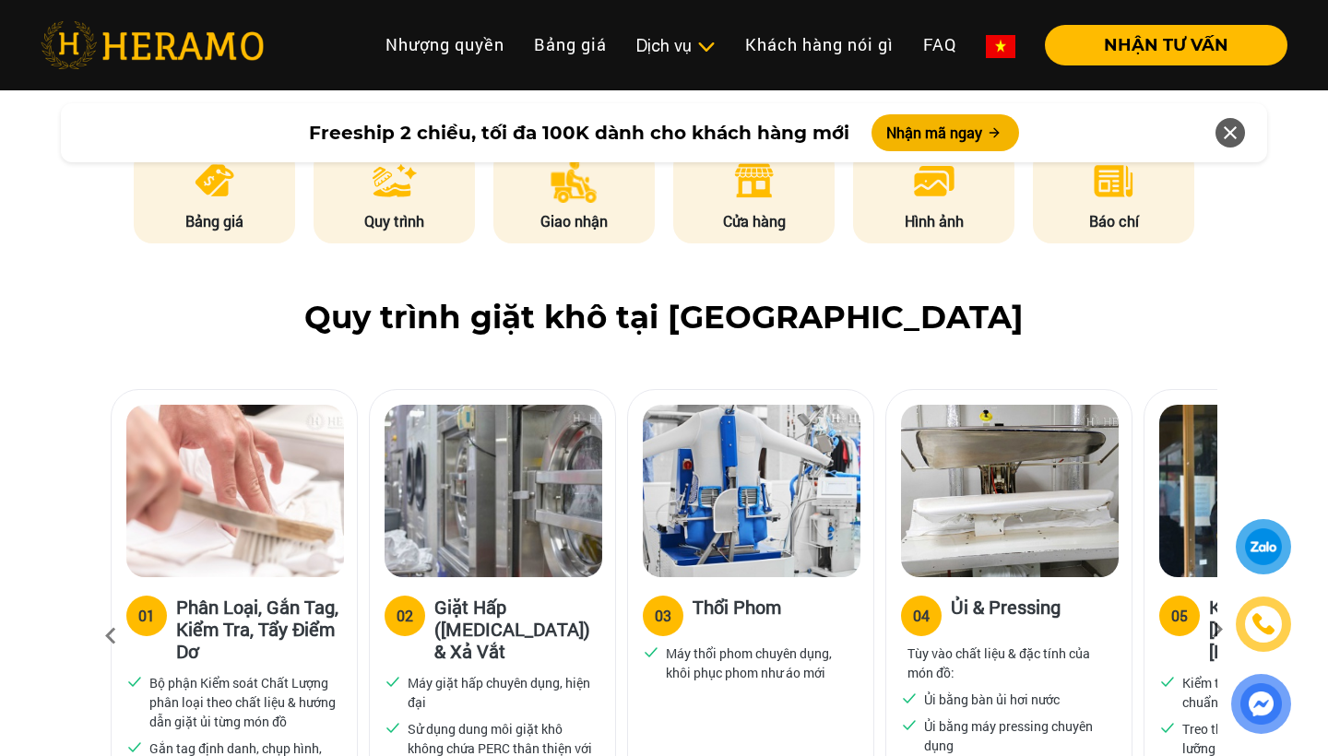
scroll to position [970, 0]
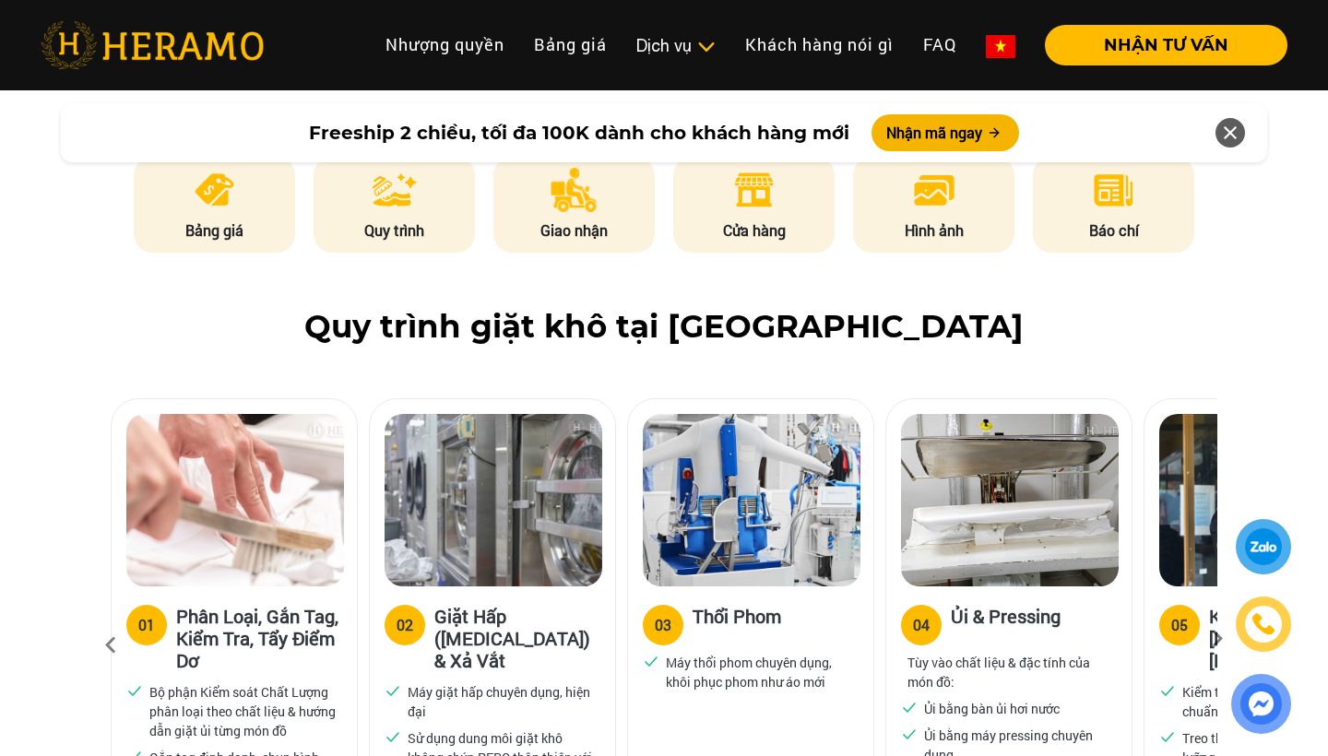
click at [1236, 390] on div "Quy trình giặt khô tại HERAMO 01 Phân Loại, Gắn Tag, Kiểm Tra, Tẩy Điểm Dơ Bộ p…" at bounding box center [664, 600] width 1328 height 585
click at [1054, 352] on div "Quy trình giặt khô tại HERAMO 01 Phân Loại, Gắn Tag, Kiểm Tra, Tẩy Điểm Dơ Bộ p…" at bounding box center [664, 600] width 1328 height 585
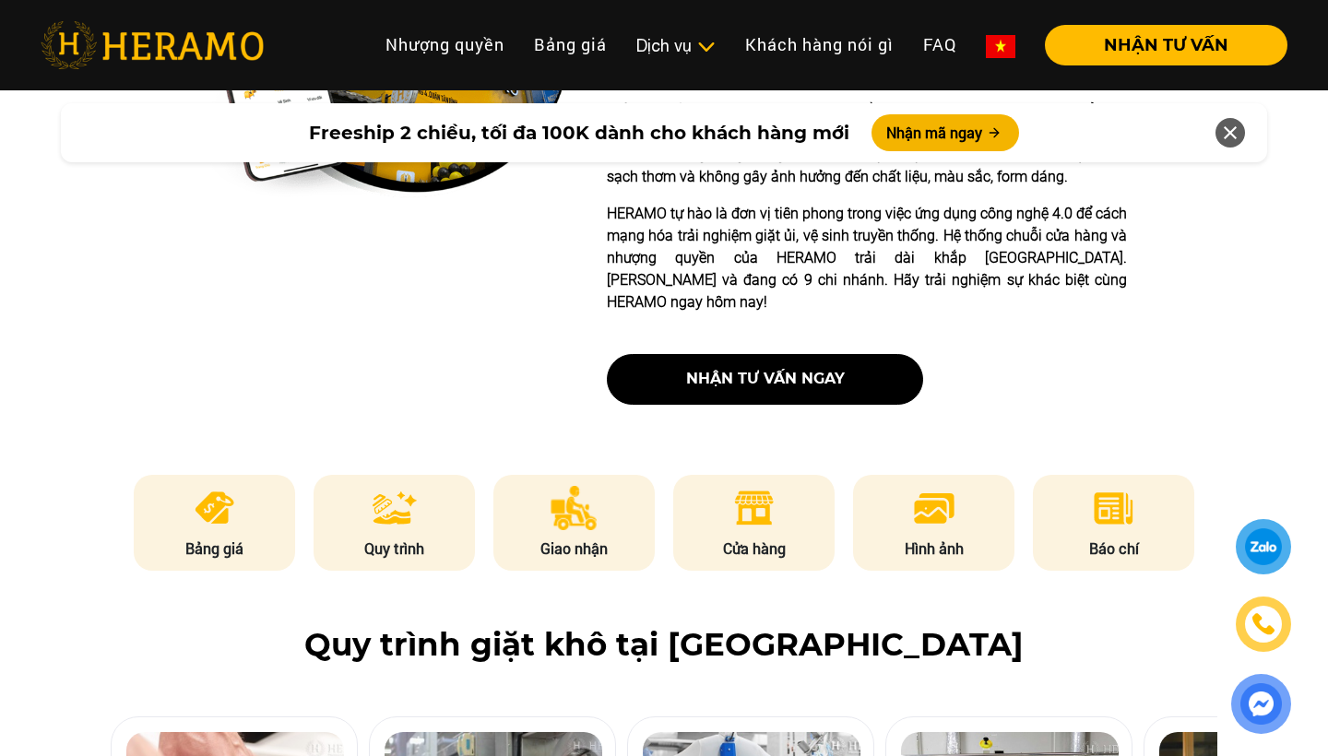
scroll to position [662, 0]
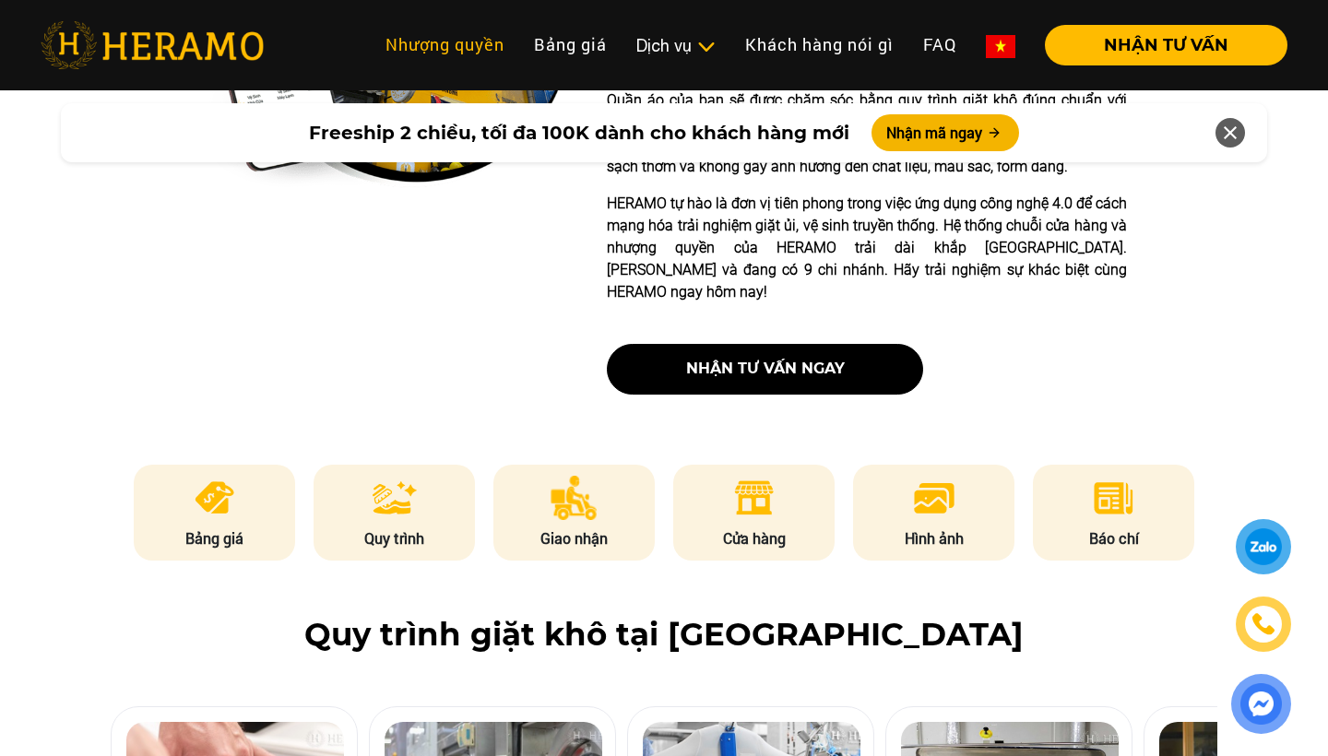
click at [497, 53] on link "Nhượng quyền" at bounding box center [445, 45] width 148 height 40
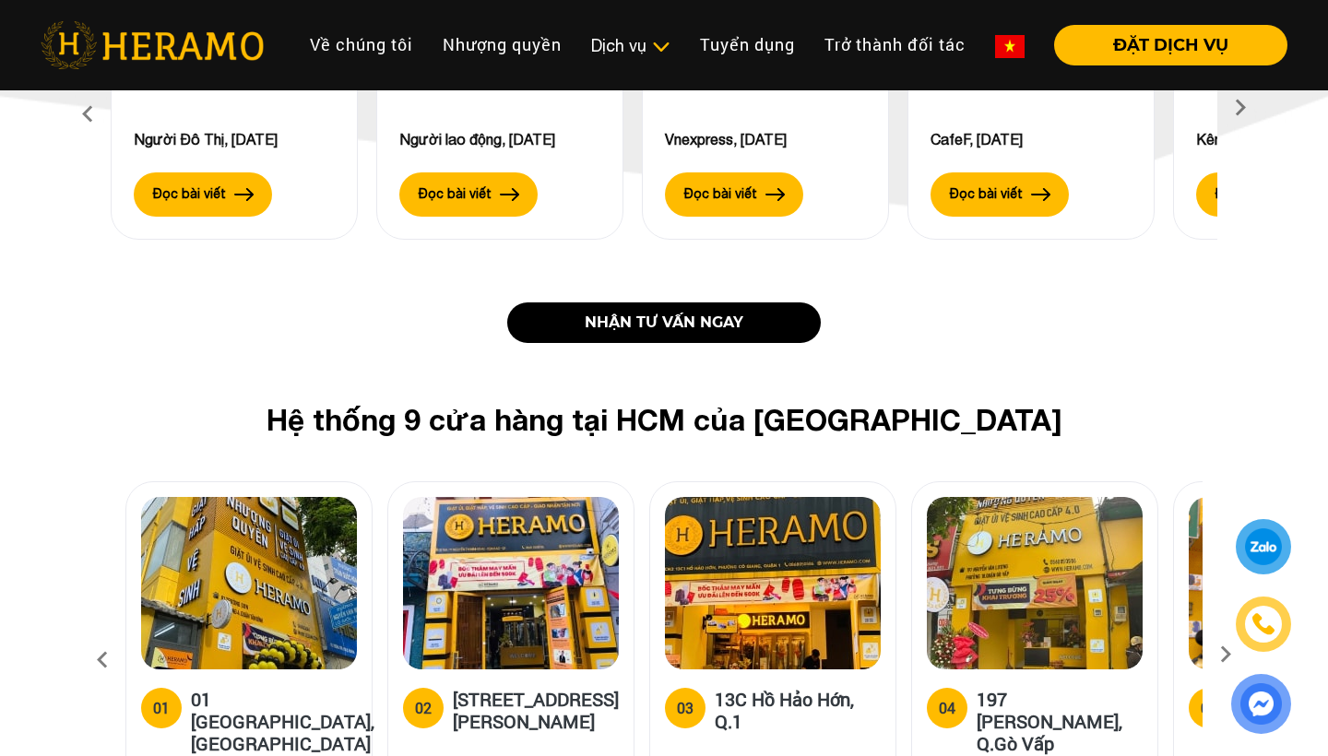
scroll to position [2133, 0]
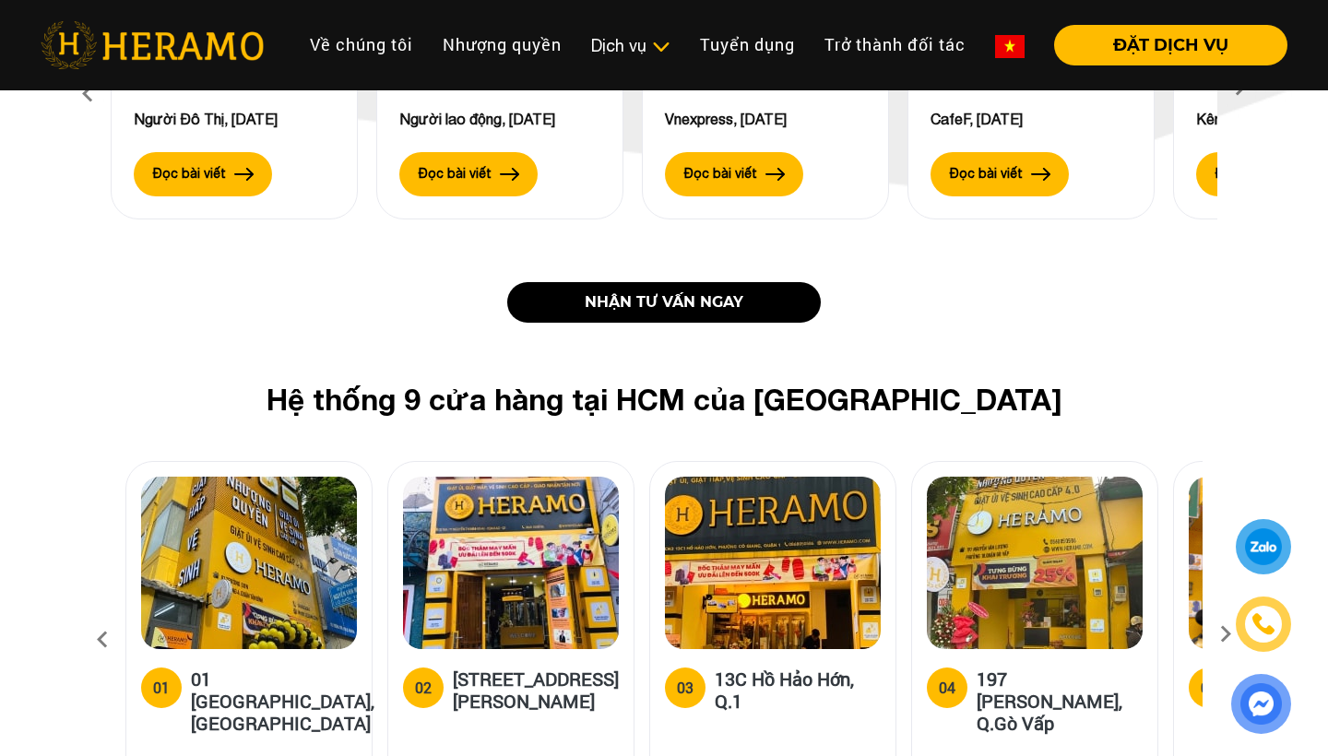
click at [650, 282] on link "NHẬN TƯ VẤN NGAY" at bounding box center [663, 302] width 313 height 41
